Goal: Task Accomplishment & Management: Manage account settings

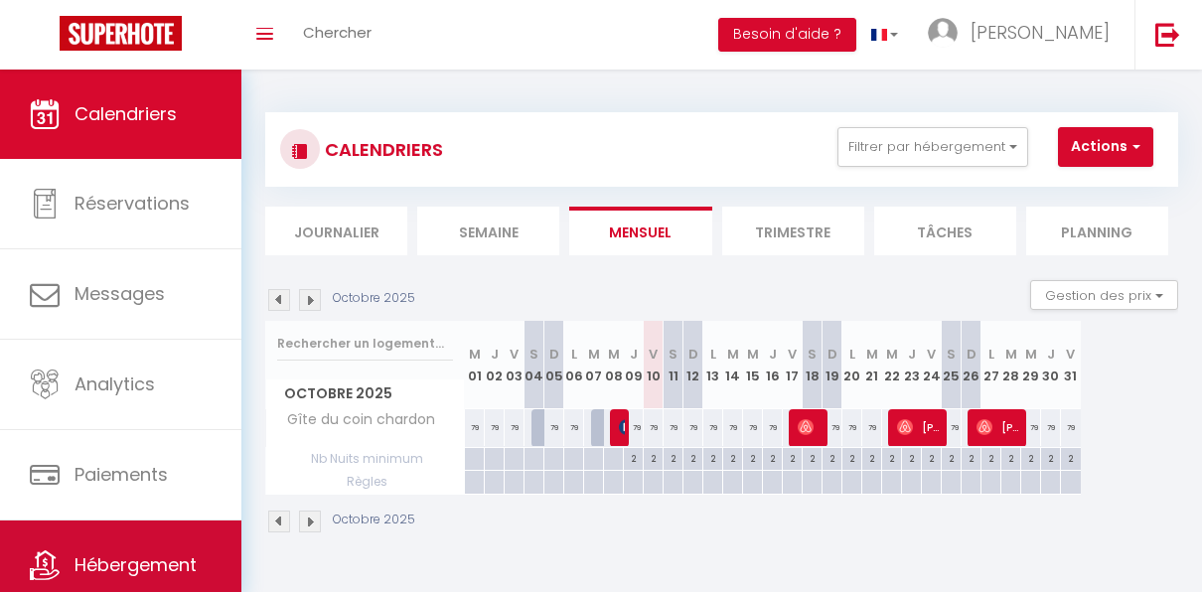
click at [150, 543] on link "Hébergement" at bounding box center [120, 565] width 241 height 89
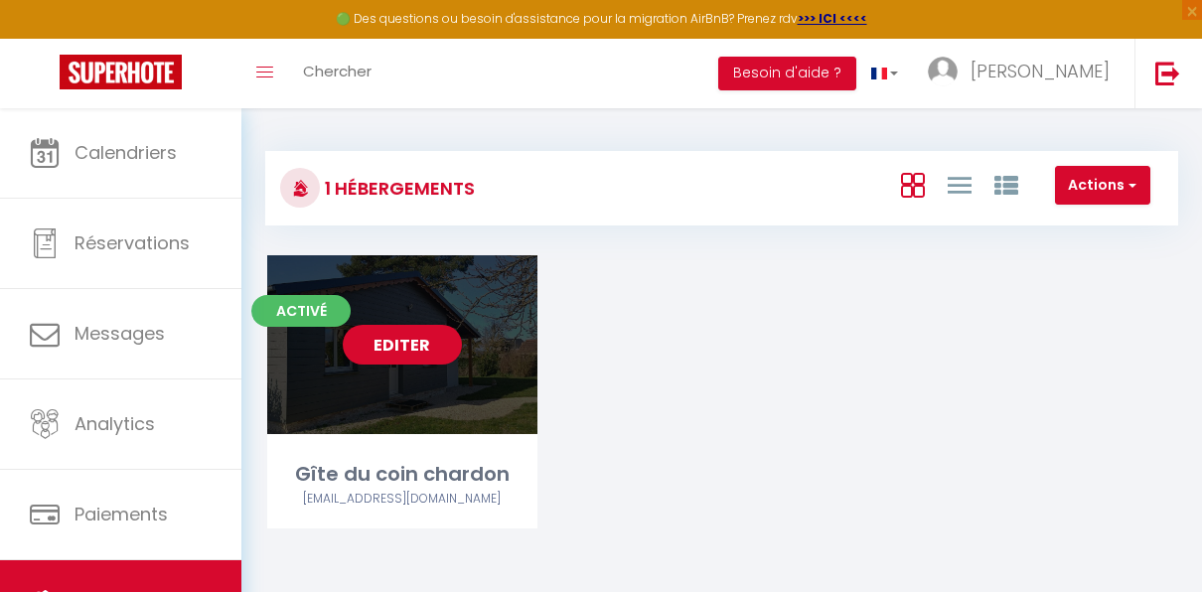
click at [434, 378] on div "Editer" at bounding box center [402, 344] width 270 height 179
select select "3"
select select "2"
select select "1"
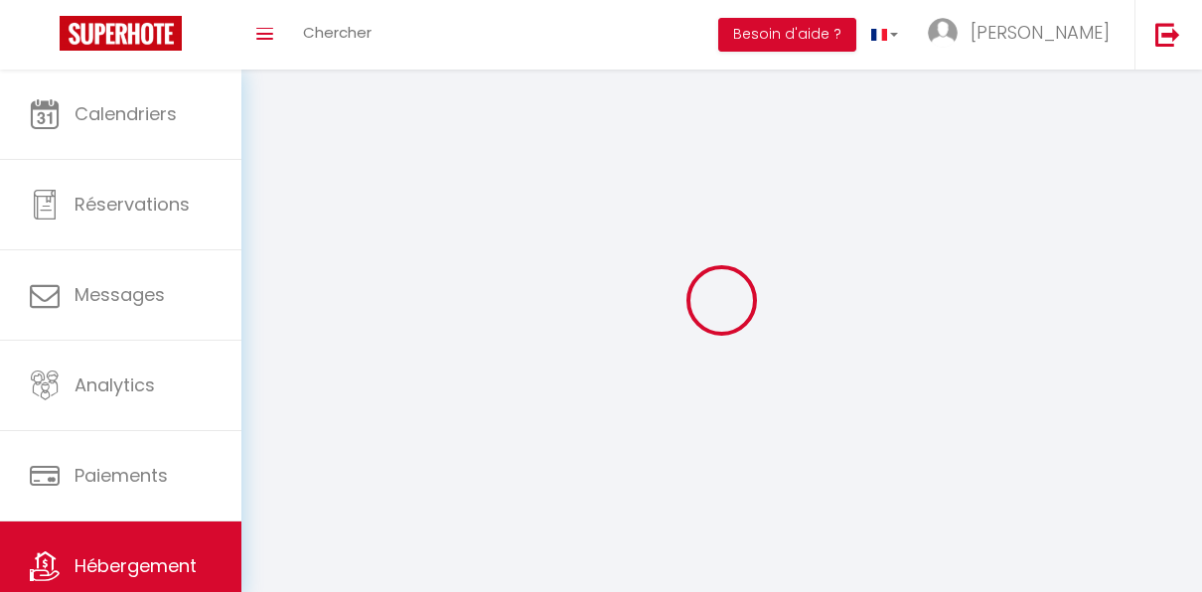
select select
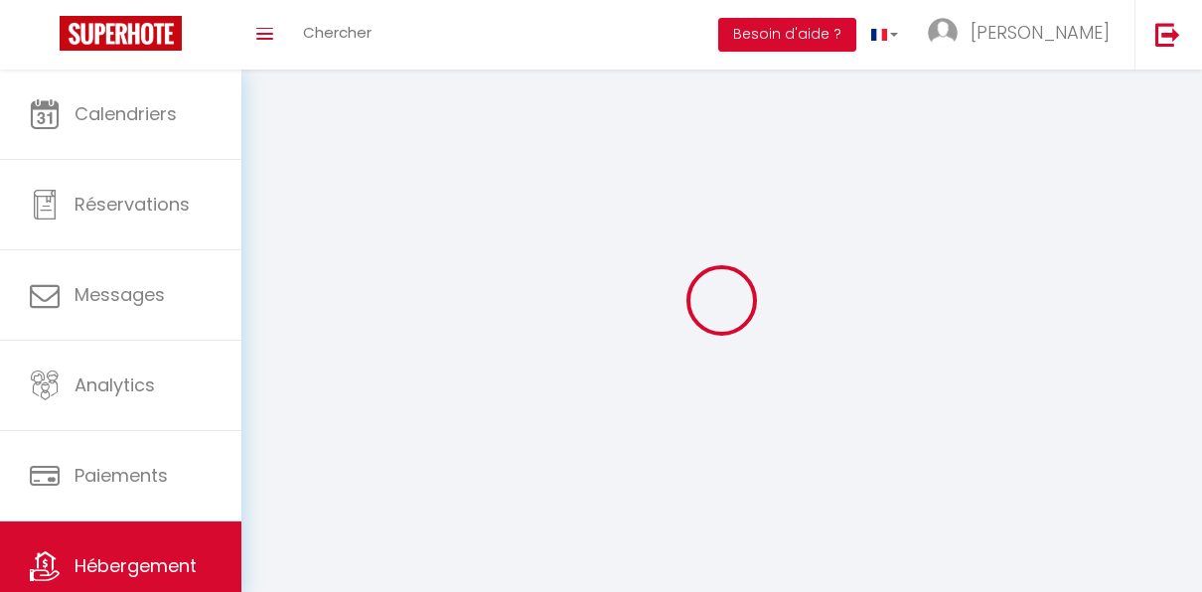
select select "1"
select select
checkbox input "false"
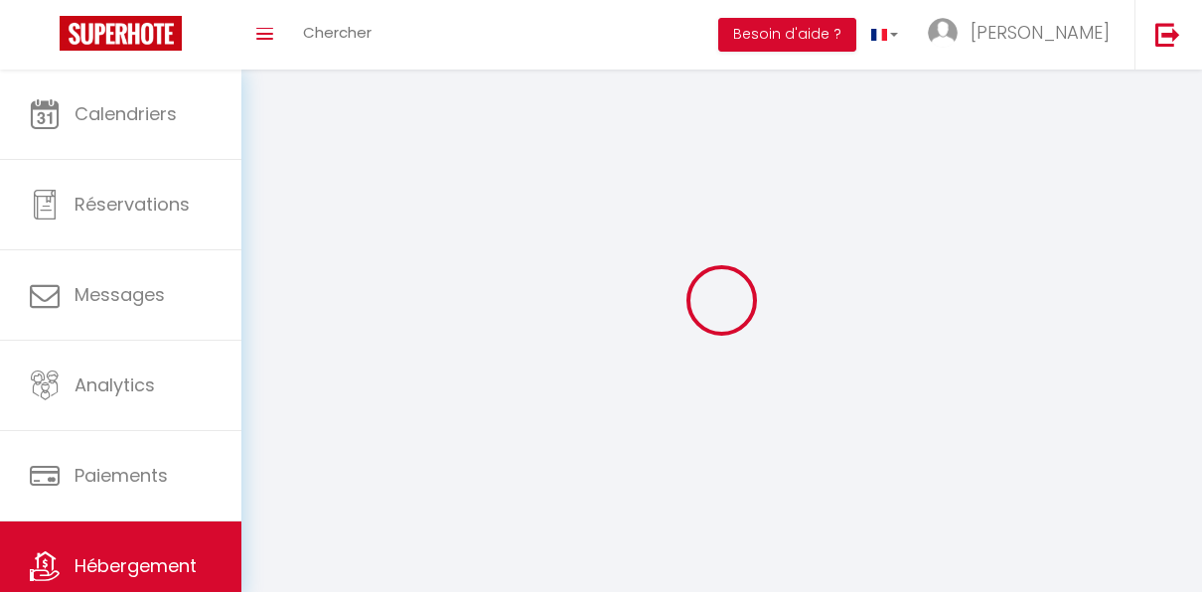
checkbox input "false"
select select "28"
select select
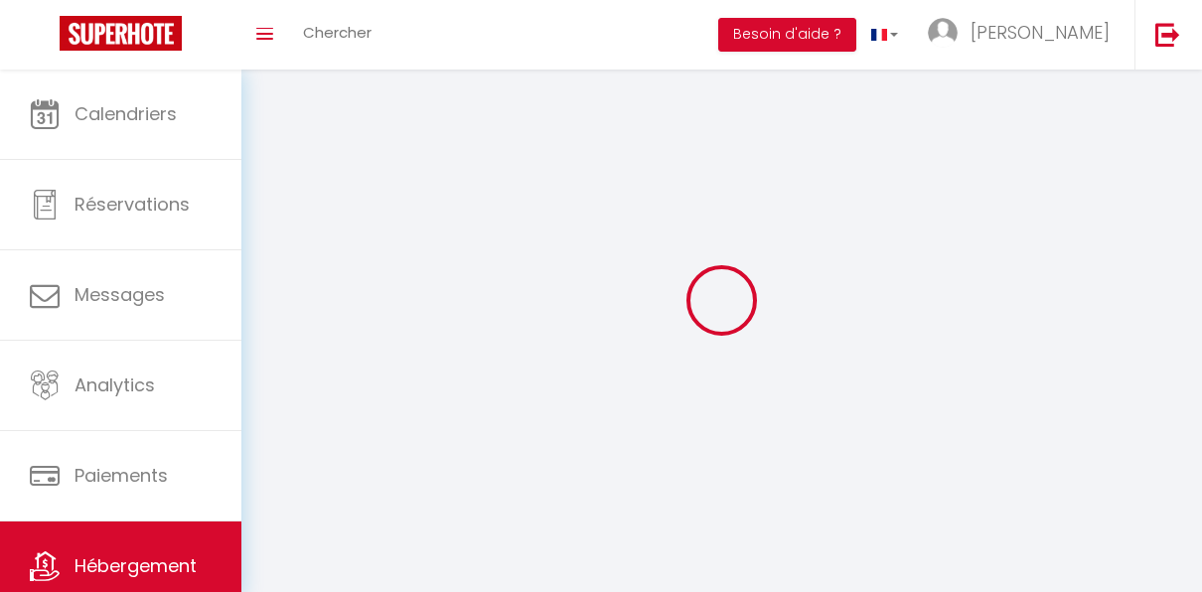
select select
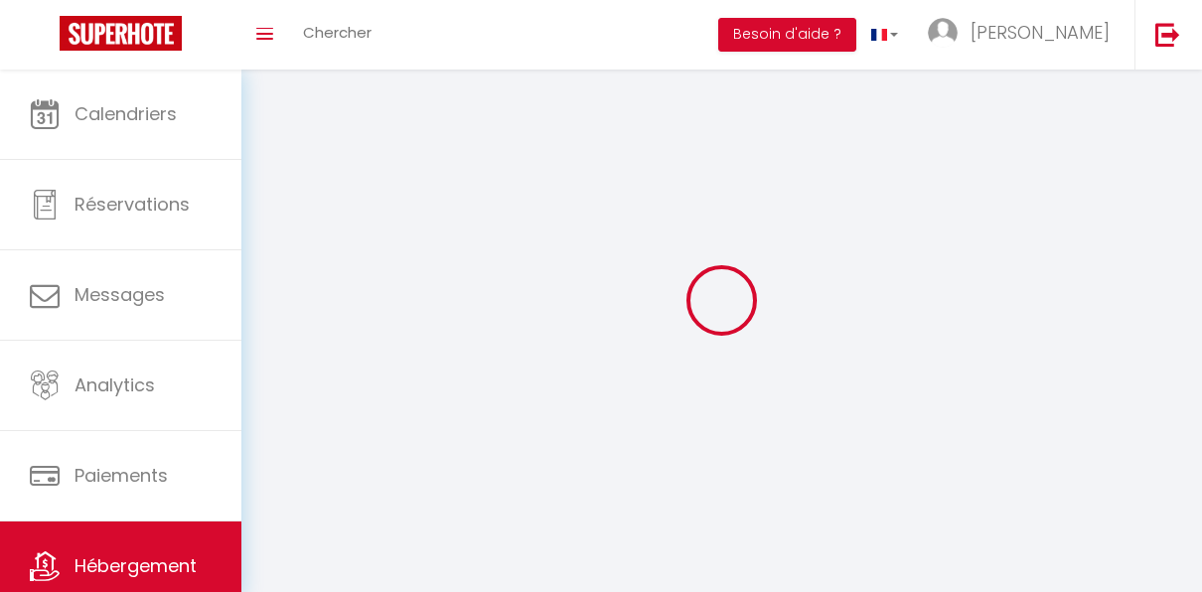
checkbox input "false"
select select
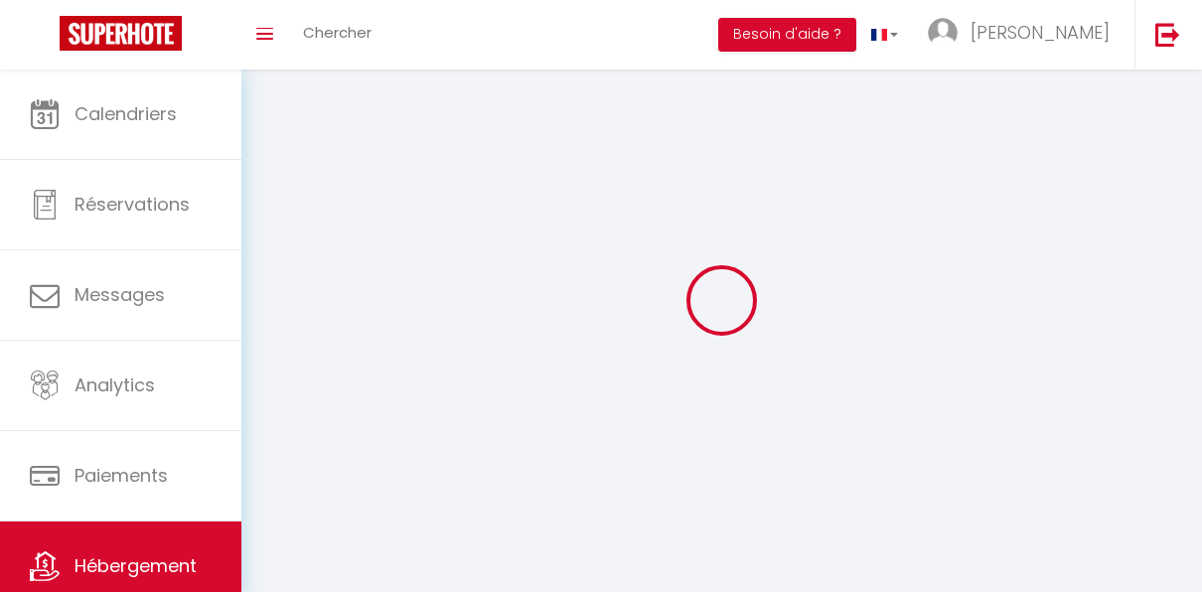
select select
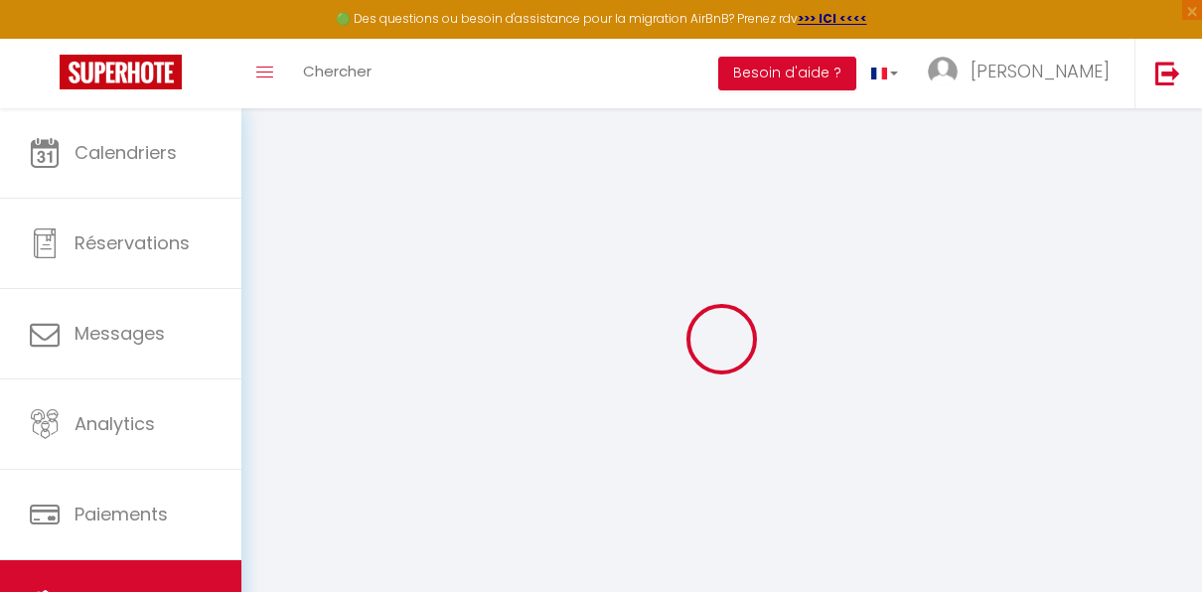
select select
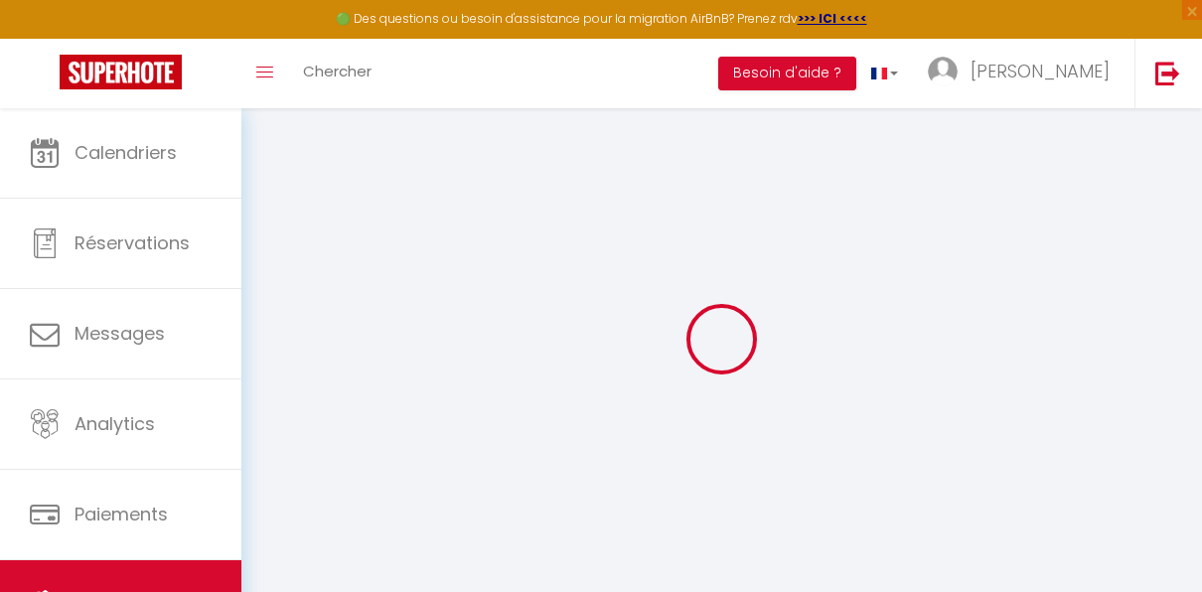
select select
checkbox input "false"
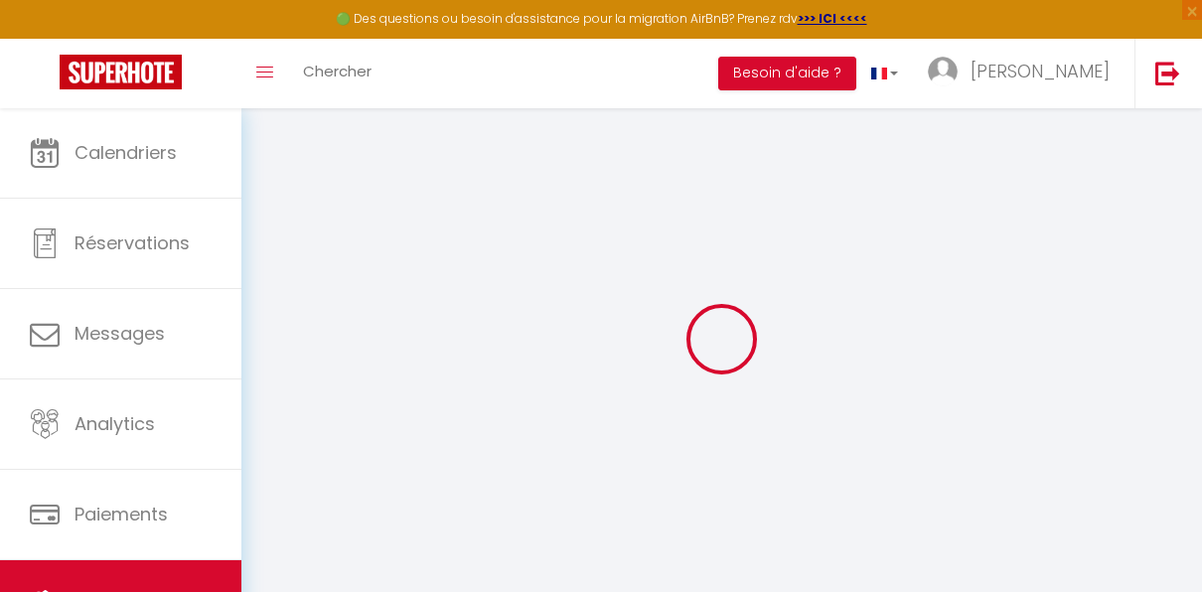
select select
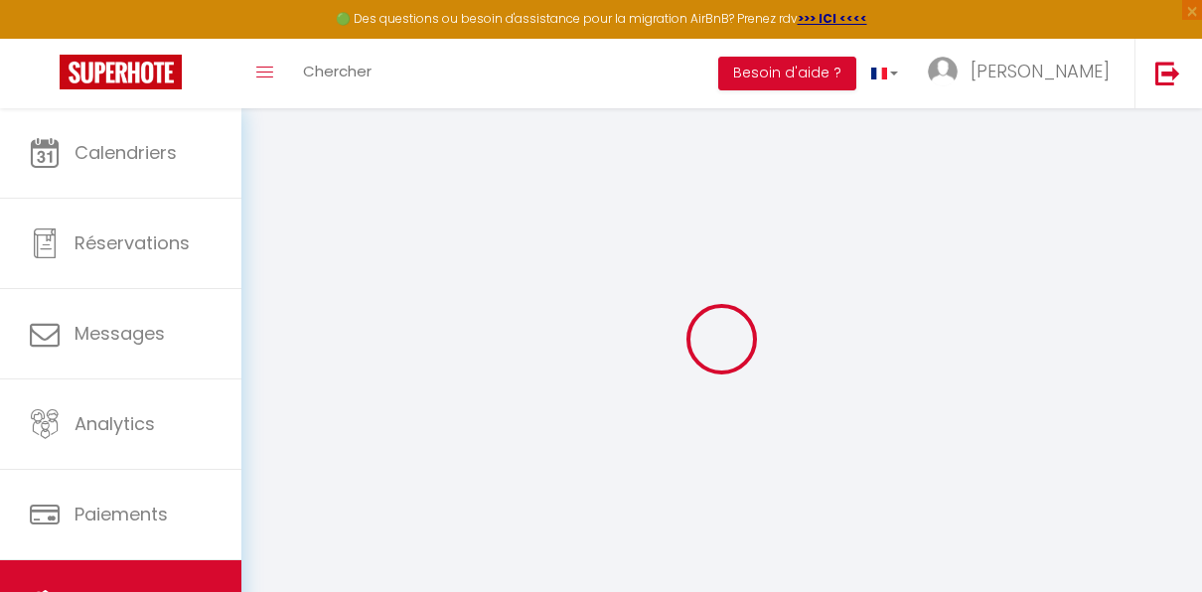
select select
checkbox input "false"
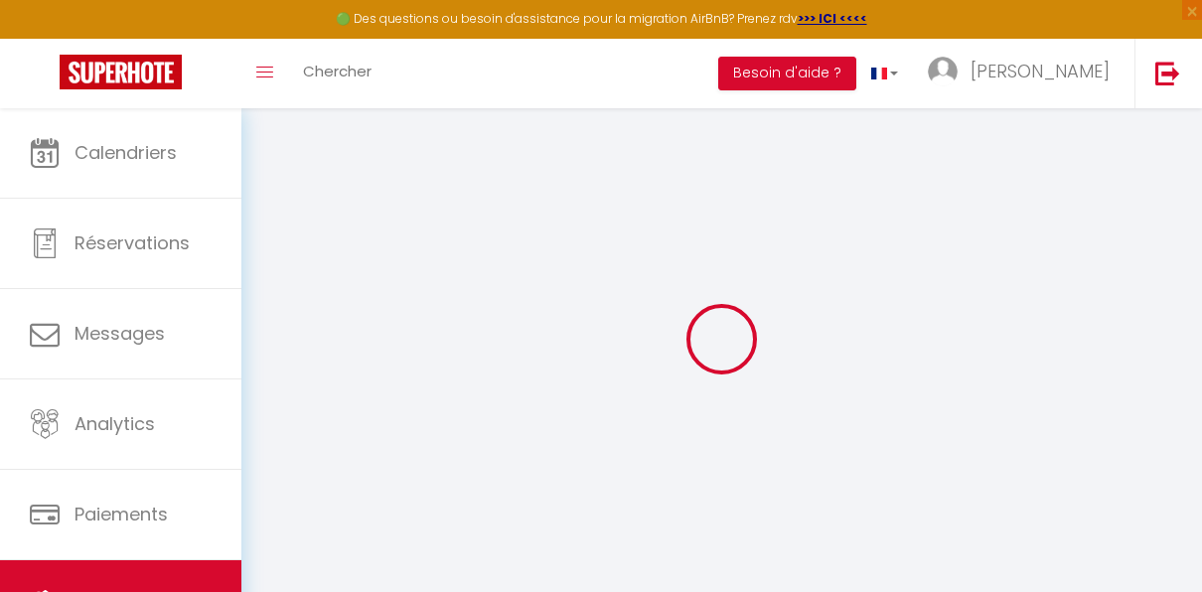
checkbox input "false"
select select
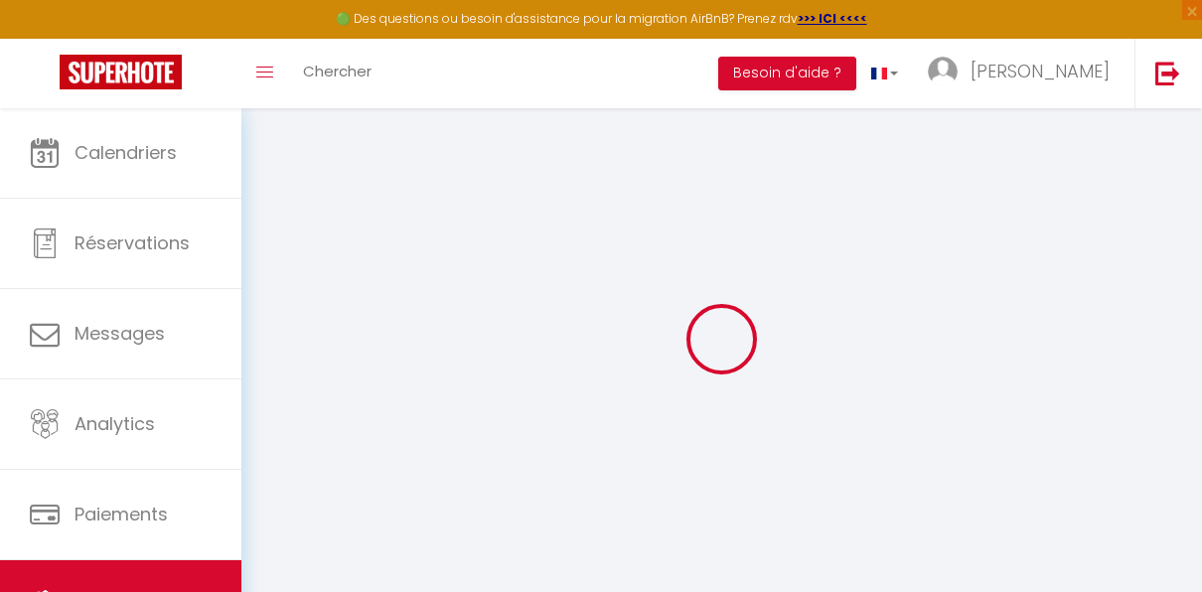
select select
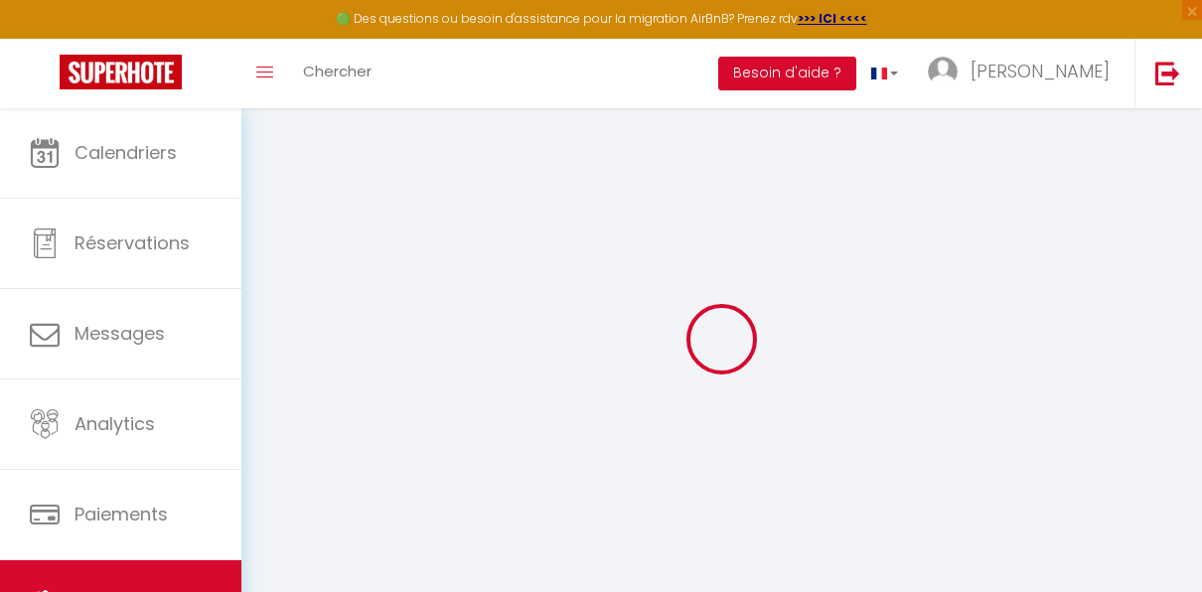
checkbox input "false"
select select
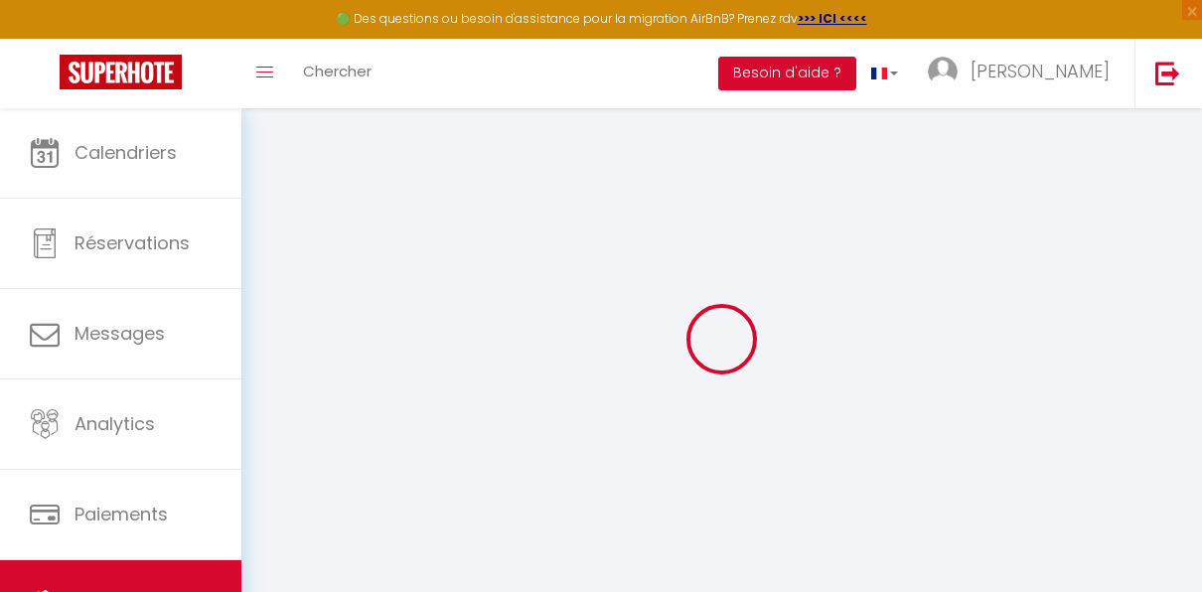
select select
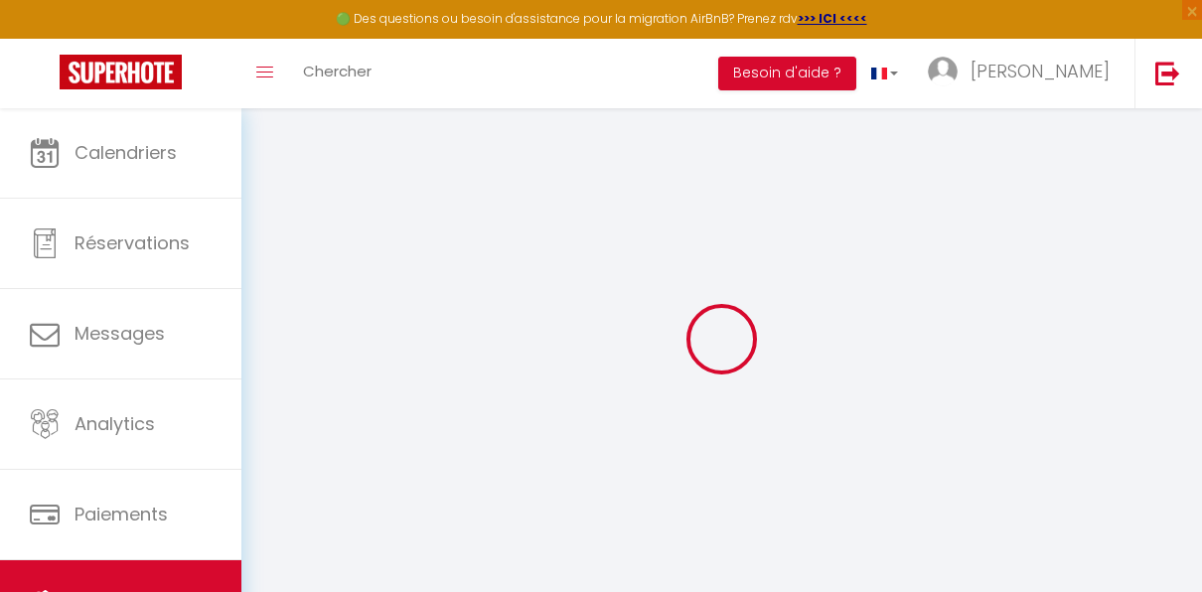
select select
checkbox input "false"
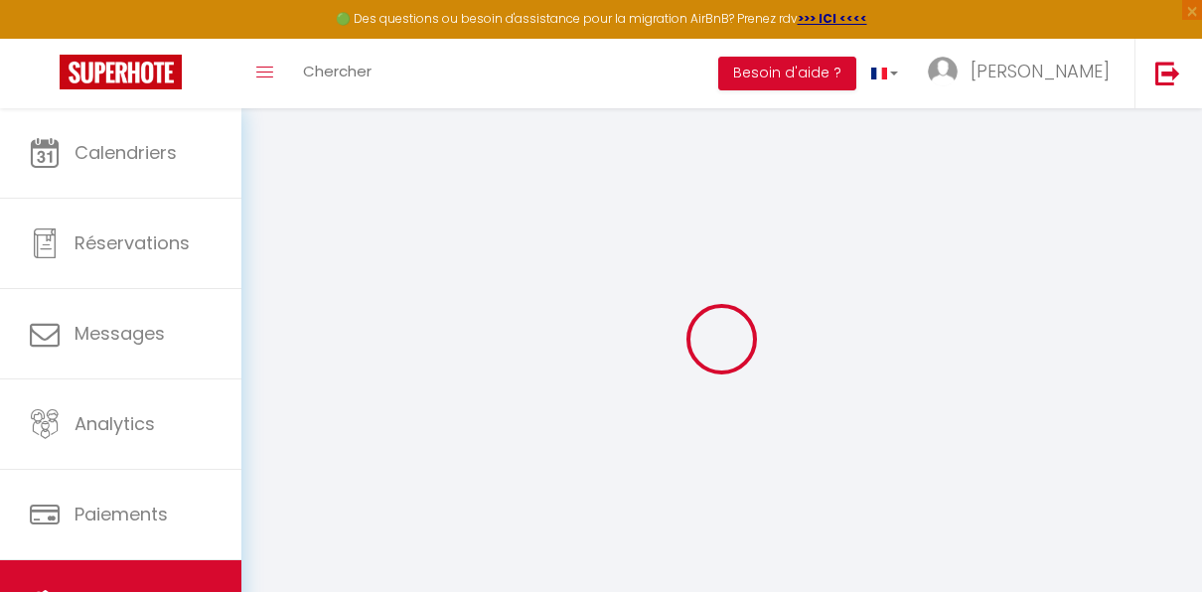
checkbox input "false"
select select
type input "Gîte du coin chardon"
type input "[PERSON_NAME]"
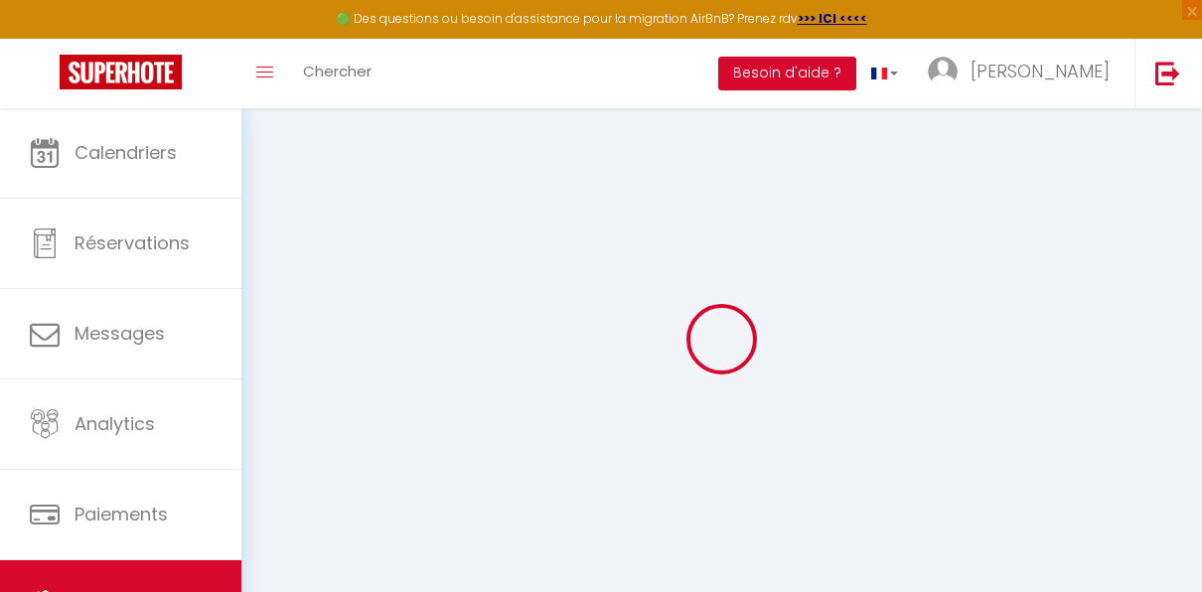
type input "Duquenne"
type input "44"
type input "58150"
type input "SUILLY LA TOUR"
select select "houses"
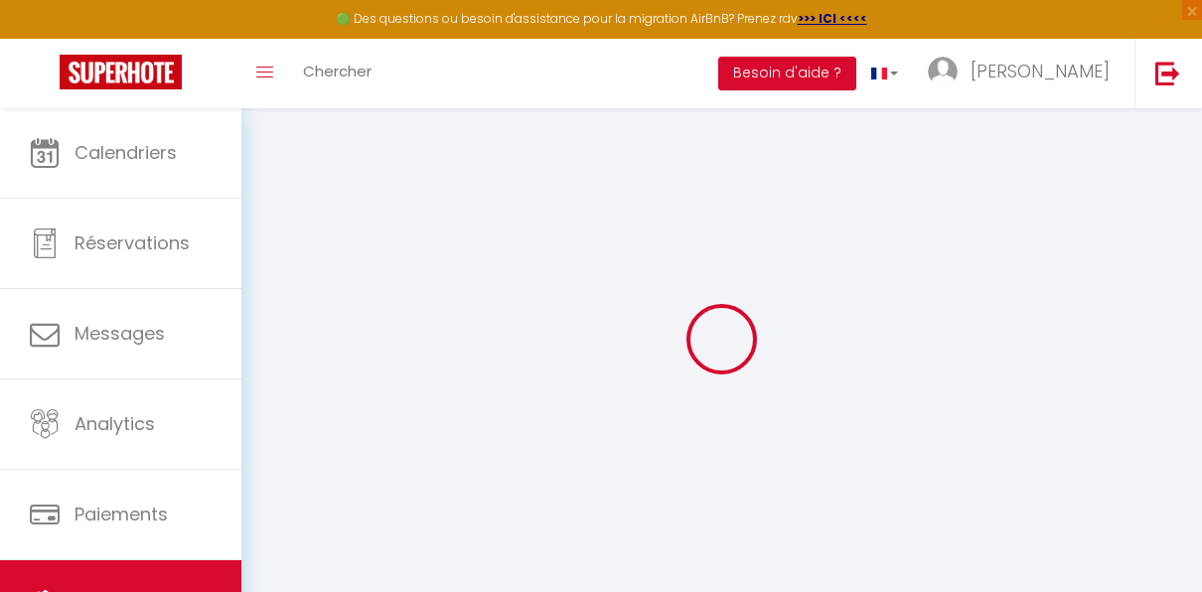
select select "6"
select select "2"
type input "79"
type input "30"
select select
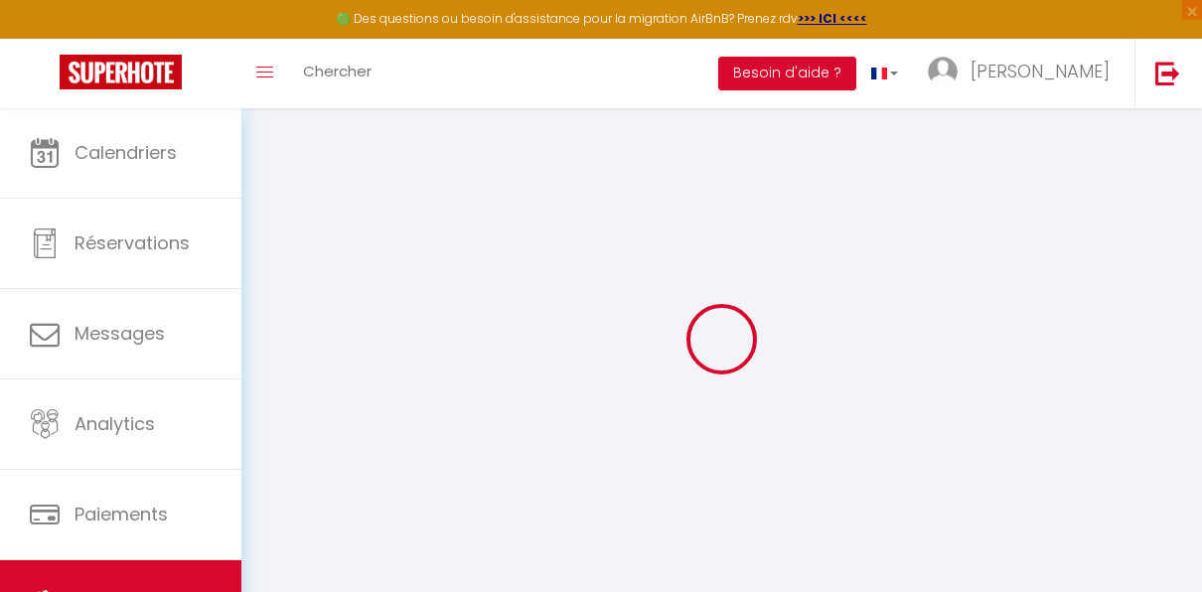
select select
type input "[STREET_ADDRESS]"
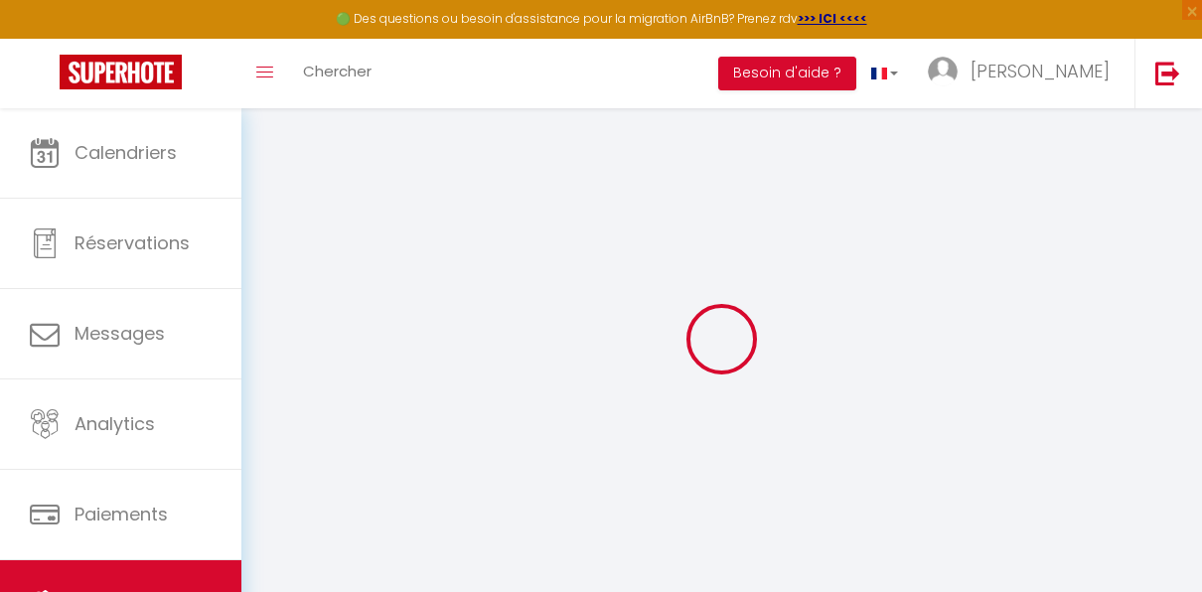
type input "58150"
type input "[GEOGRAPHIC_DATA]"
type input "id.isambra@gmail.com"
select select
checkbox input "false"
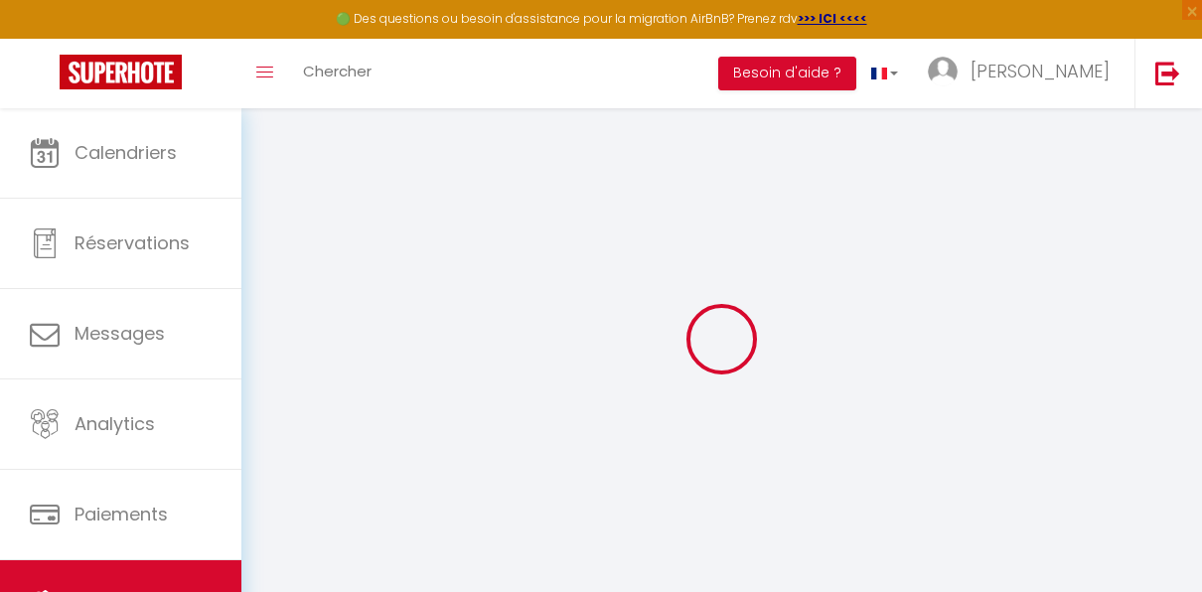
checkbox input "false"
type input "0"
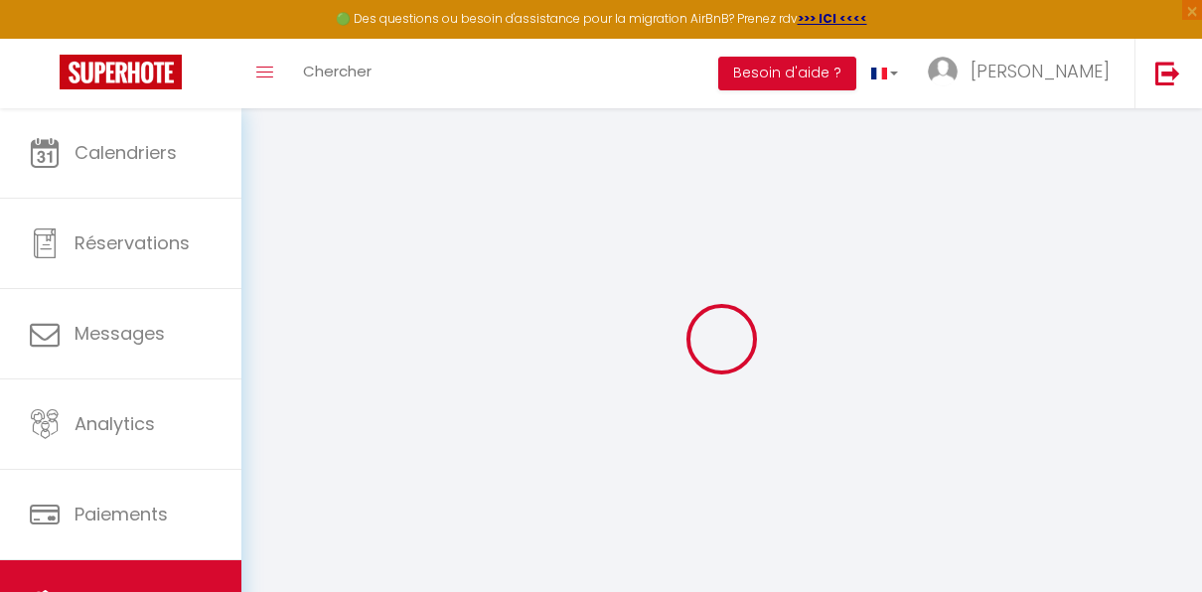
type input "0"
select select "chalet"
select select
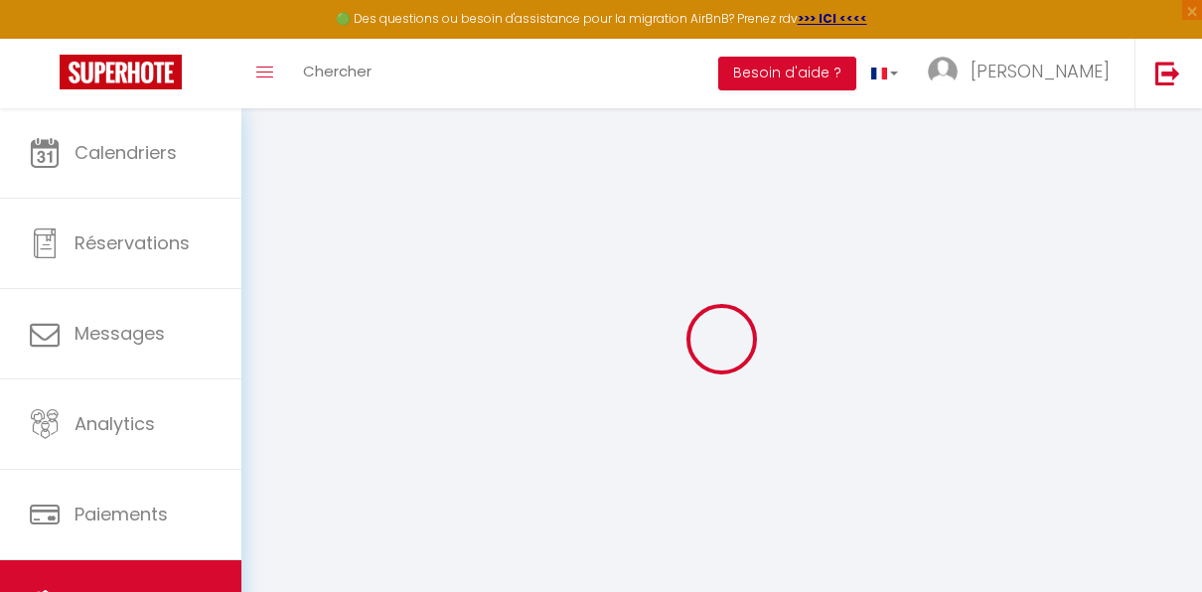
select select
checkbox input "false"
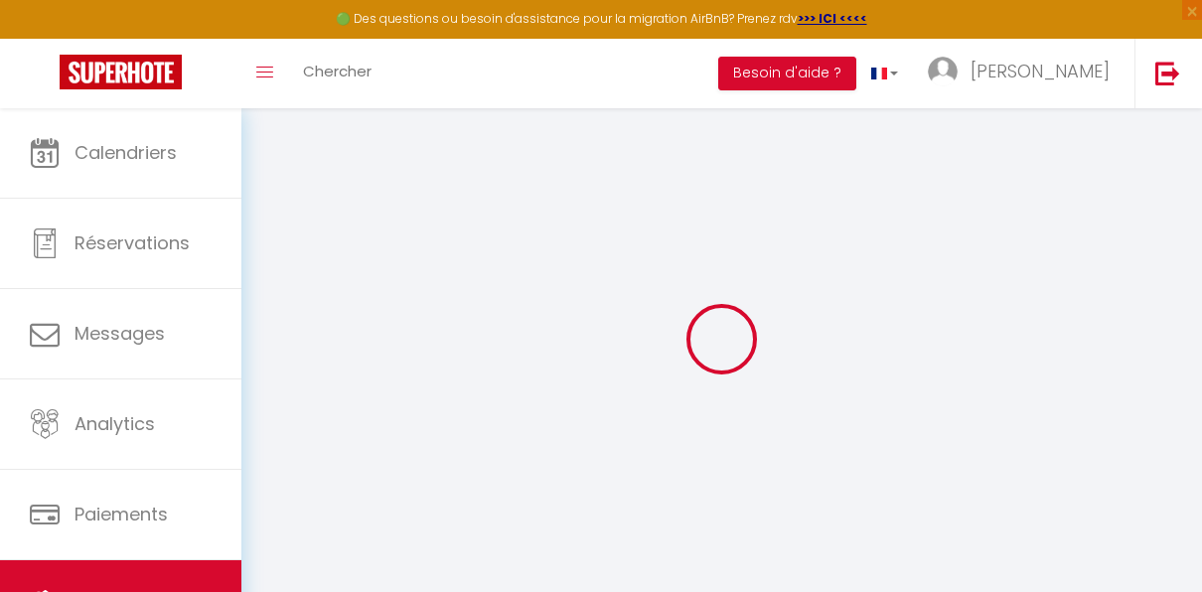
checkbox input "false"
select select
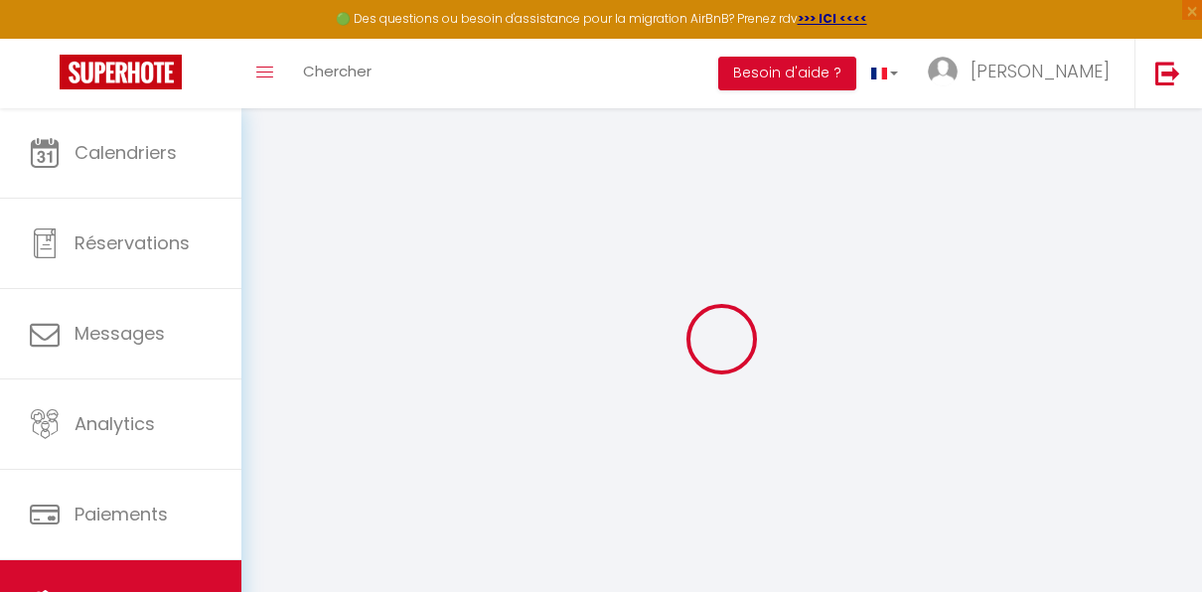
select select
checkbox input "false"
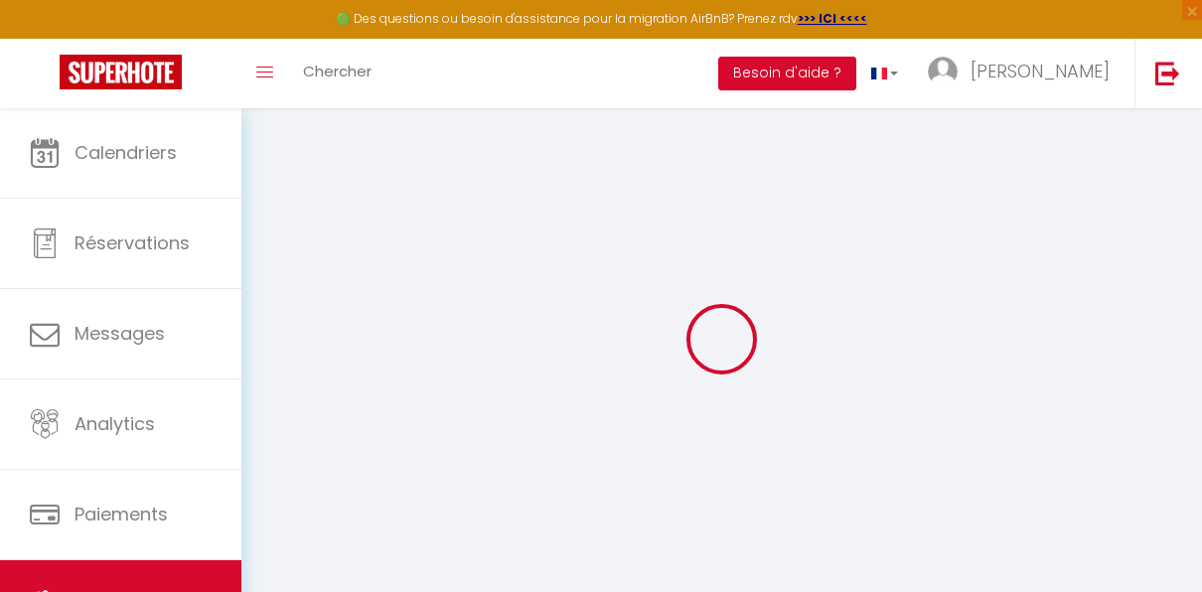
checkbox input "false"
select select
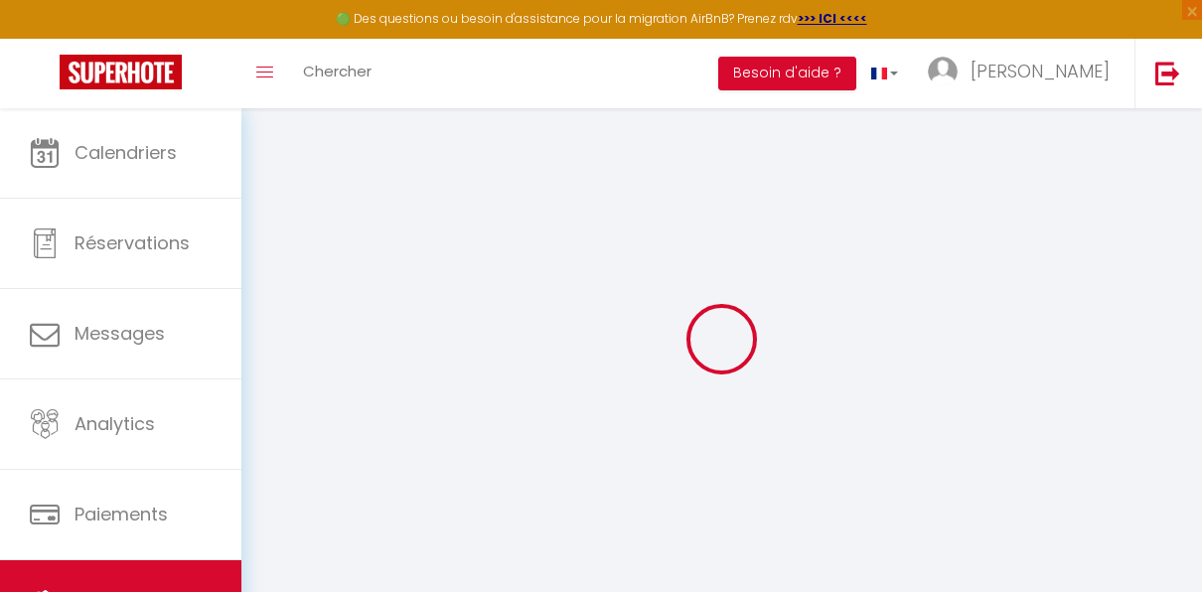
select select
checkbox input "false"
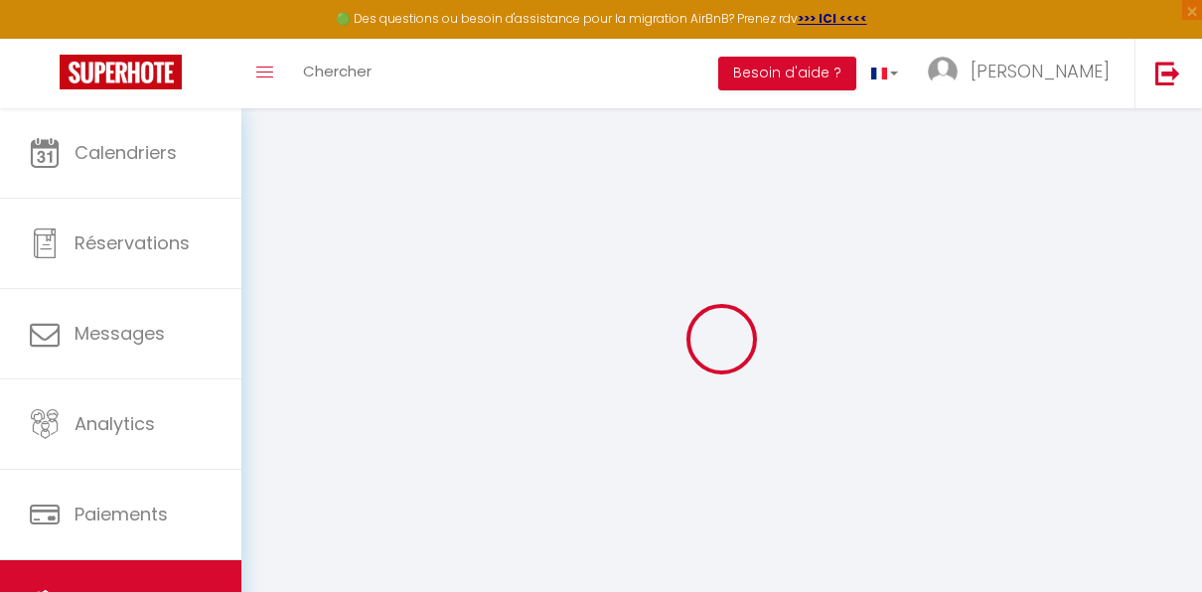
checkbox input "false"
select select
checkbox input "false"
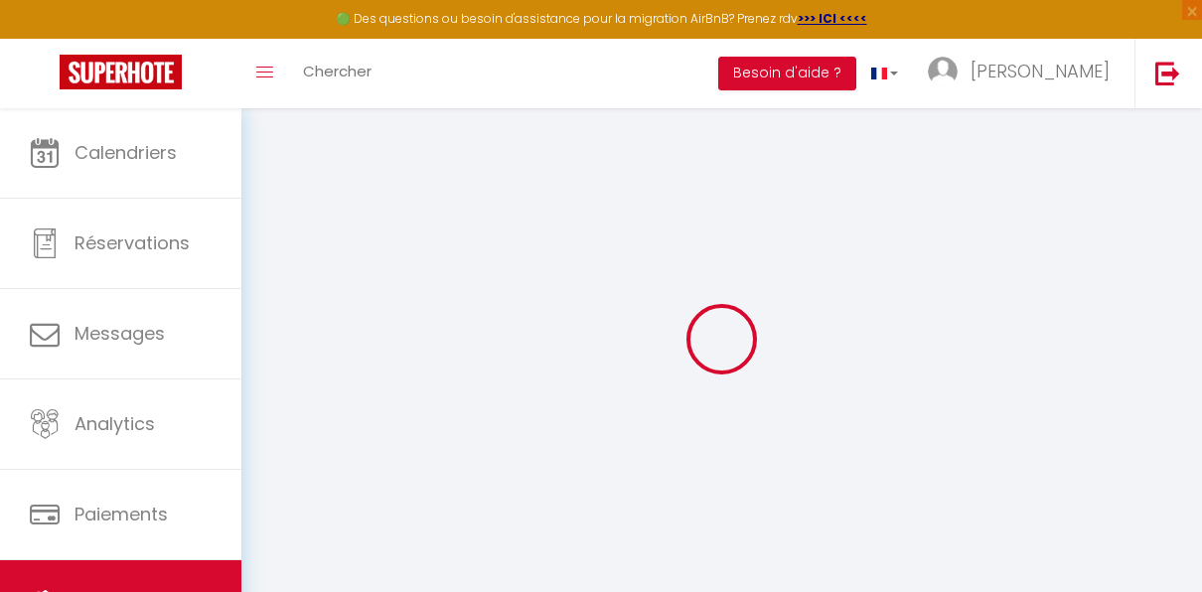
checkbox input "false"
select select "14:00"
select select
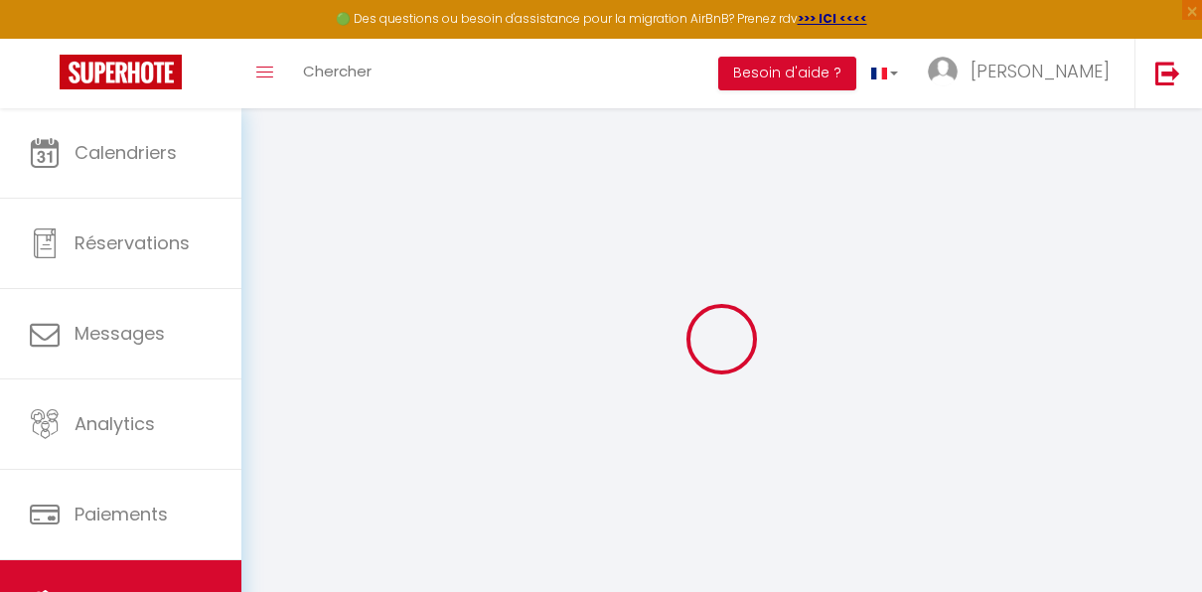
select select "10:00"
select select "30"
select select "120"
select select
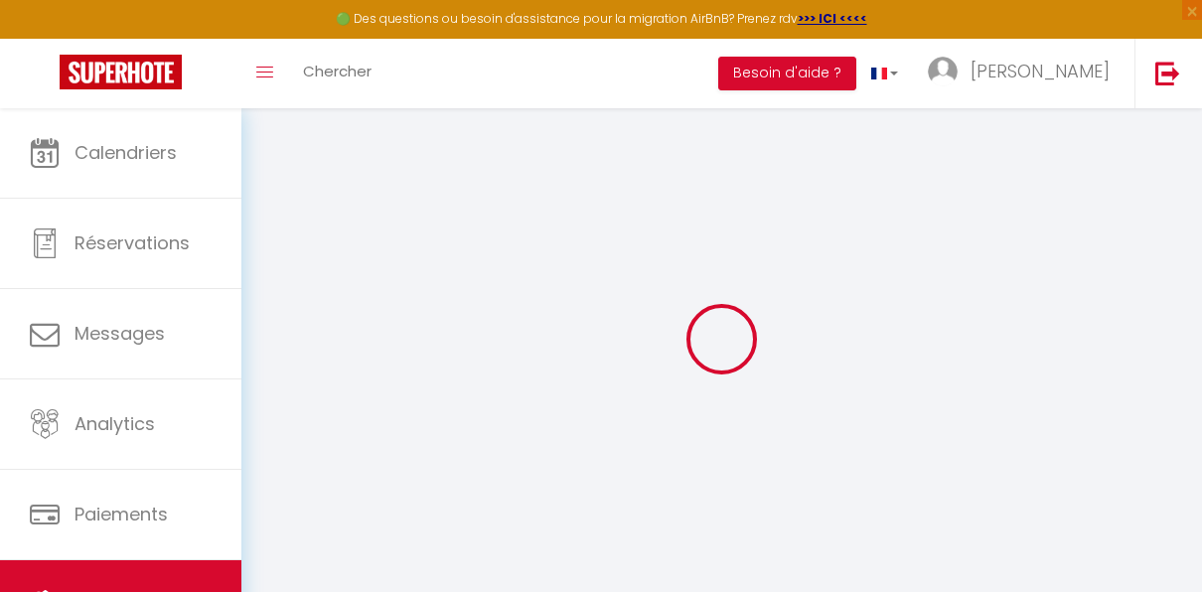
checkbox input "false"
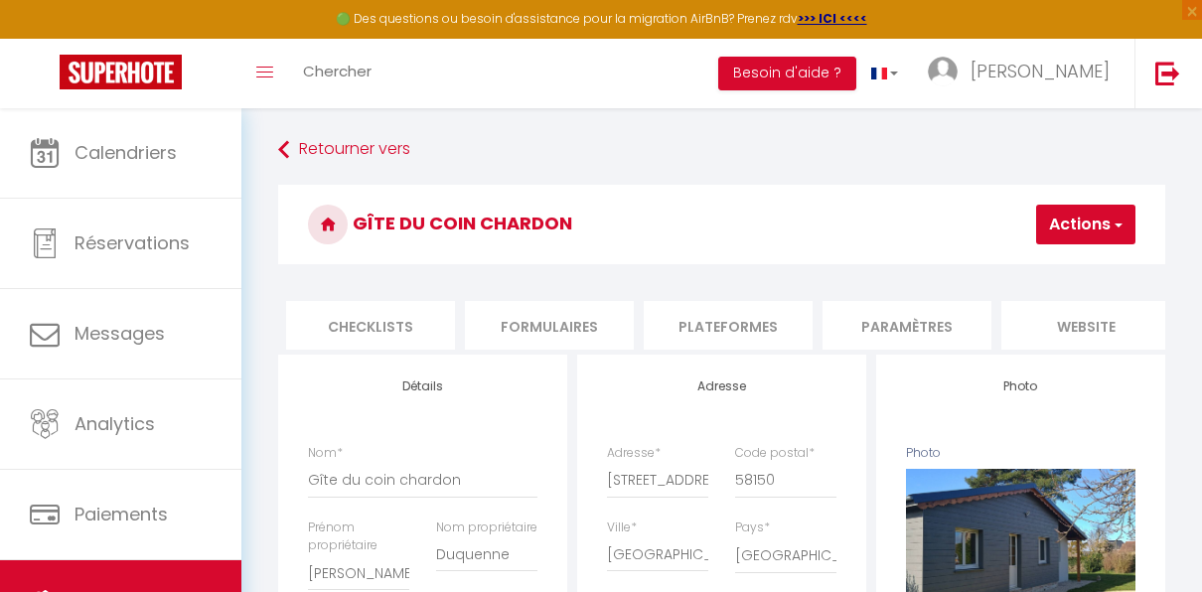
scroll to position [0, 716]
click at [868, 330] on li "Paramètres" at bounding box center [899, 325] width 169 height 49
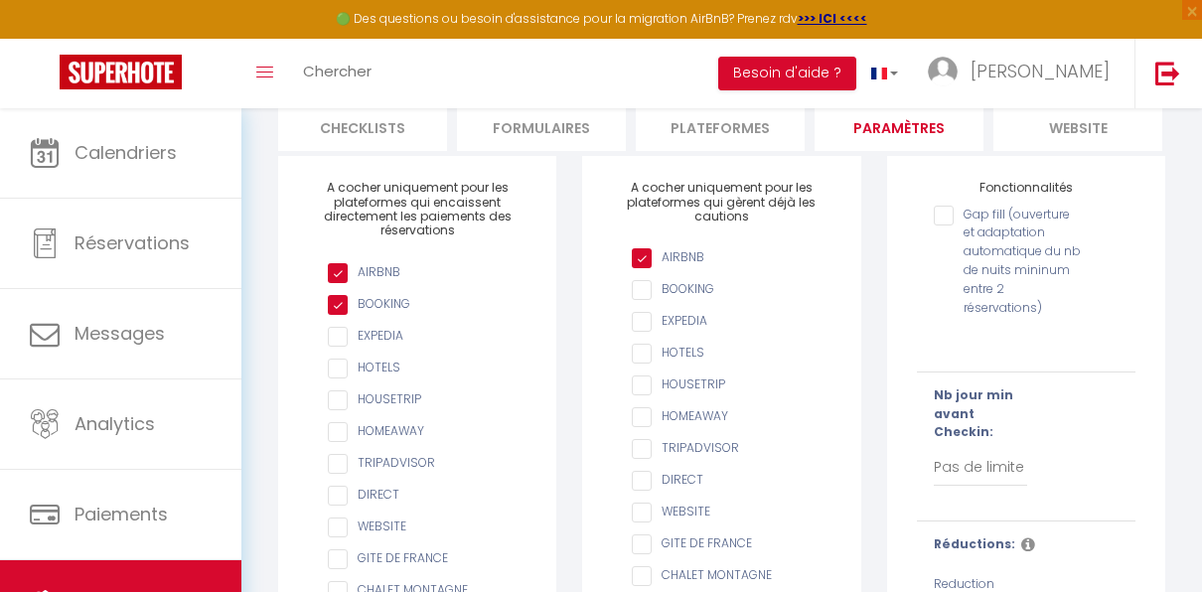
scroll to position [214, 0]
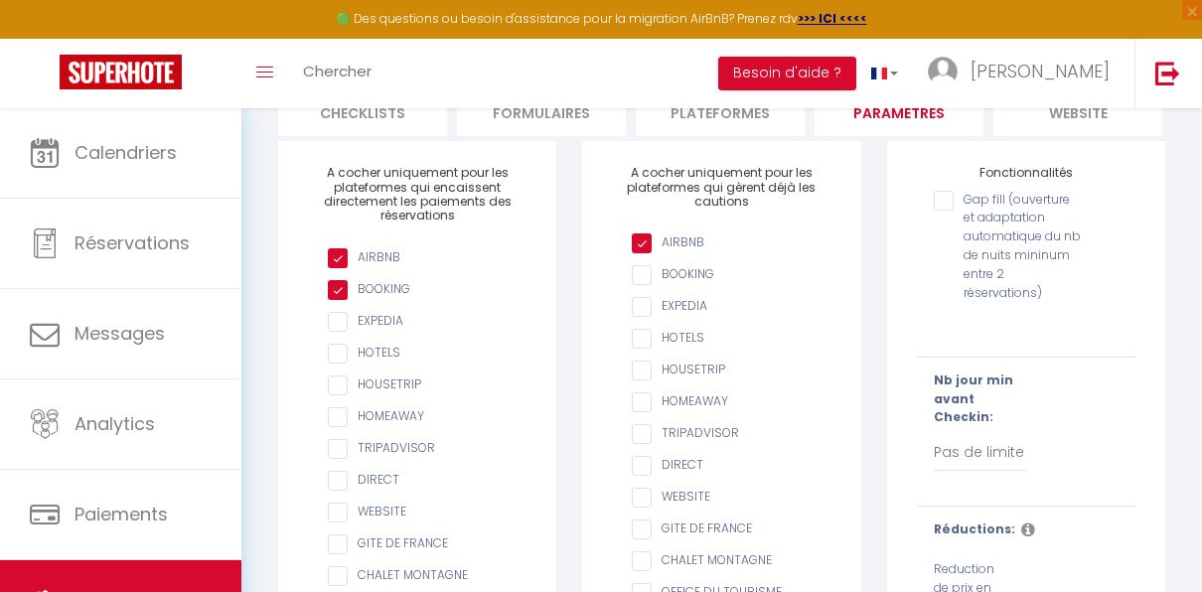
click at [944, 211] on input "Gap fill (ouverture et adaptation automatique du nb de nuits mininum entre 2 ré…" at bounding box center [1007, 201] width 147 height 20
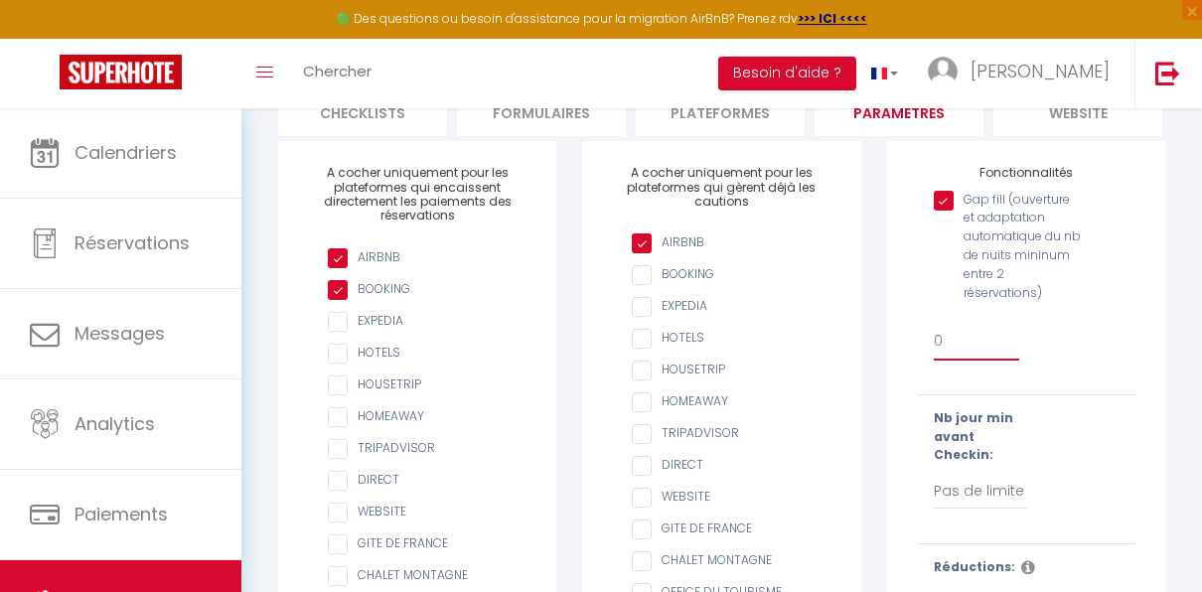
click at [948, 360] on select "0 + 1 % + 2 % + 3 % + 4 % + 5 % + 6 % + 7 % + 8 % + 9 % + 10 % + 11 % + 12 % + …" at bounding box center [976, 342] width 85 height 38
click at [1104, 357] on div "Gap fill (ouverture et adaptation automatique du nb de nuits mininum entre 2 ré…" at bounding box center [1026, 281] width 244 height 200
click at [947, 211] on input "Gap fill (ouverture et adaptation automatique du nb de nuits mininum entre 2 ré…" at bounding box center [1007, 201] width 147 height 20
checkbox input "false"
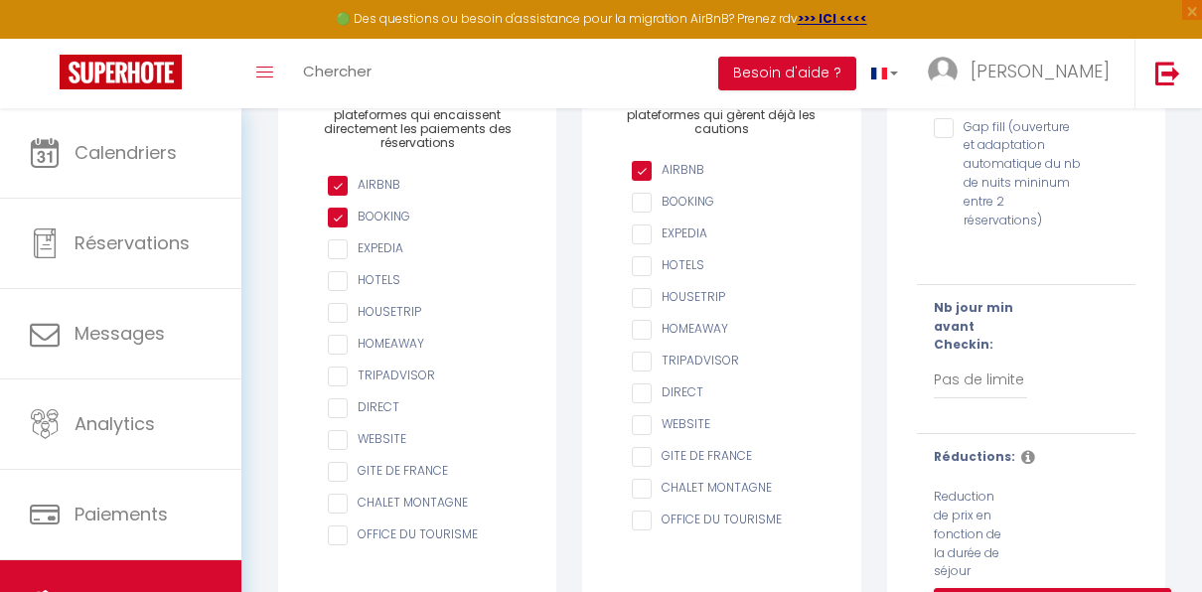
scroll to position [290, 0]
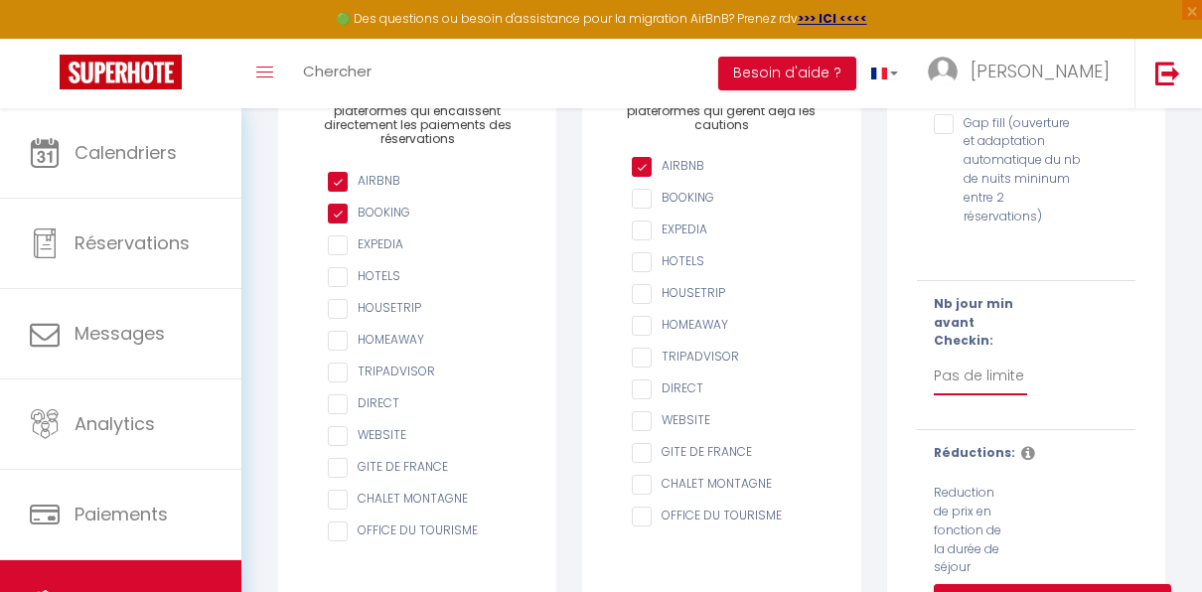
click at [1010, 378] on select "Pas de limite 1 2 3 4 5 6 7" at bounding box center [980, 377] width 93 height 38
select select "1"
click at [934, 358] on select "Pas de limite 1 2 3 4 5 6 7" at bounding box center [980, 377] width 93 height 38
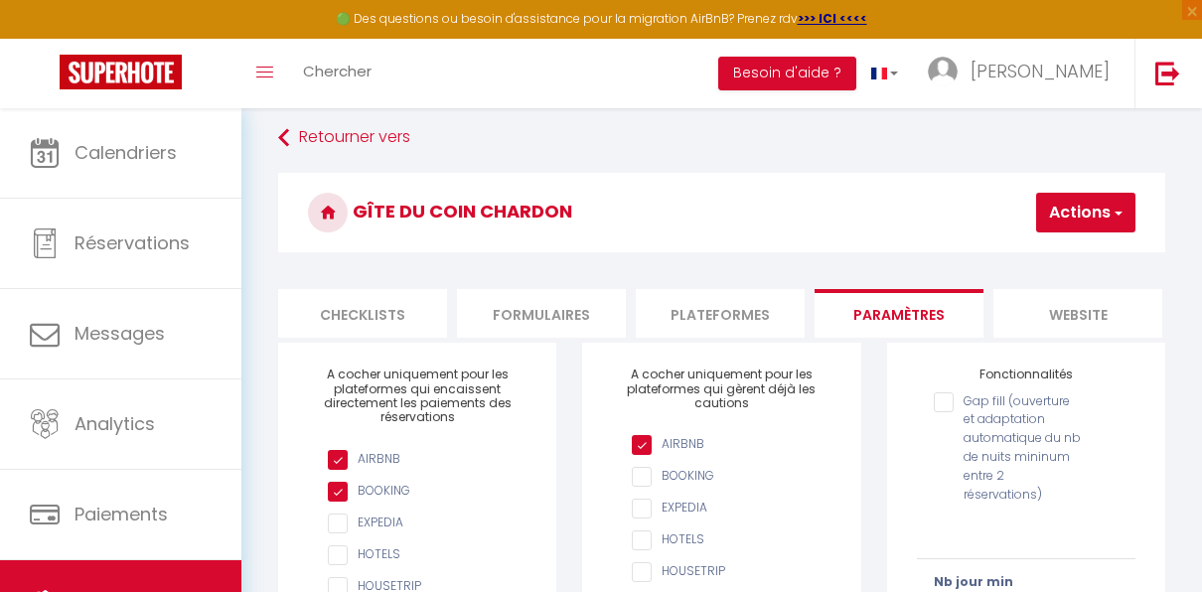
scroll to position [0, 0]
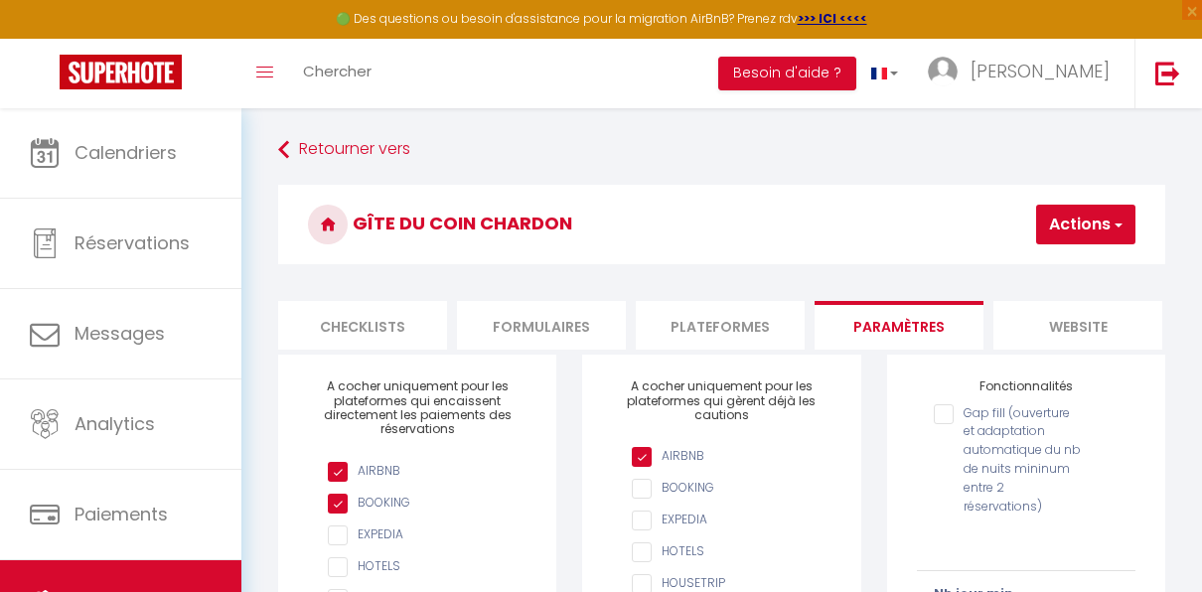
click at [1086, 215] on button "Actions" at bounding box center [1086, 225] width 99 height 40
click at [1049, 265] on input "Enregistrer" at bounding box center [1035, 268] width 74 height 20
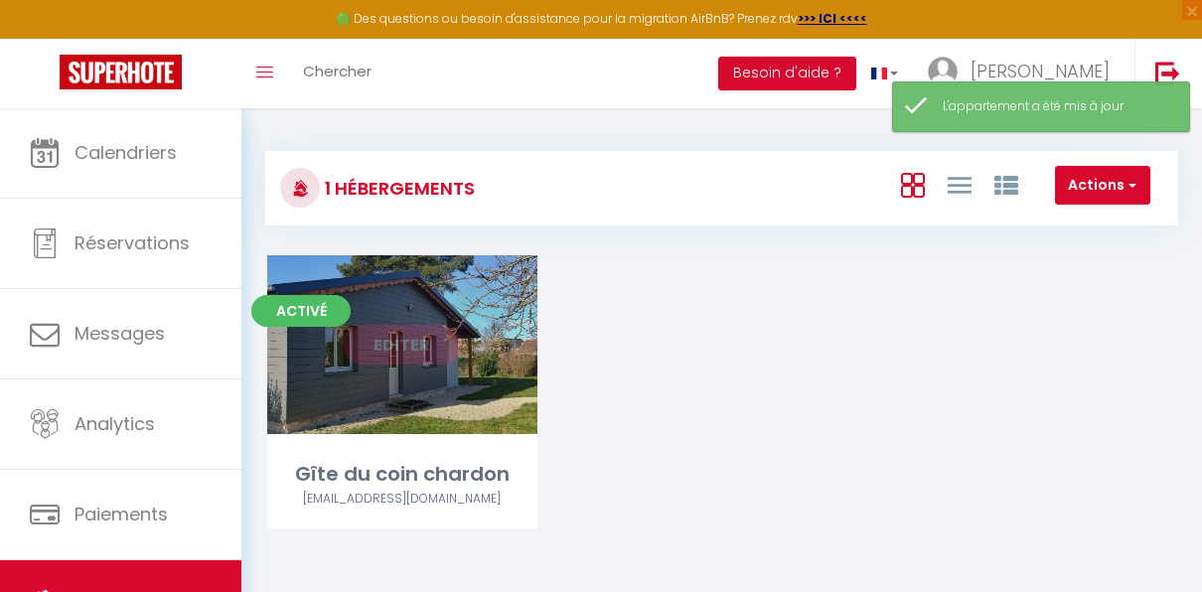
click at [414, 346] on link "Editer" at bounding box center [402, 345] width 119 height 40
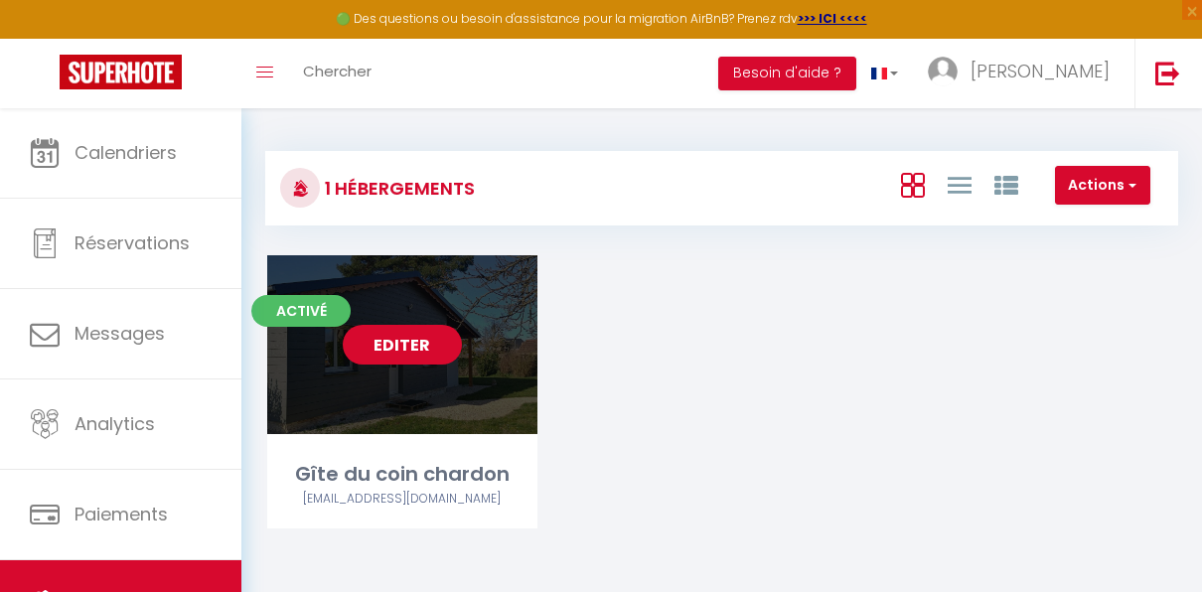
click at [414, 346] on link "Editer" at bounding box center [402, 345] width 119 height 40
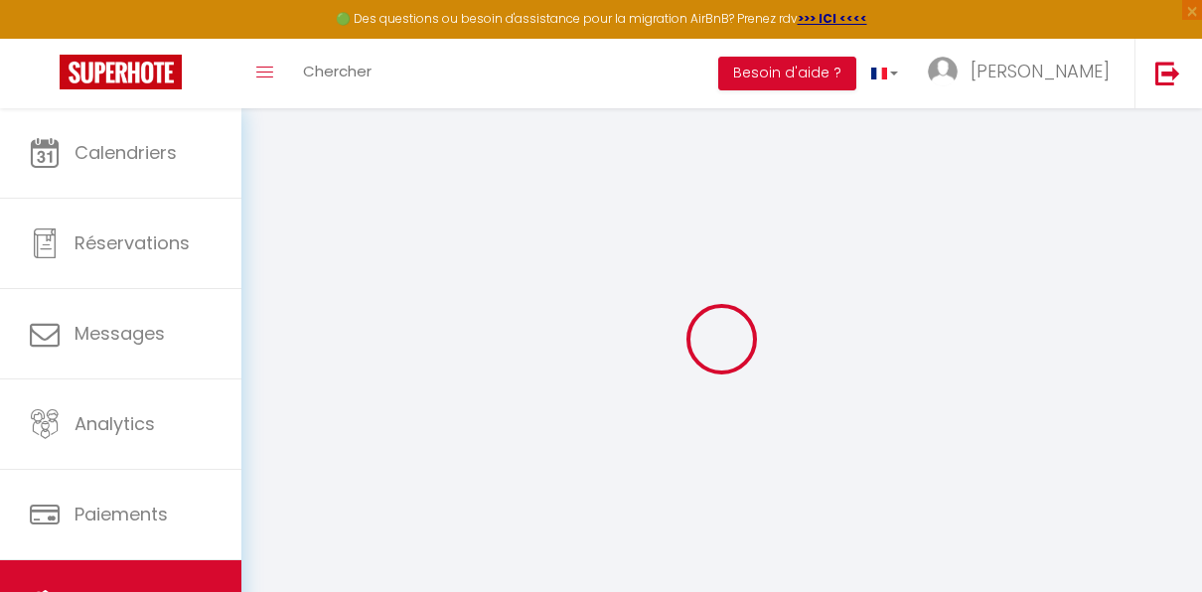
select select
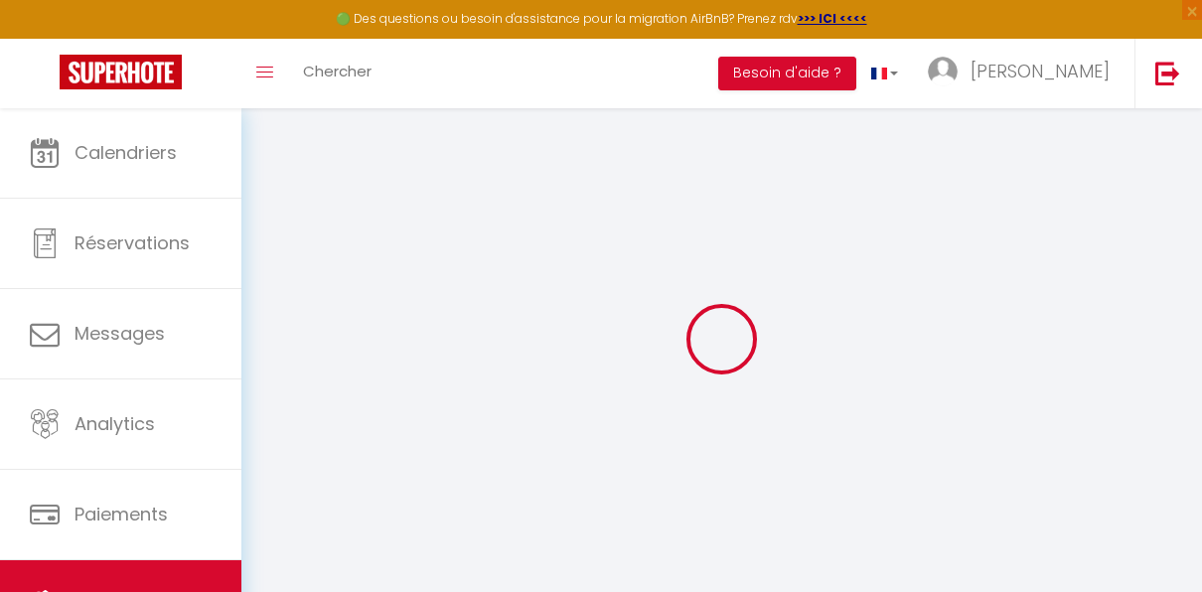
select select
checkbox input "false"
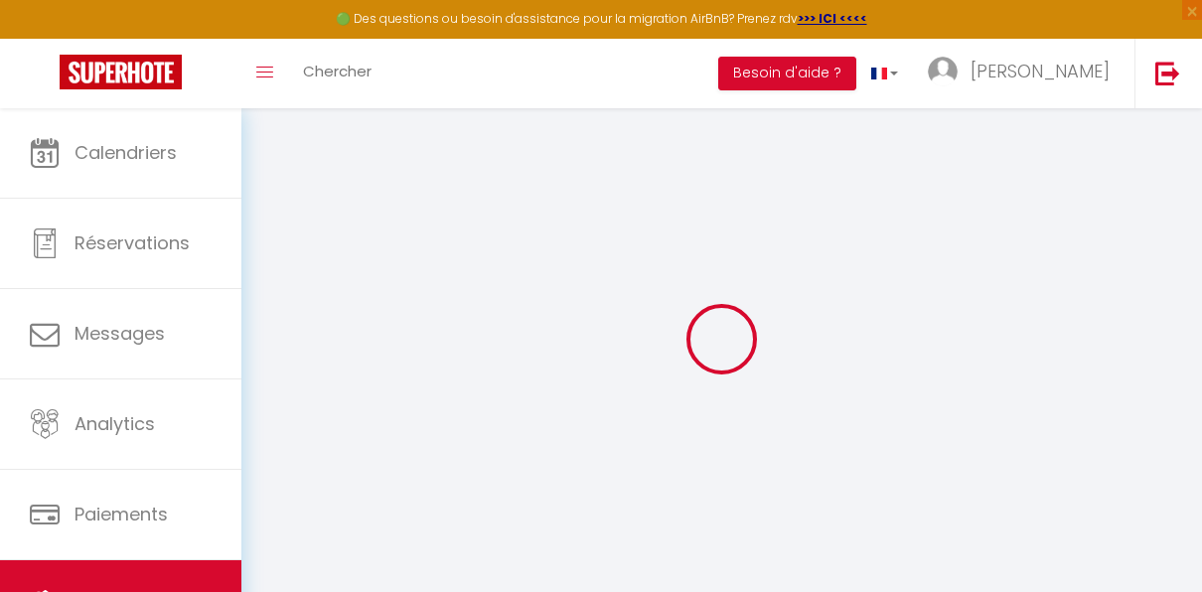
select select
type input "Gîte du coin chardon"
type input "[PERSON_NAME]"
type input "Duquenne"
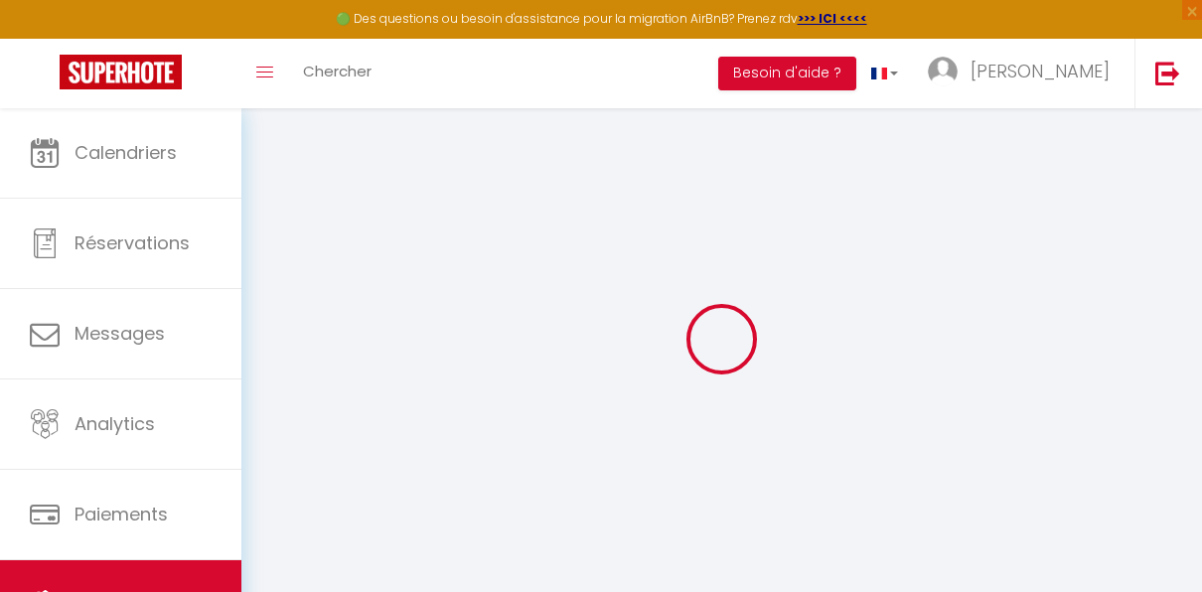
type input "44"
type input "58150"
type input "SUILLY LA TOUR"
select select "houses"
select select "6"
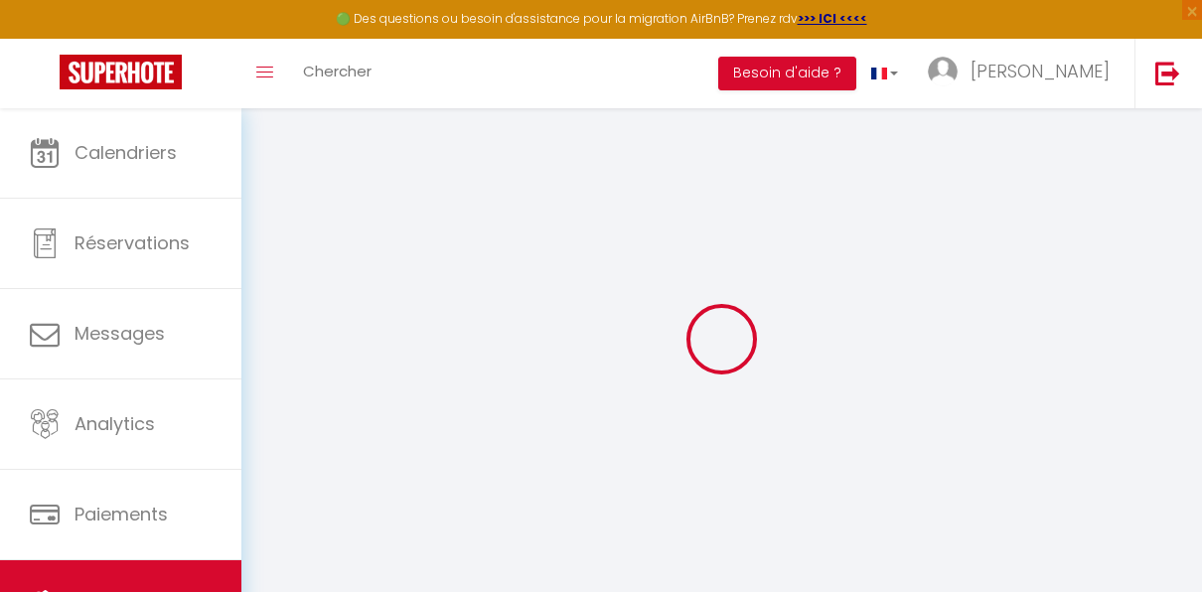
select select "2"
type input "79"
type input "30"
select select
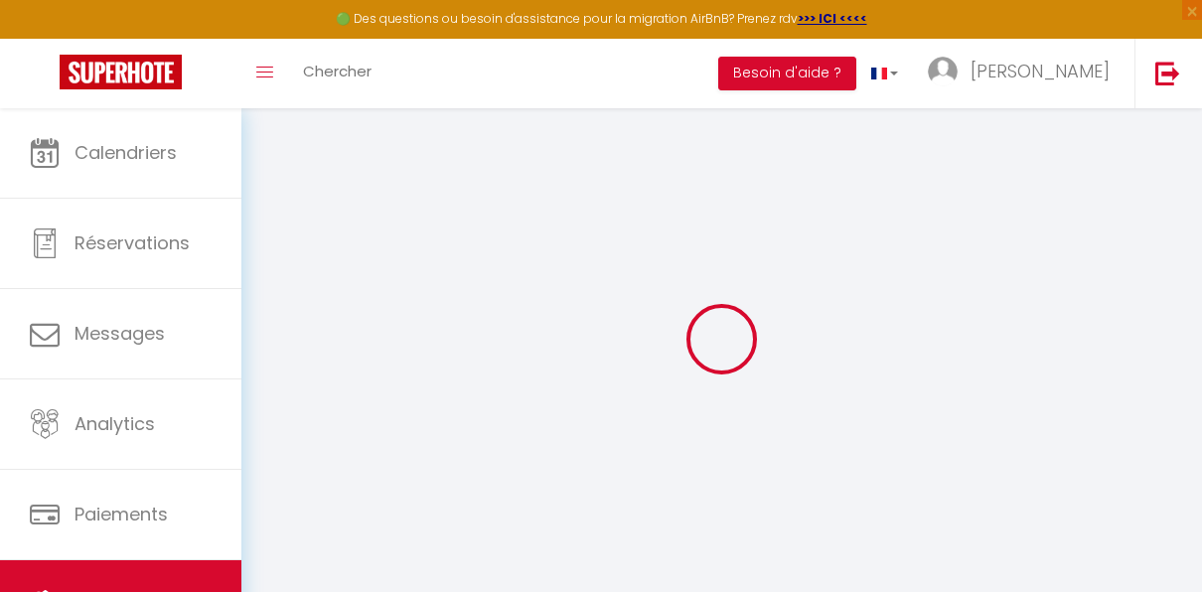
select select
type input "[STREET_ADDRESS]"
type input "58150"
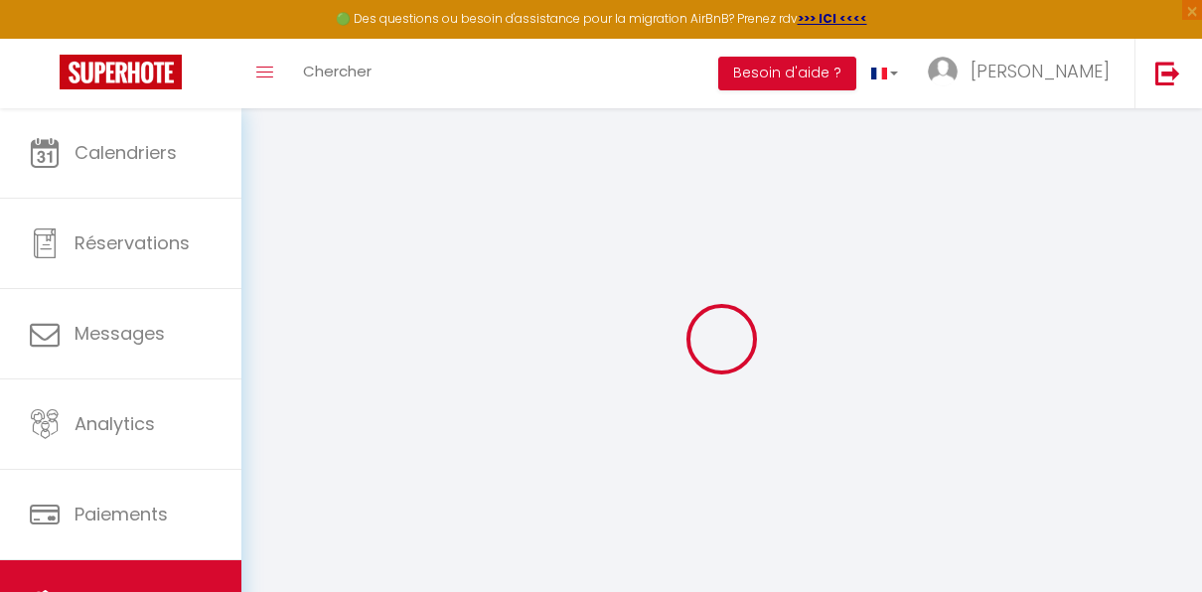
type input "[GEOGRAPHIC_DATA]"
type input "id.isambra@gmail.com"
select select
checkbox input "false"
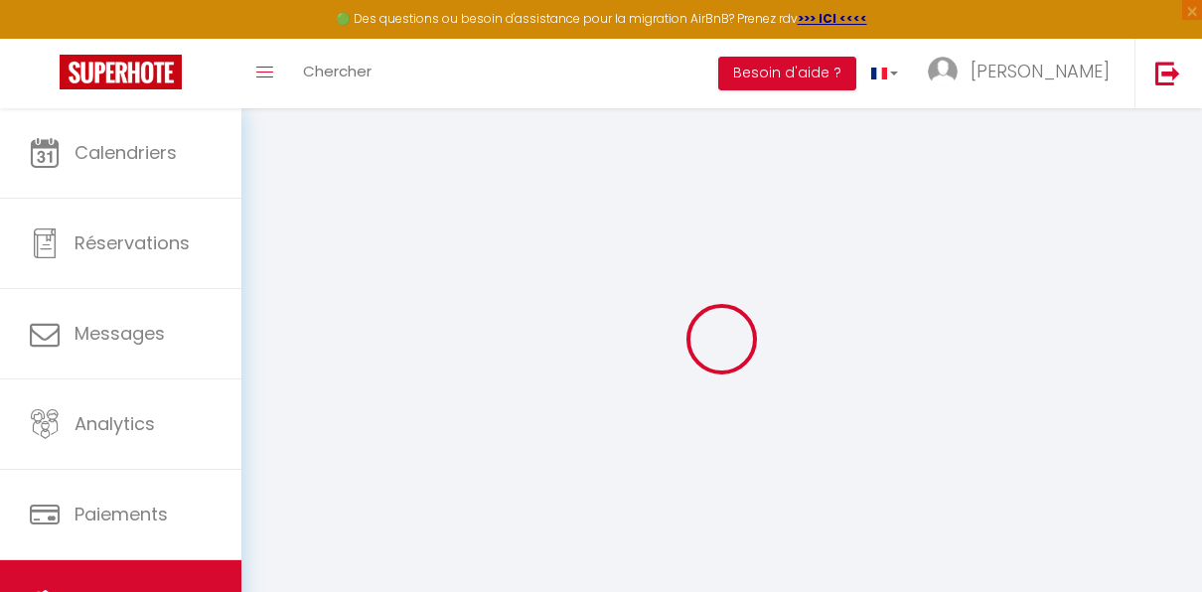
checkbox input "false"
type input "0"
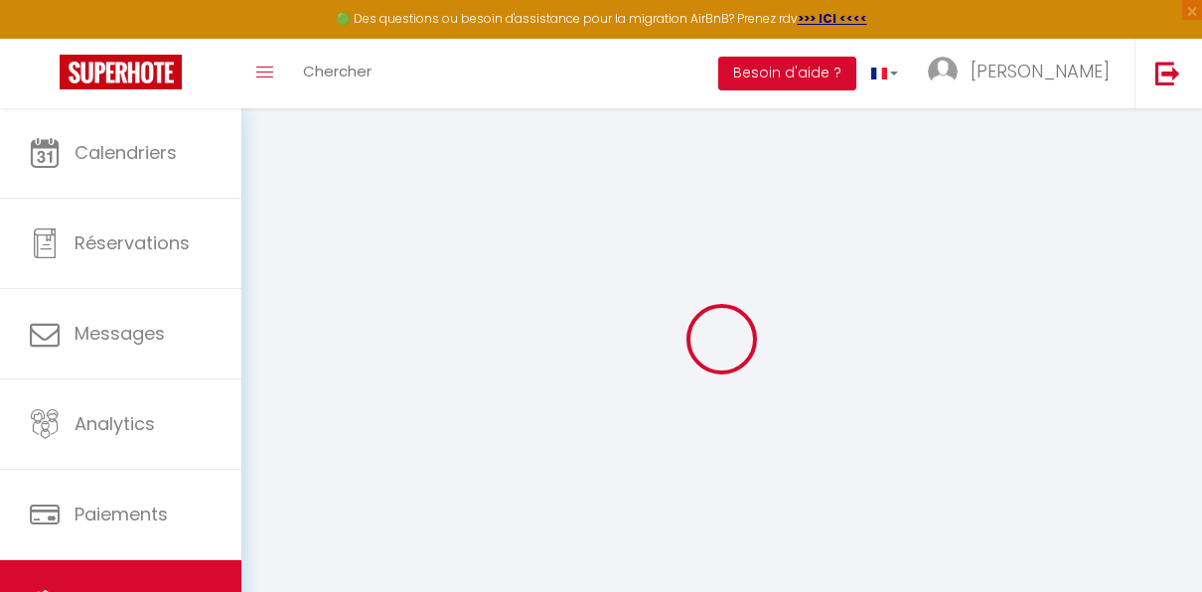
type input "0"
select select
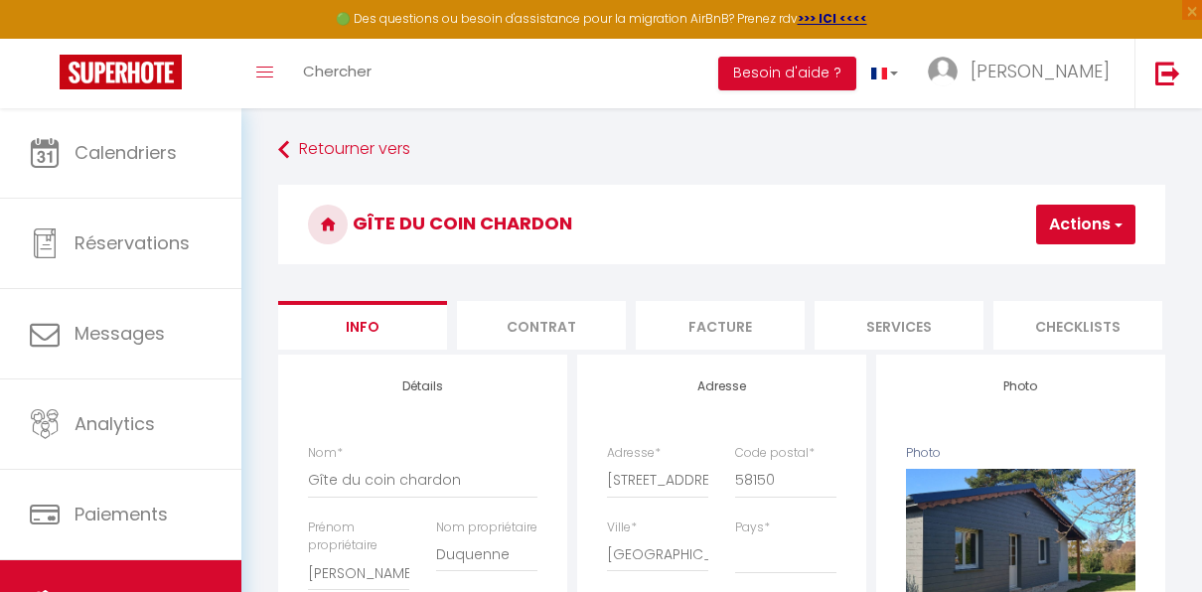
click at [733, 328] on li "Facture" at bounding box center [720, 325] width 169 height 49
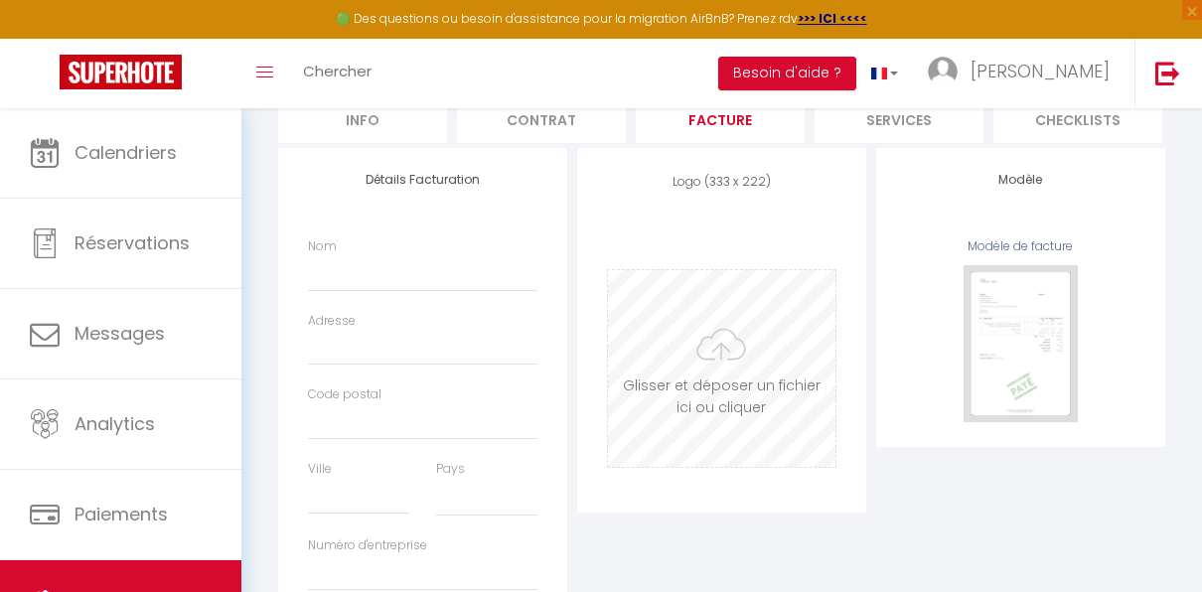
scroll to position [167, 0]
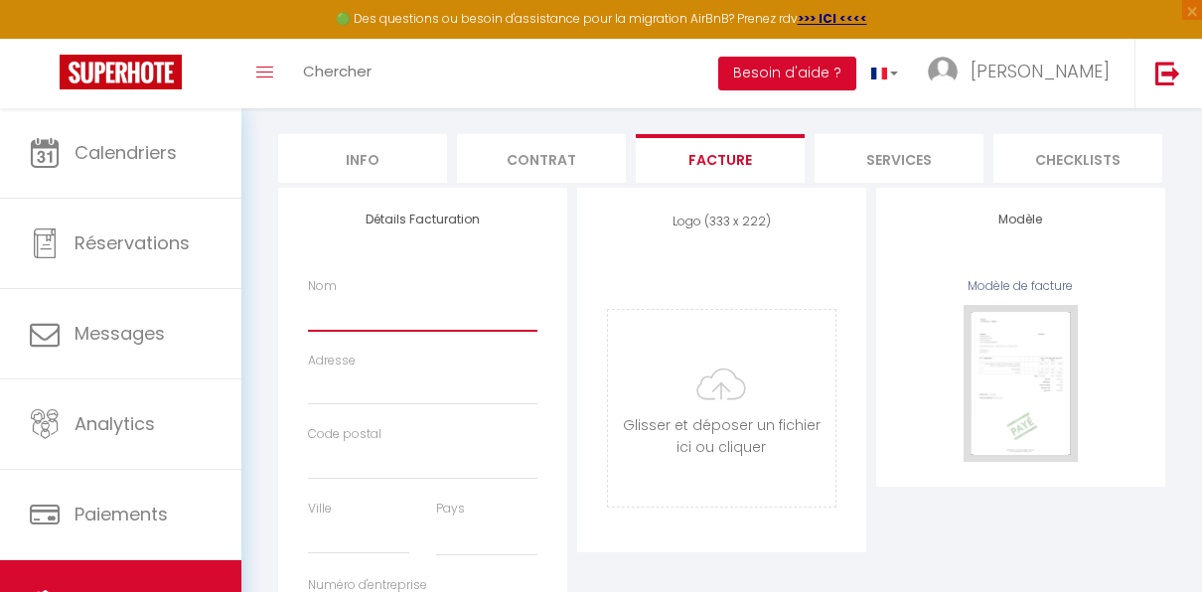
click at [365, 326] on input "Nom" at bounding box center [423, 313] width 230 height 36
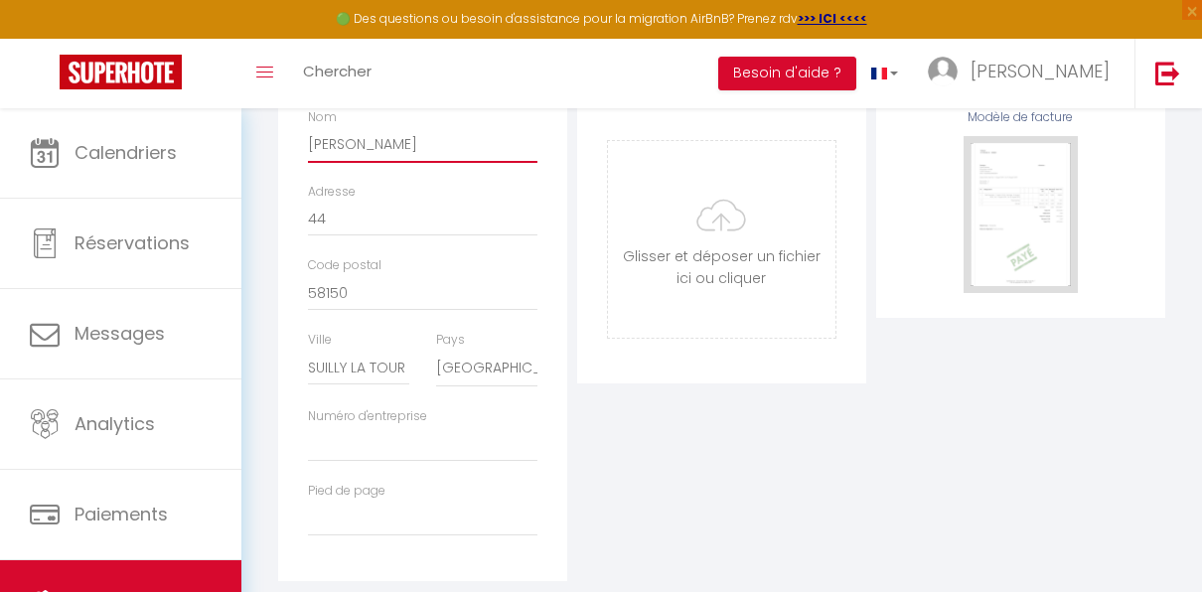
scroll to position [390, 0]
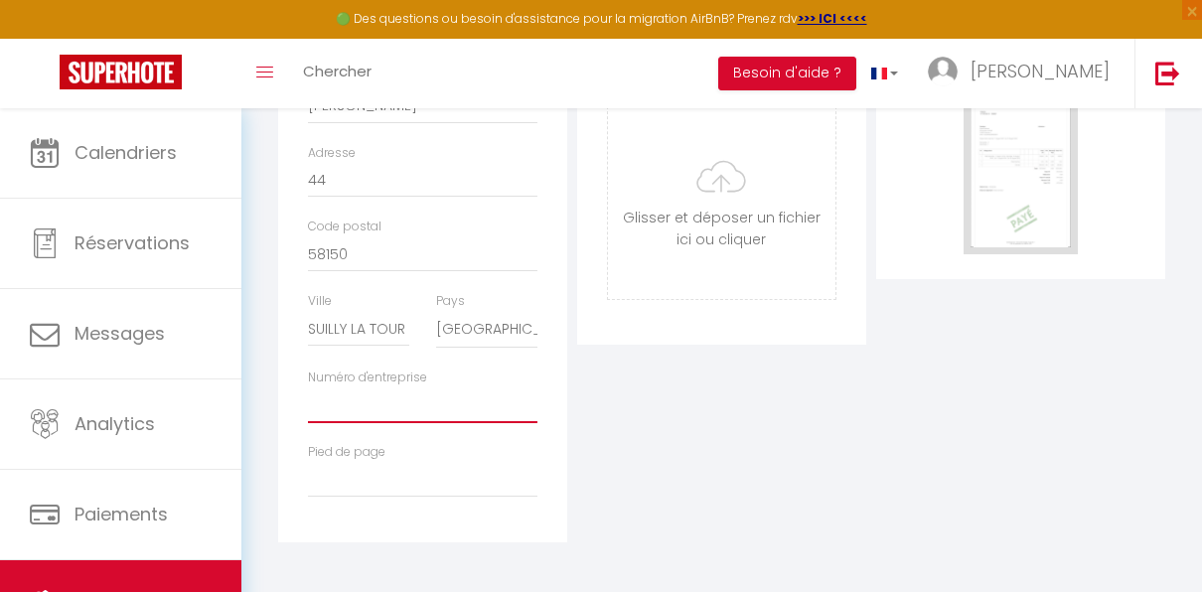
click at [392, 407] on input "Numéro d'entreprise" at bounding box center [423, 406] width 230 height 36
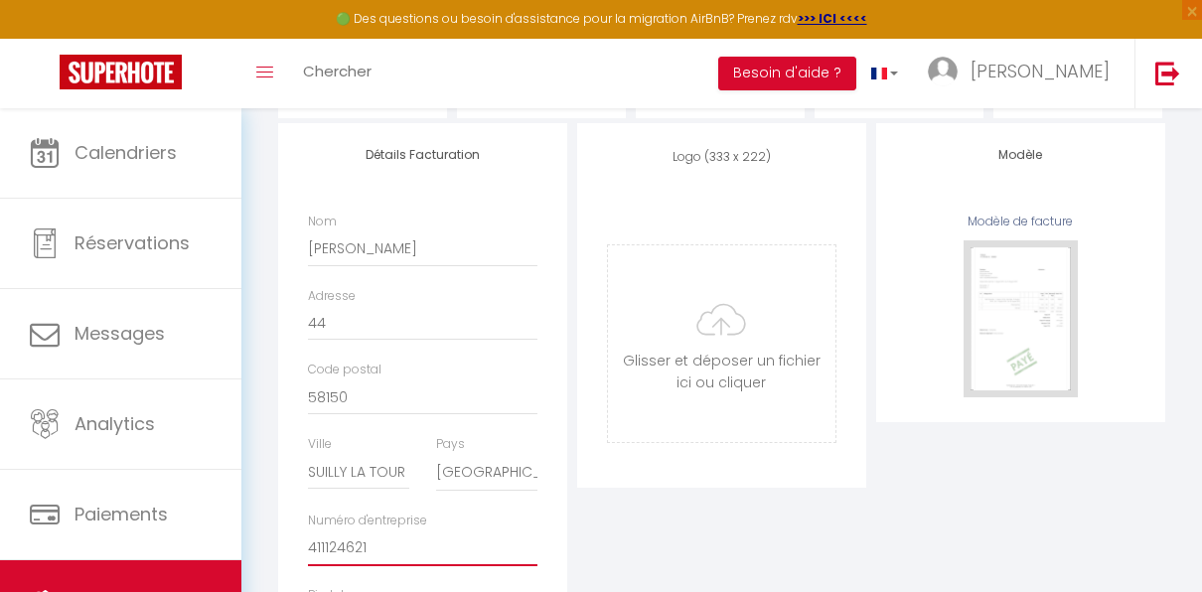
scroll to position [231, 0]
click at [726, 347] on input "file" at bounding box center [722, 344] width 228 height 197
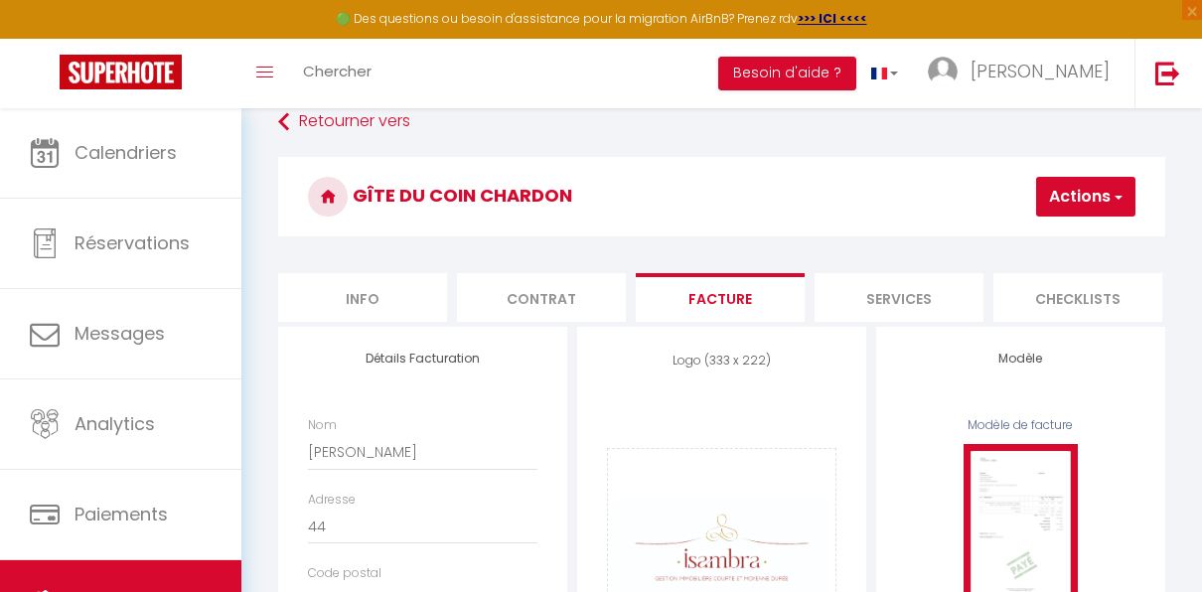
scroll to position [27, 0]
click at [1037, 496] on img at bounding box center [1021, 523] width 114 height 157
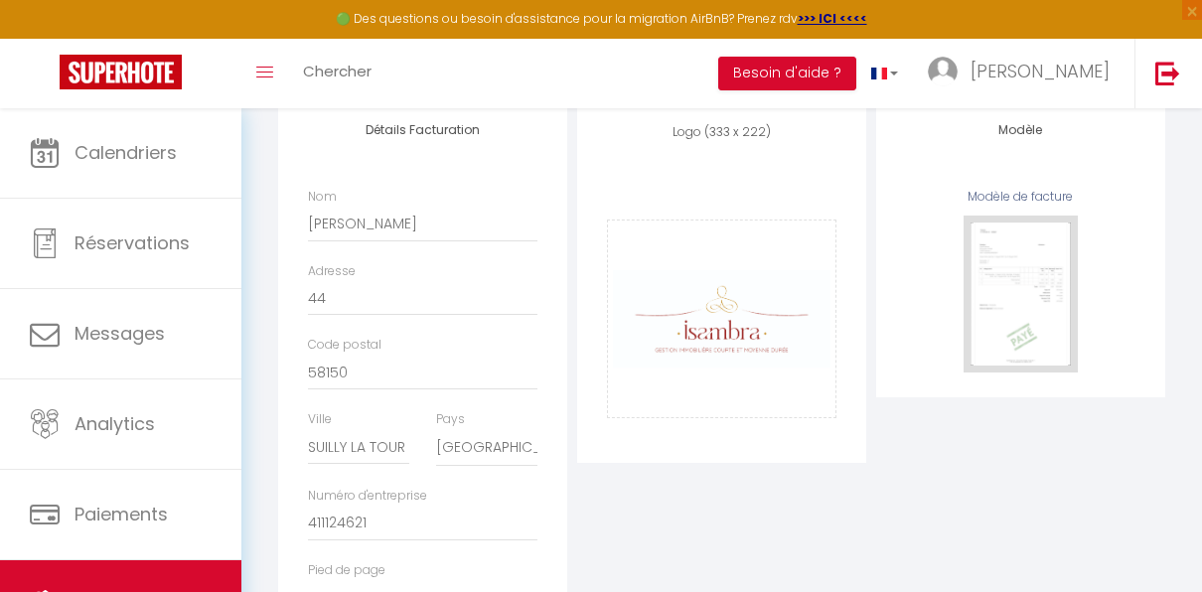
scroll to position [258, 0]
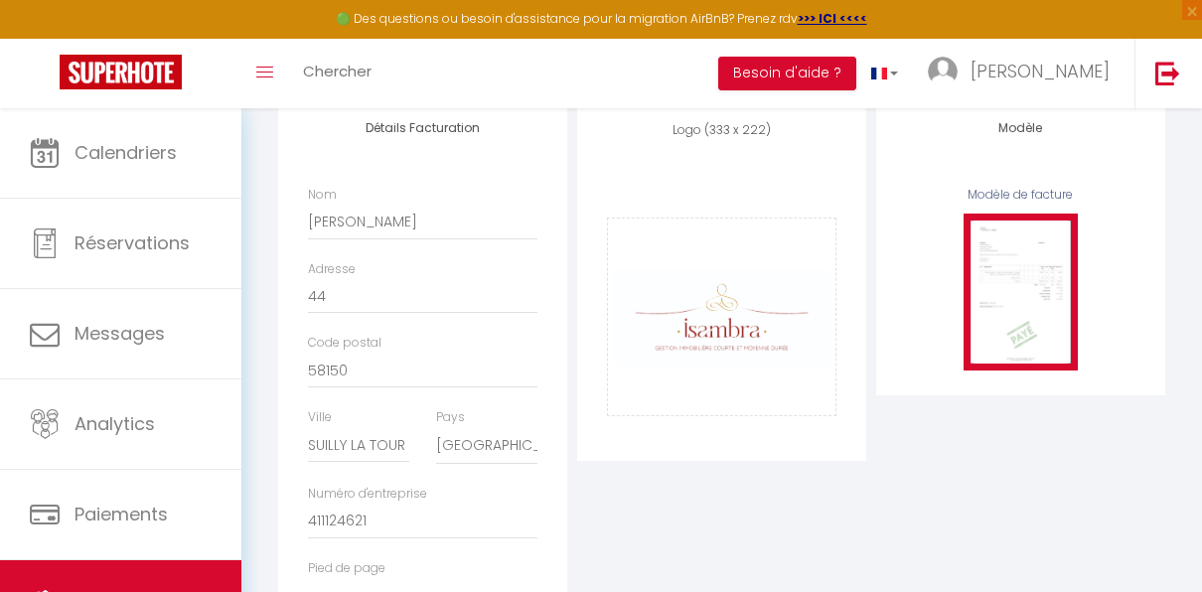
click at [1029, 295] on img at bounding box center [1021, 292] width 114 height 157
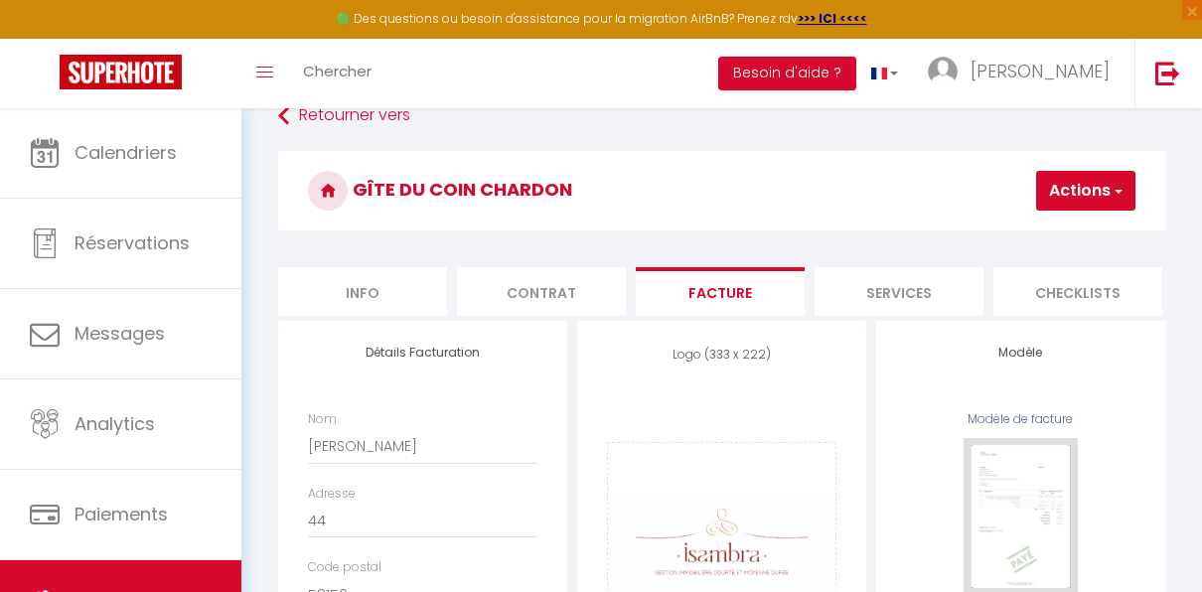
scroll to position [33, 0]
click at [1114, 192] on span "button" at bounding box center [1117, 192] width 13 height 20
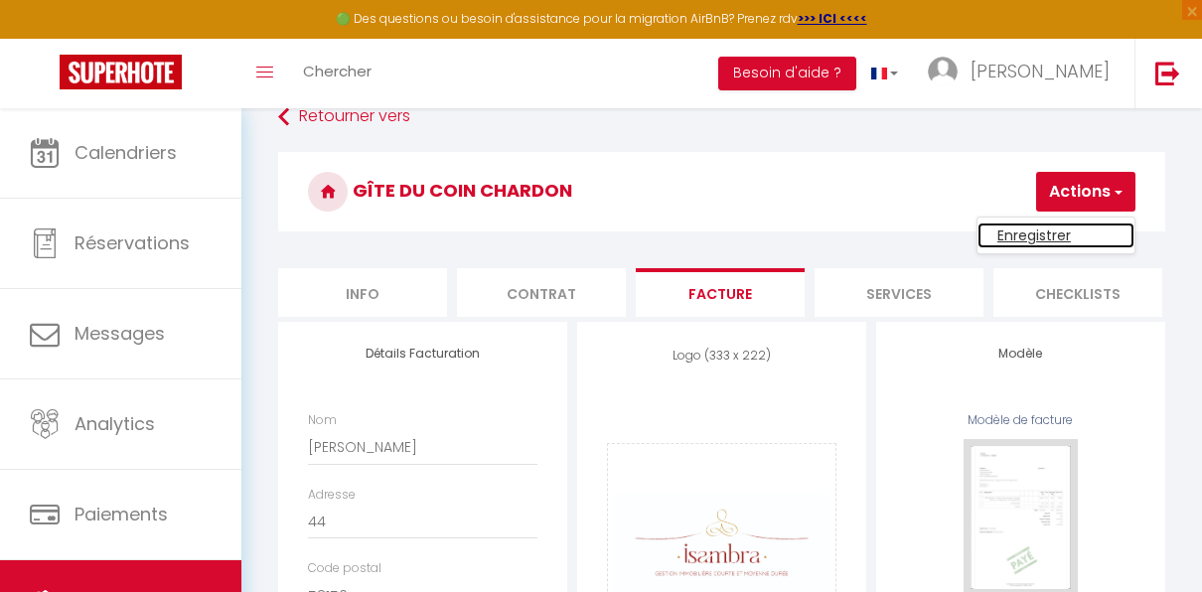
click at [1044, 239] on link "Enregistrer" at bounding box center [1056, 236] width 157 height 26
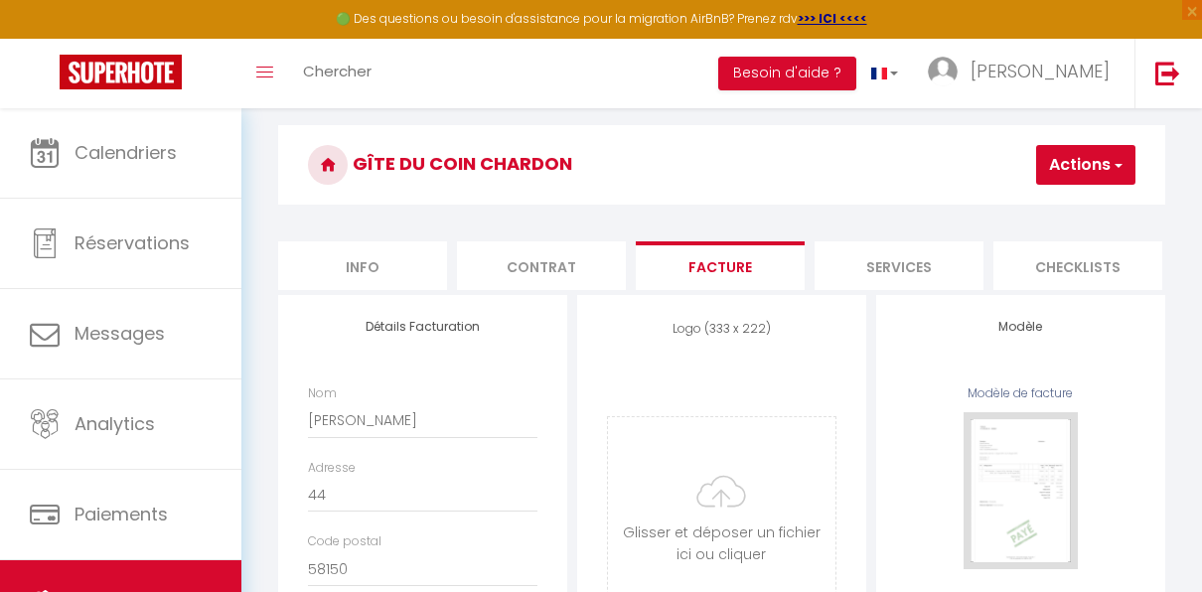
scroll to position [59, 0]
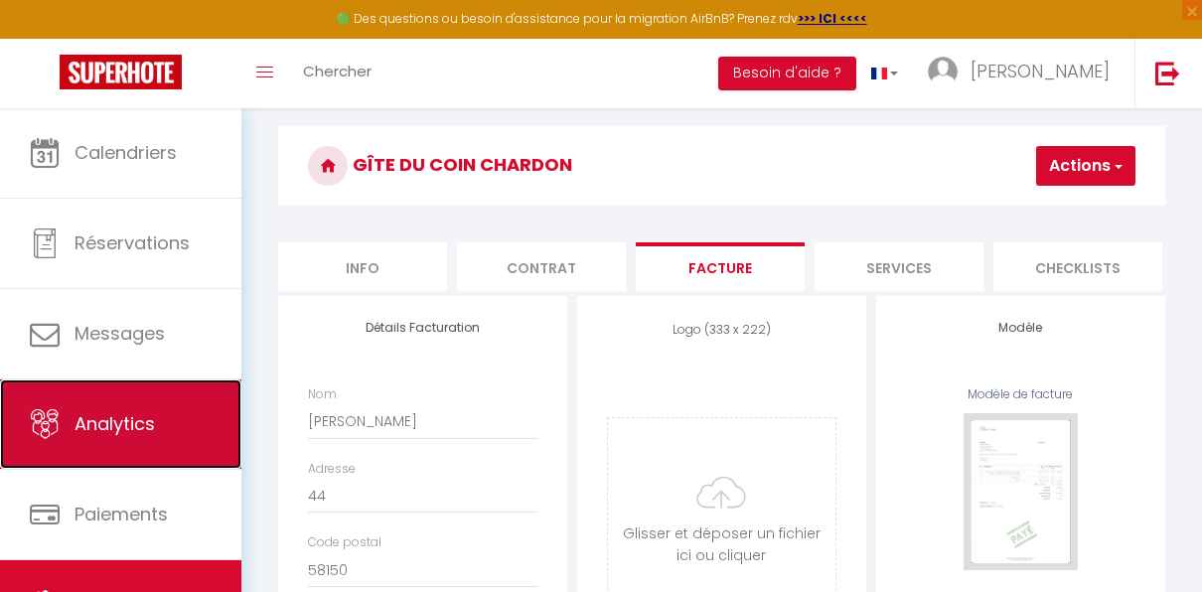
click at [94, 428] on span "Analytics" at bounding box center [115, 423] width 80 height 25
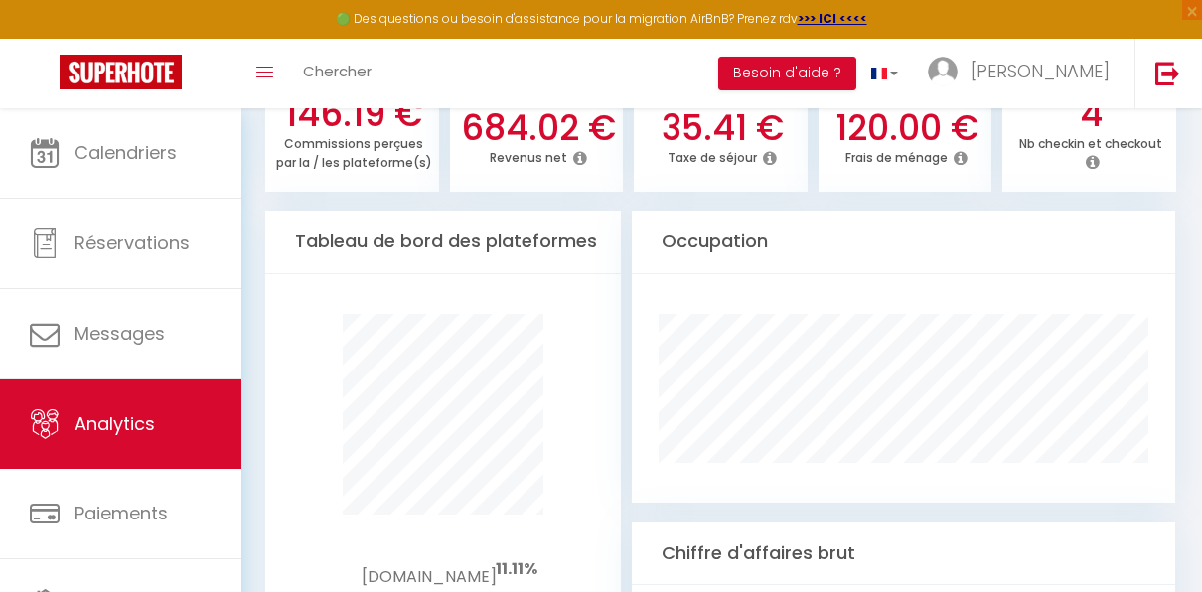
scroll to position [966, 0]
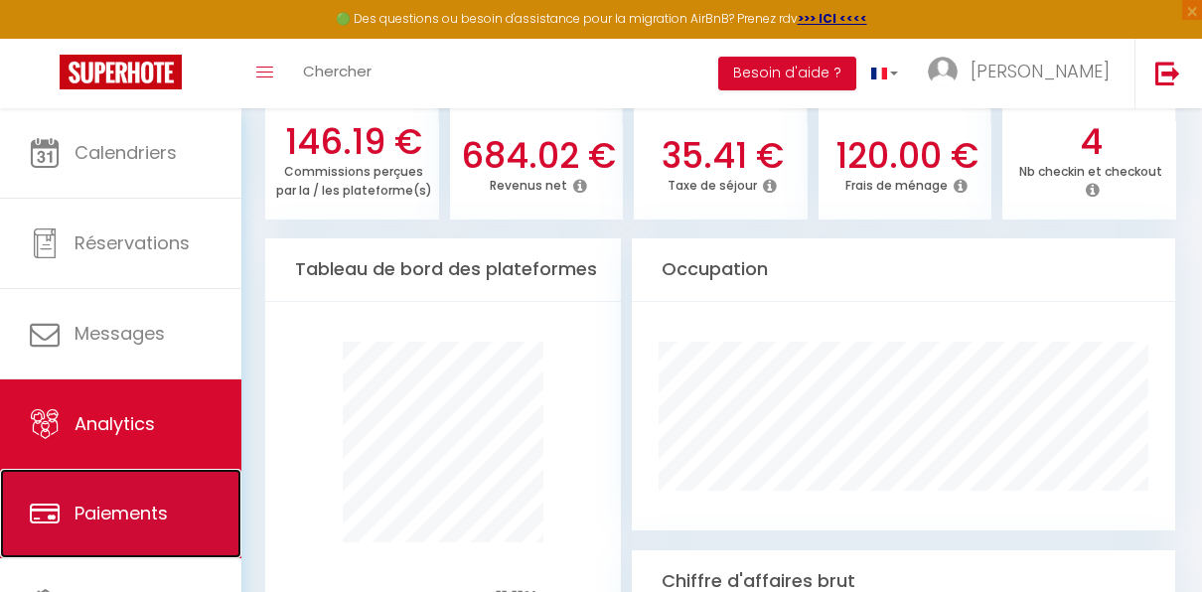
click at [150, 514] on span "Paiements" at bounding box center [121, 513] width 93 height 25
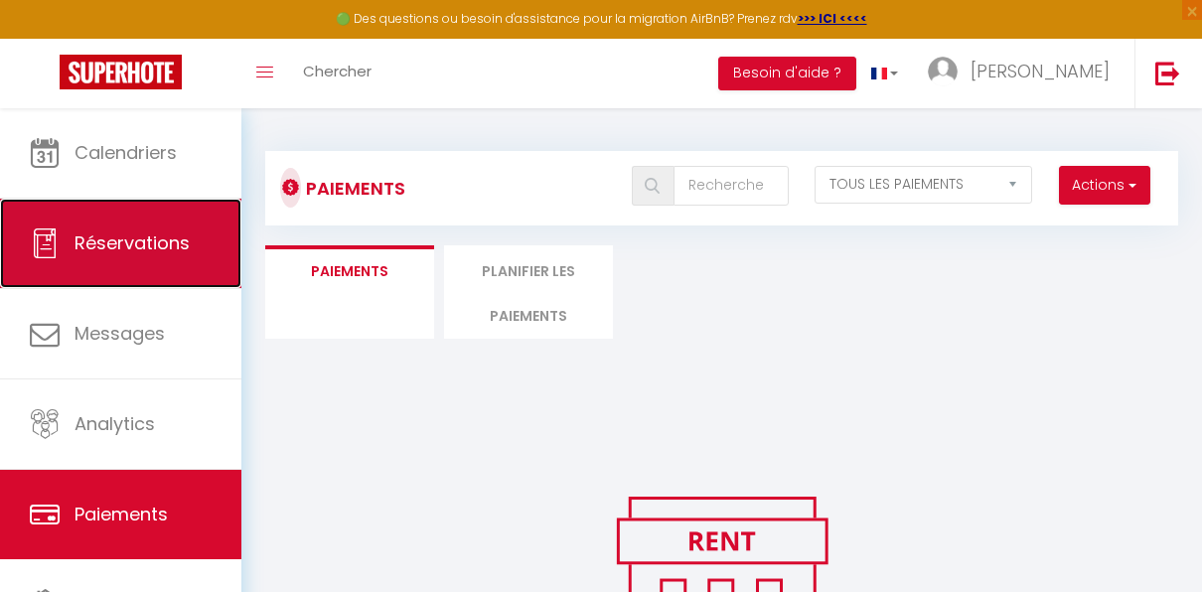
click at [155, 246] on span "Réservations" at bounding box center [132, 243] width 115 height 25
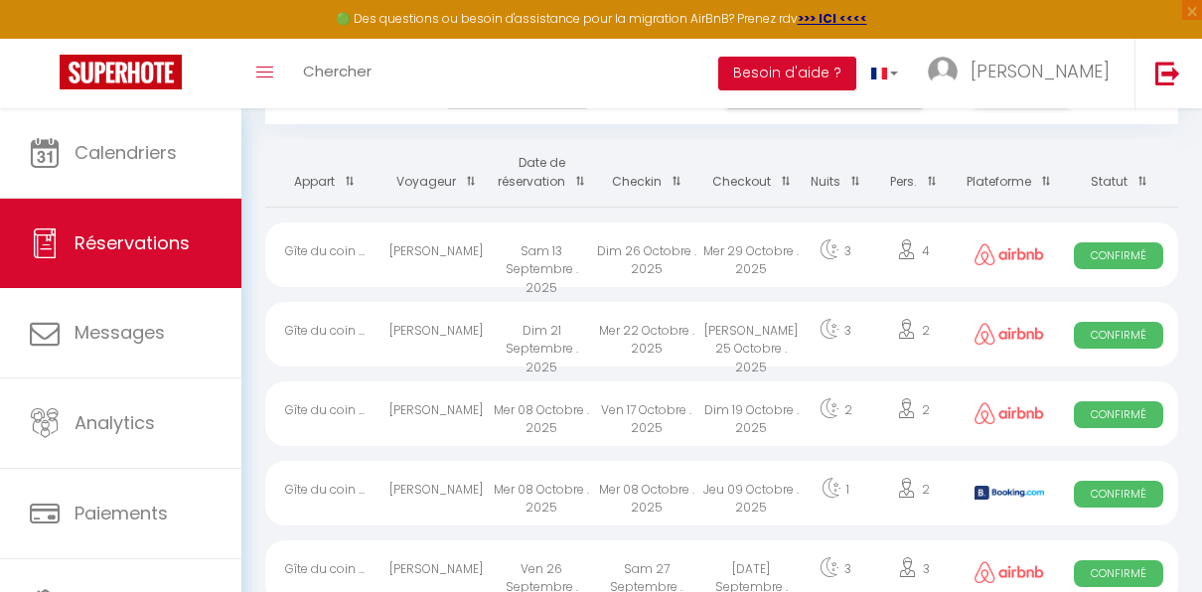
scroll to position [157, 0]
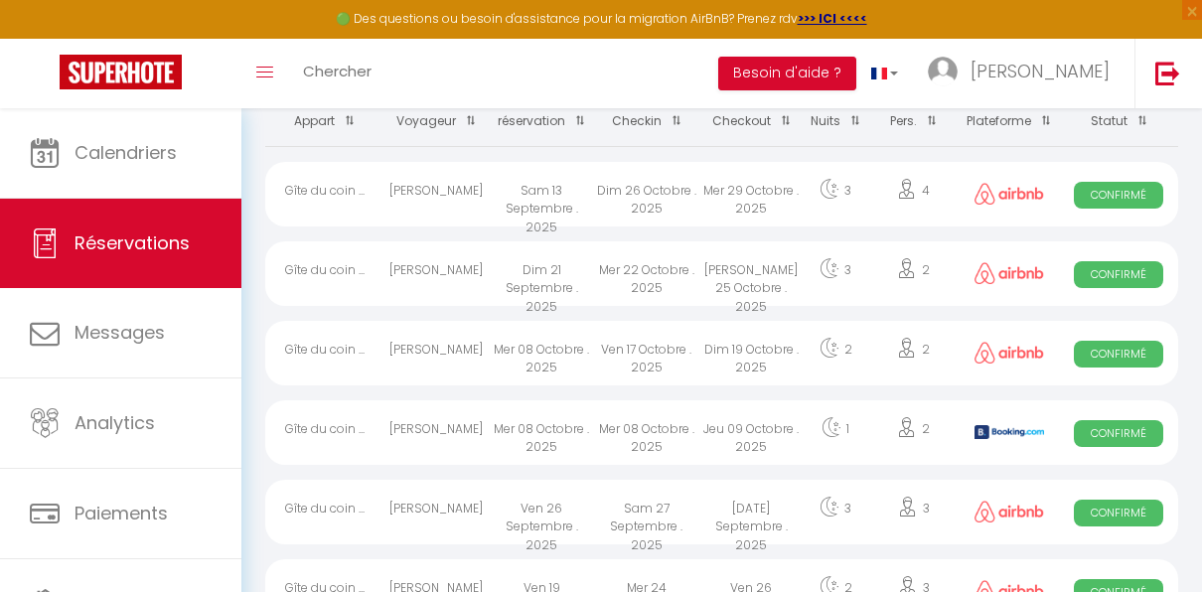
click at [679, 433] on div "Mer 08 Octobre . 2025" at bounding box center [646, 433] width 105 height 65
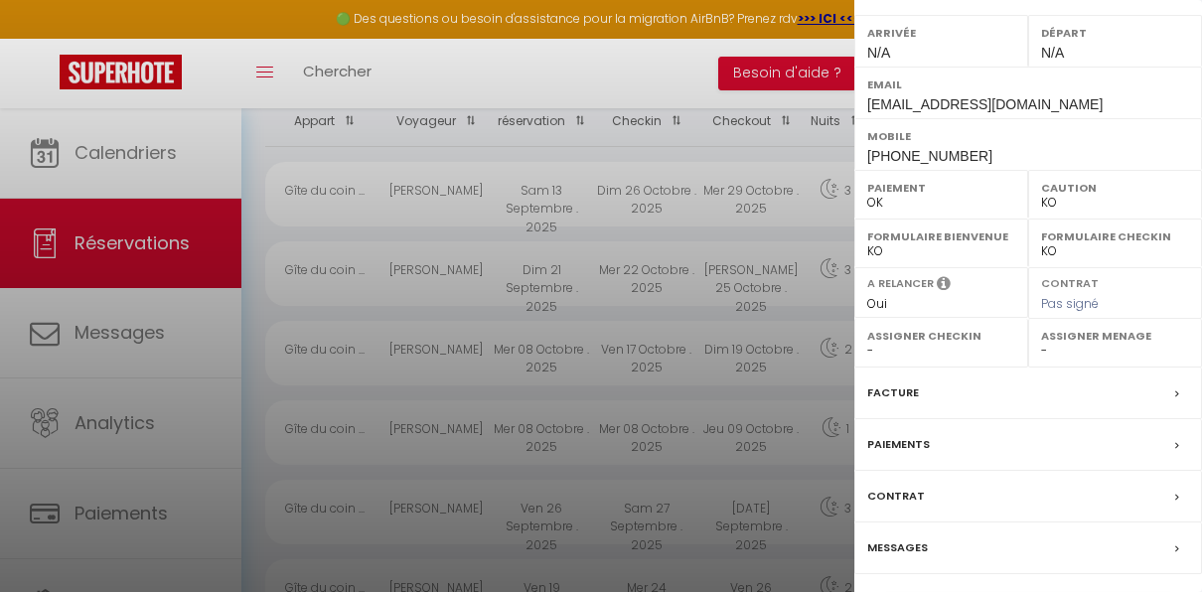
scroll to position [359, 0]
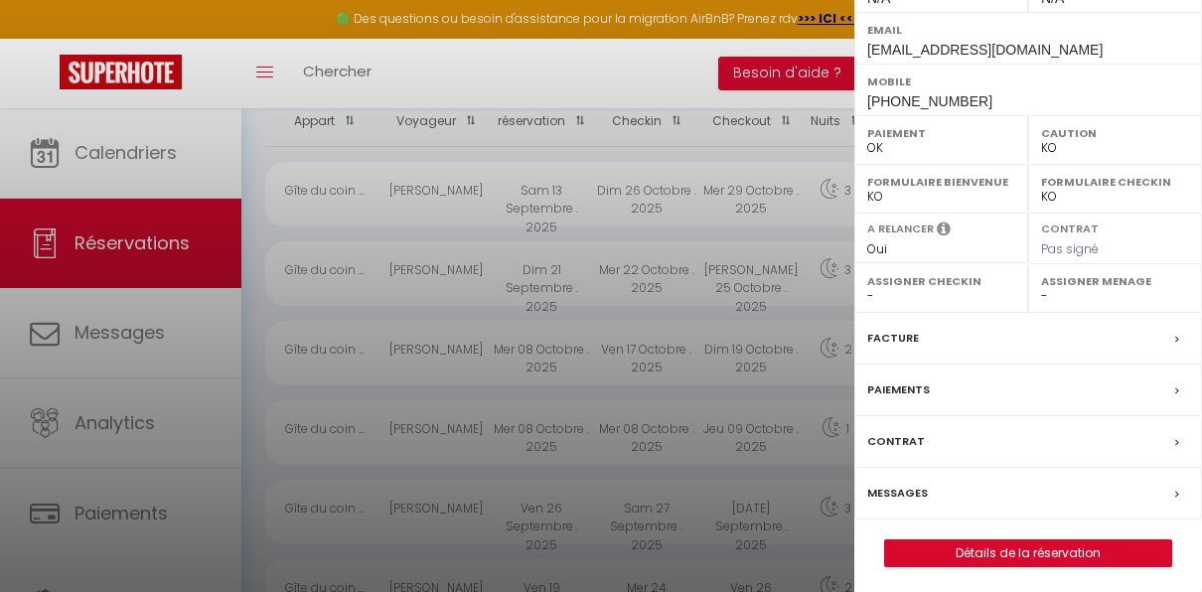
click at [1176, 337] on icon at bounding box center [1178, 340] width 4 height 12
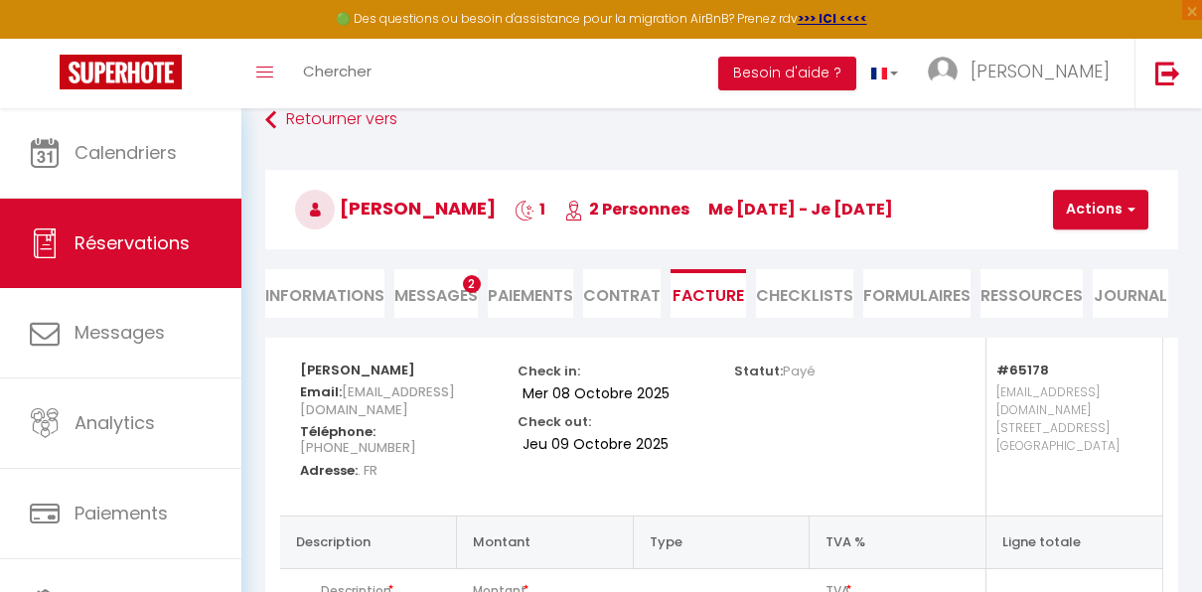
scroll to position [30, 0]
click at [1120, 221] on button "Actions" at bounding box center [1100, 210] width 95 height 40
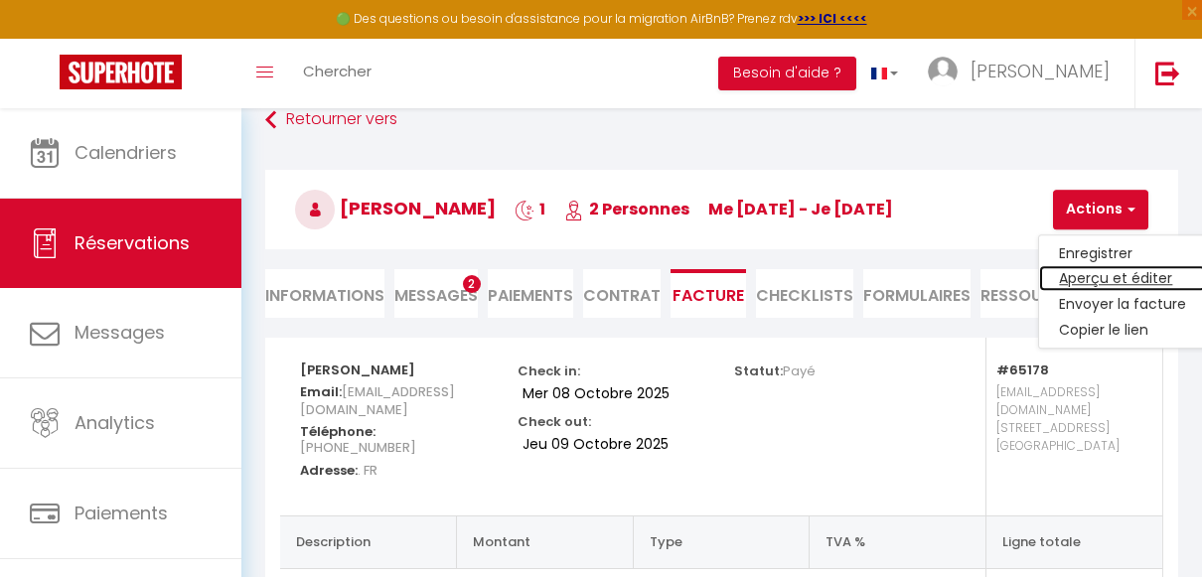
click at [1122, 279] on link "Aperçu et éditer" at bounding box center [1123, 279] width 167 height 26
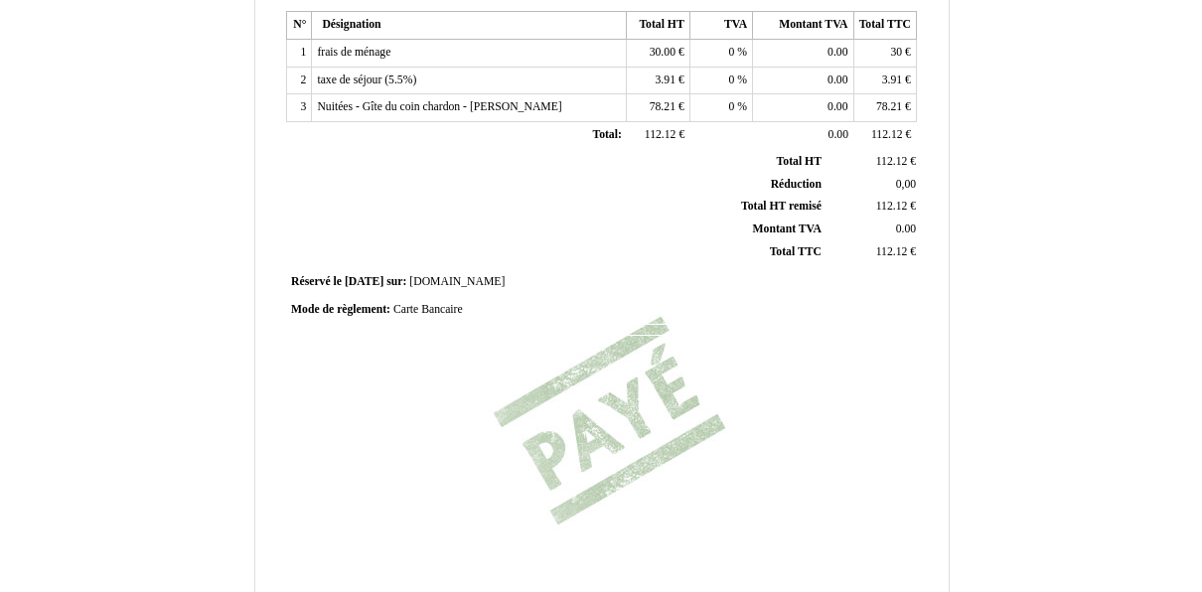
scroll to position [405, 0]
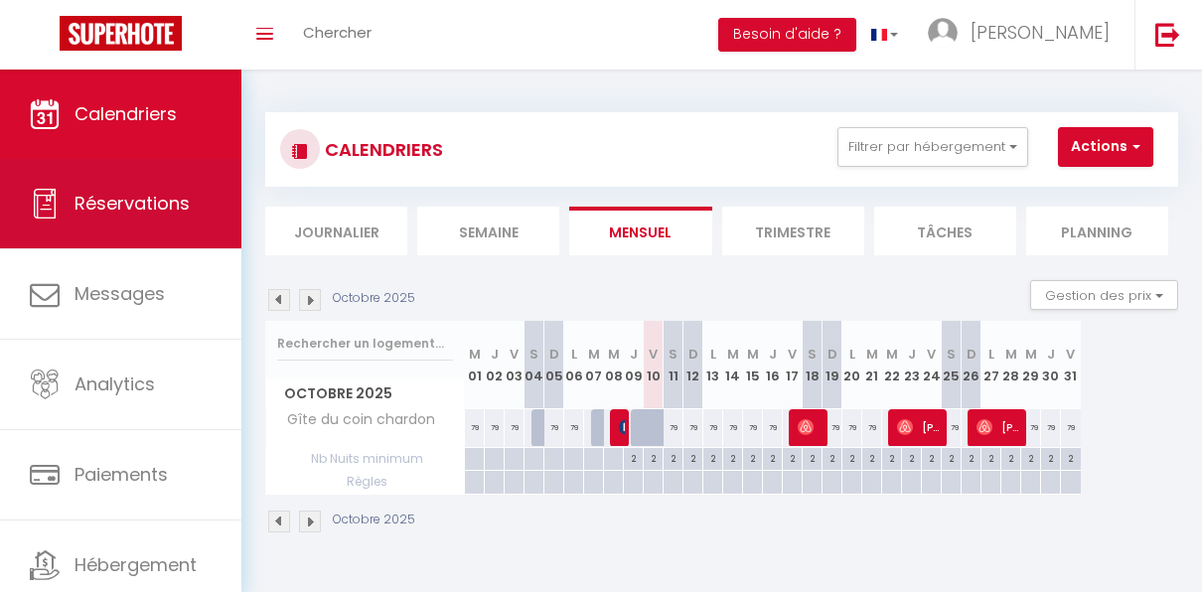
click at [185, 210] on span "Réservations" at bounding box center [132, 203] width 115 height 25
select select "not_cancelled"
select select
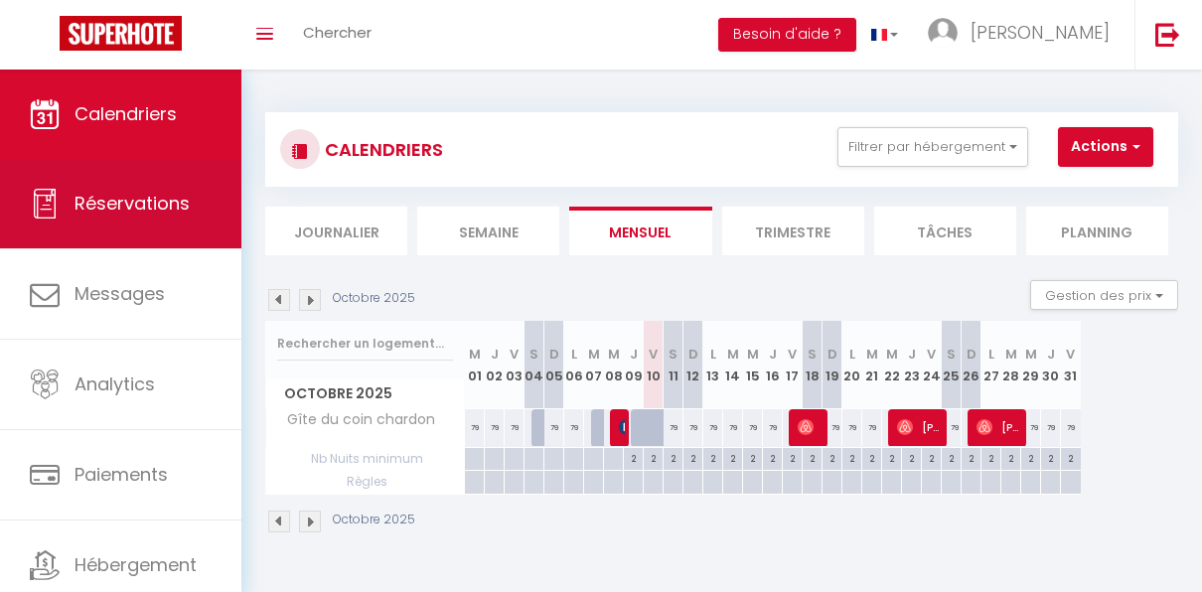
select select
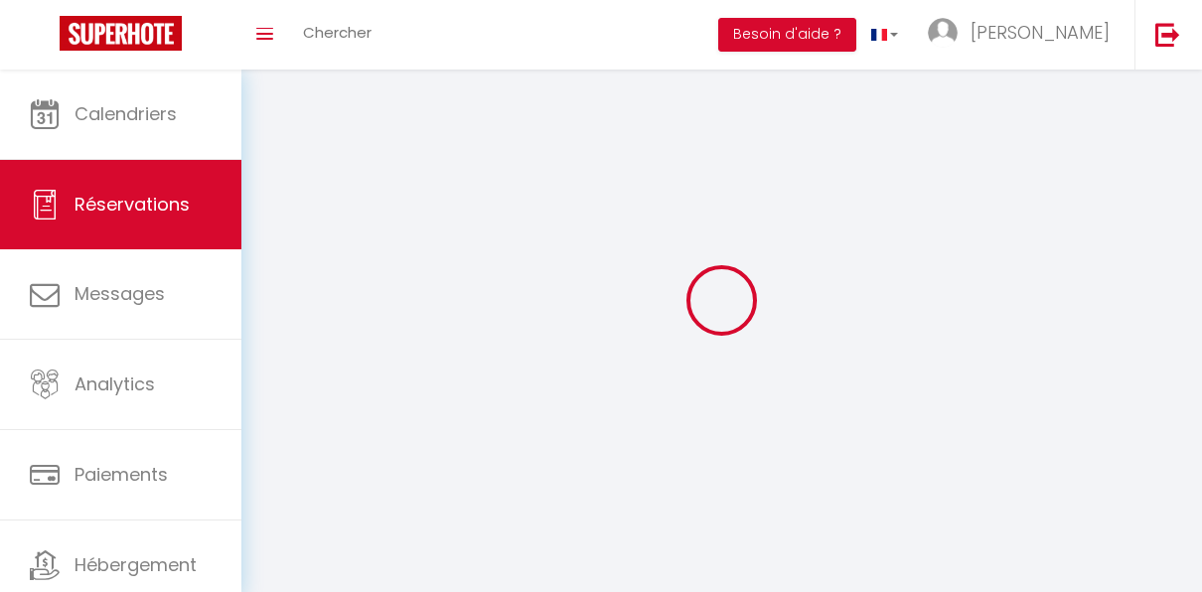
select select
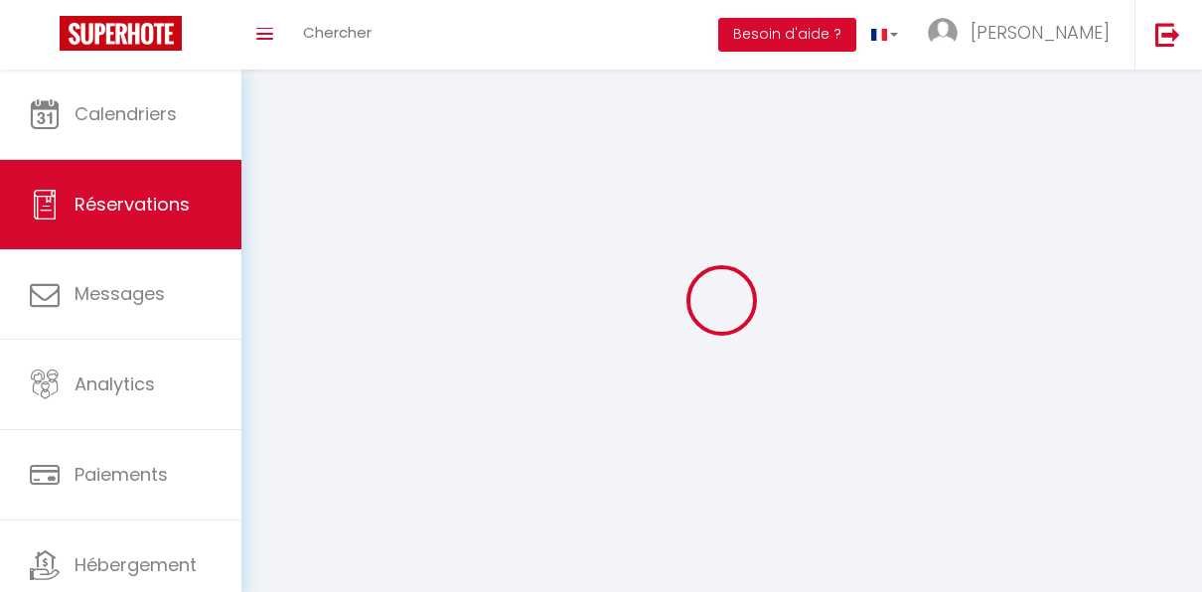
select select
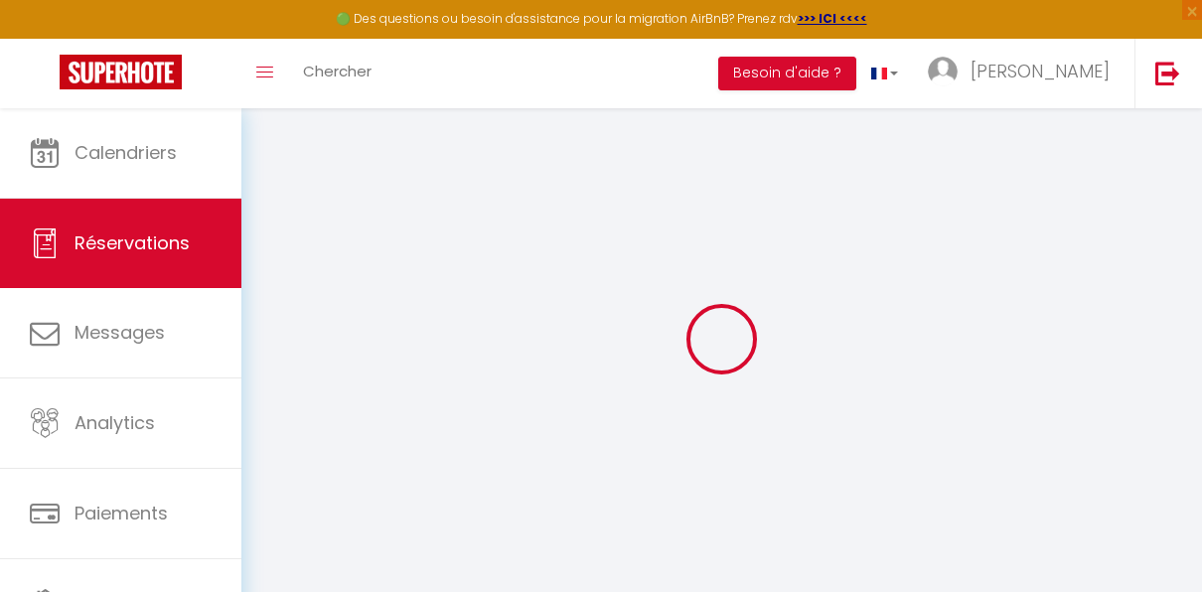
select select
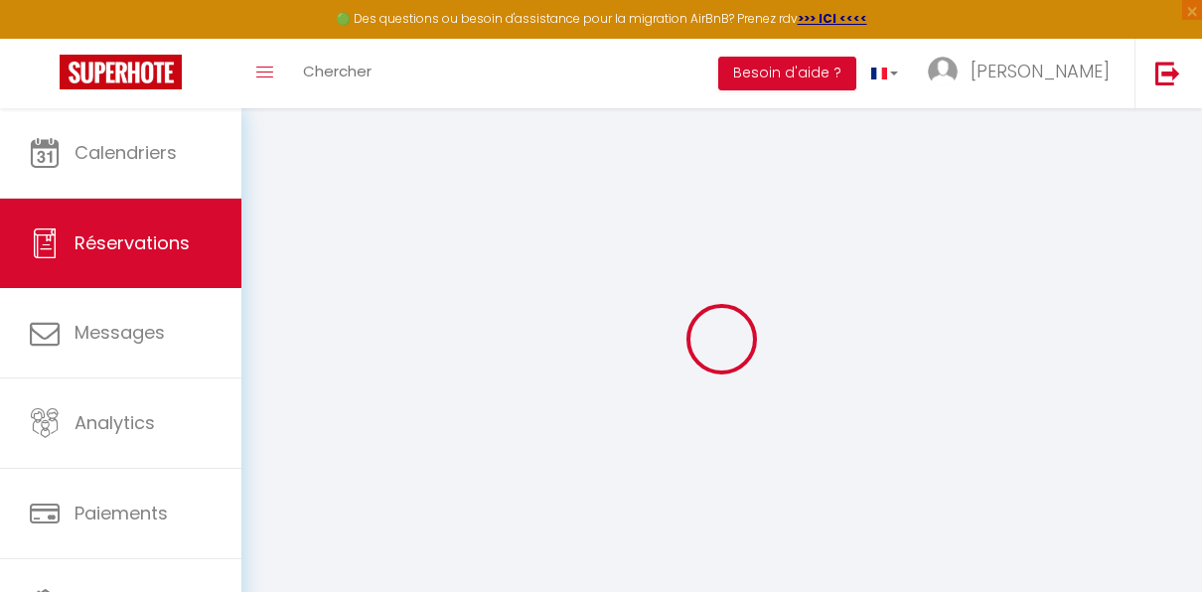
select select
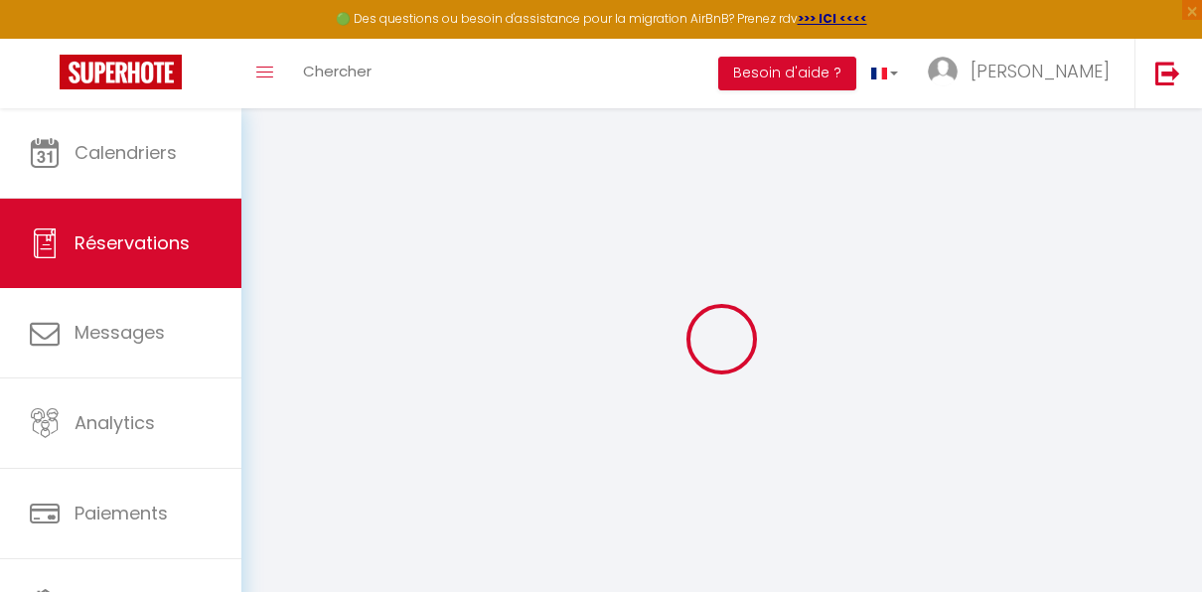
select select
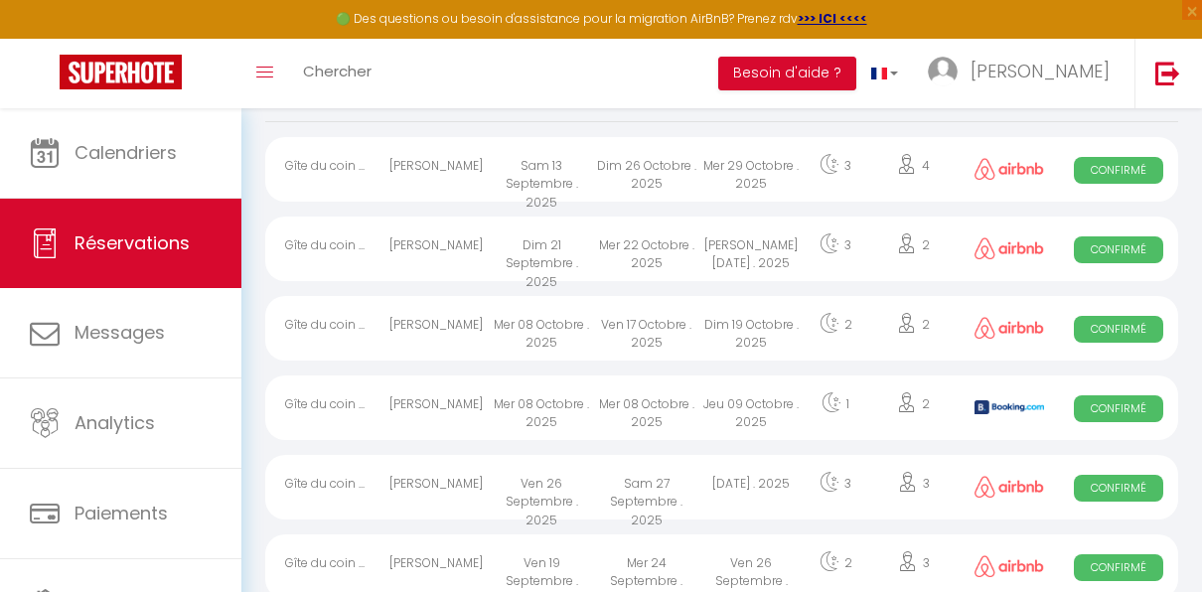
scroll to position [184, 0]
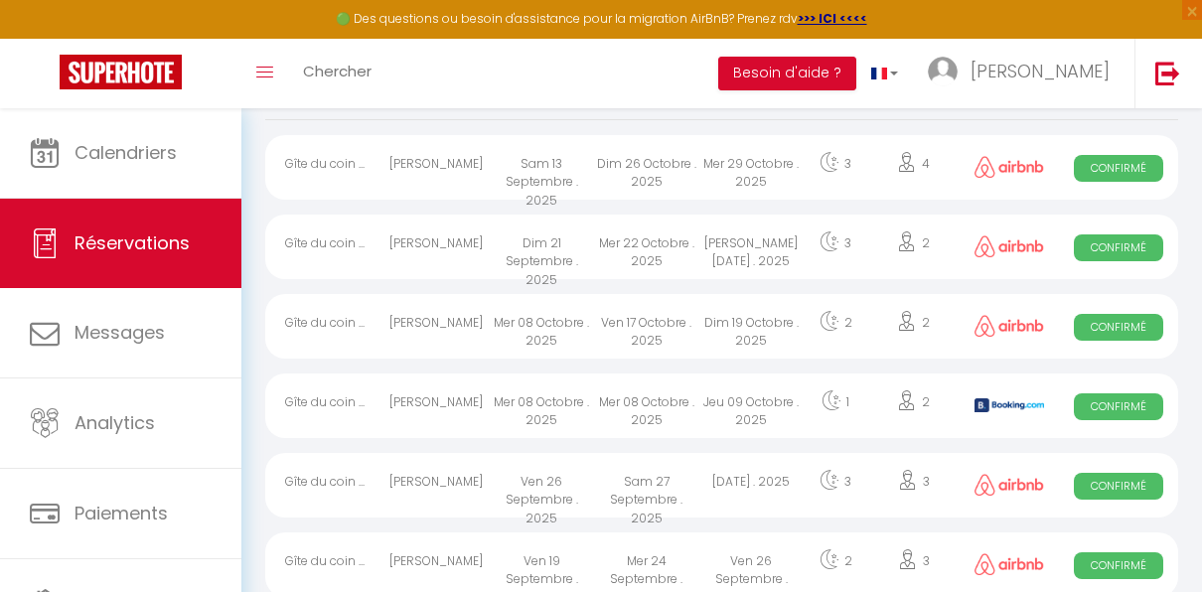
click at [750, 403] on div "Jeu 09 Octobre . 2025" at bounding box center [752, 406] width 105 height 65
select select "OK"
select select "KO"
select select "0"
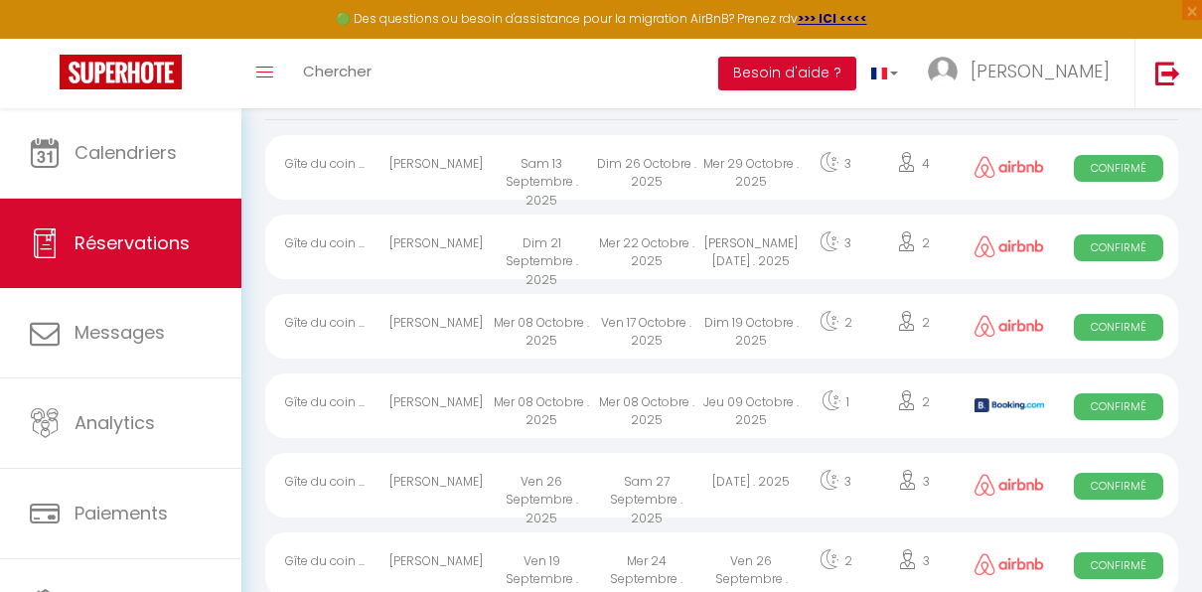
select select "1"
select select
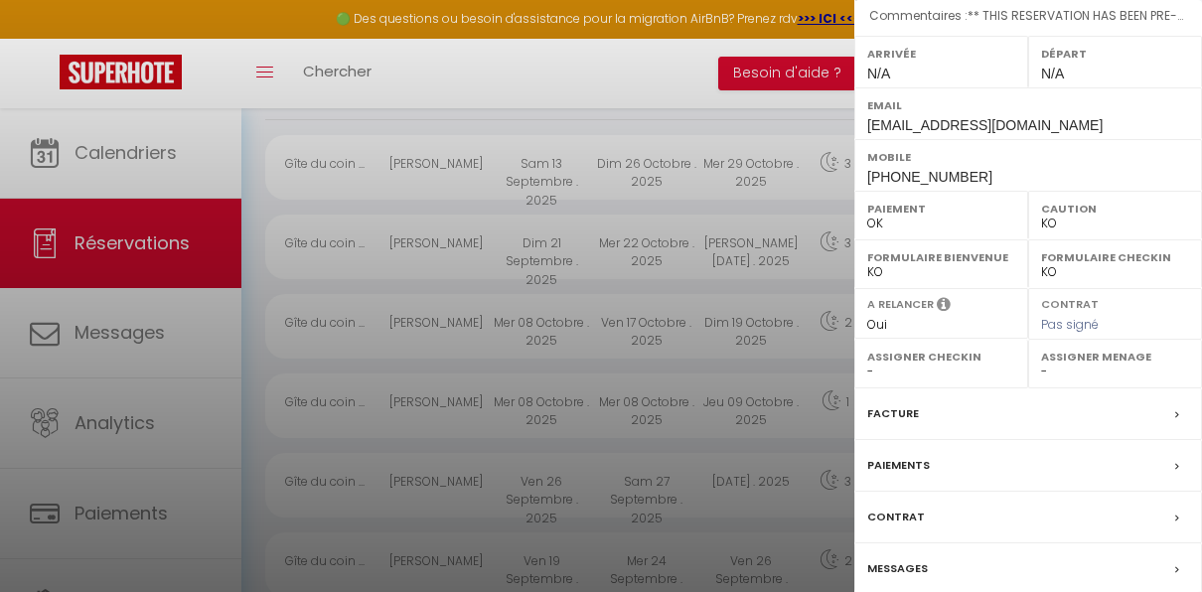
scroll to position [284, 0]
click at [905, 404] on label "Facture" at bounding box center [894, 412] width 52 height 21
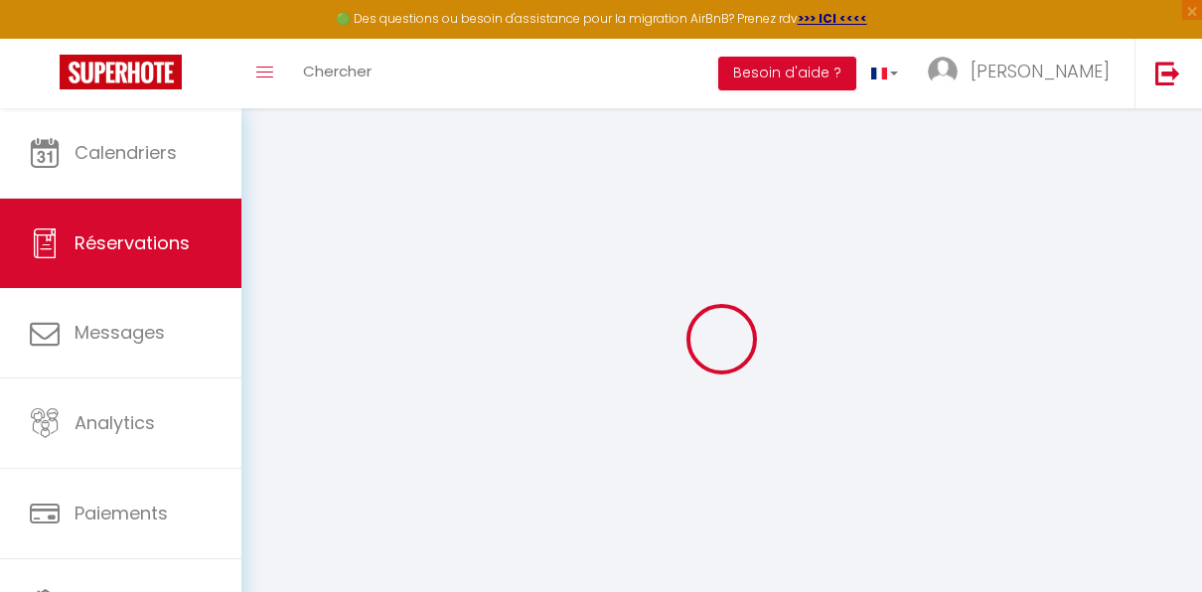
select select "cleaning"
select select "taxes"
select select
checkbox input "false"
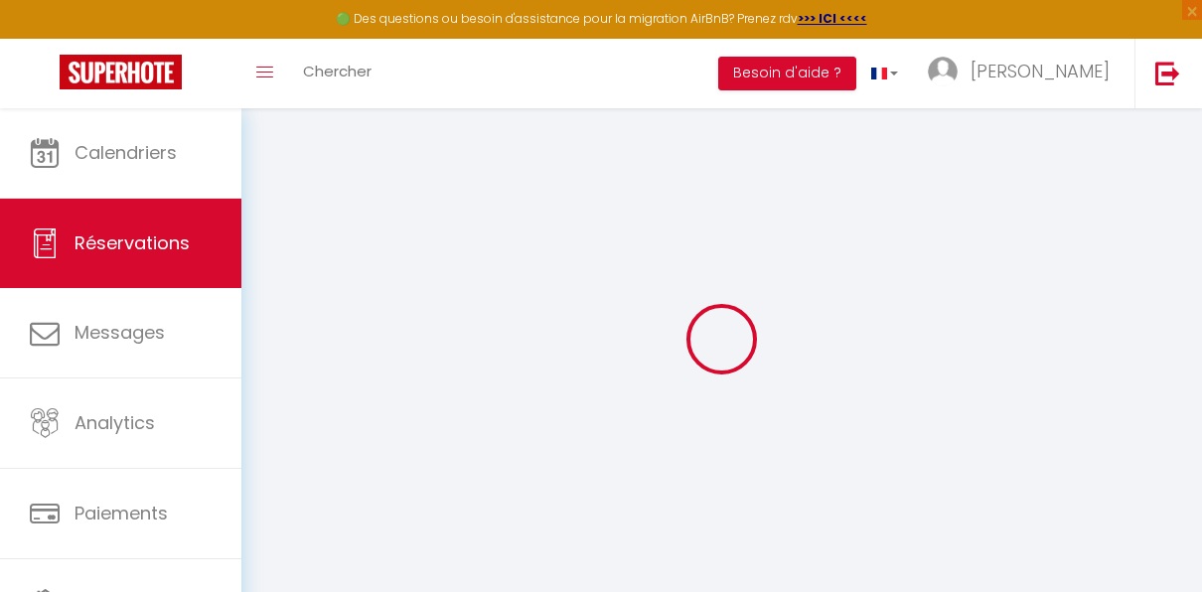
select select
checkbox input "false"
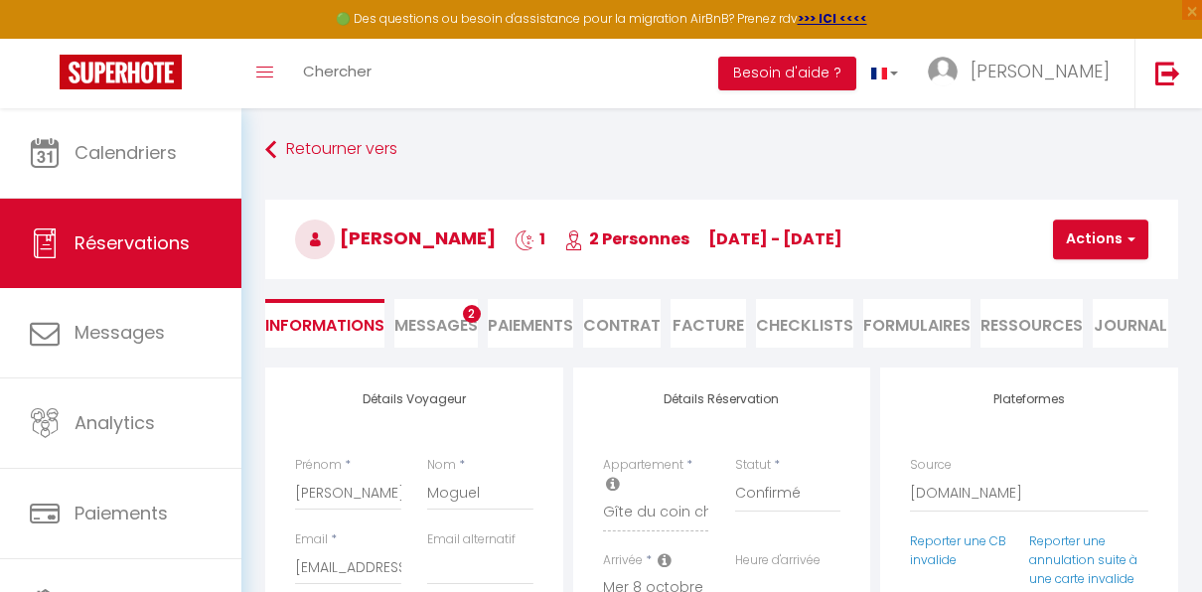
select select
checkbox input "false"
type textarea "** THIS RESERVATION HAS BEEN PRE-PAID ** BOOKING NOTE : Payment charge is EUR 1…"
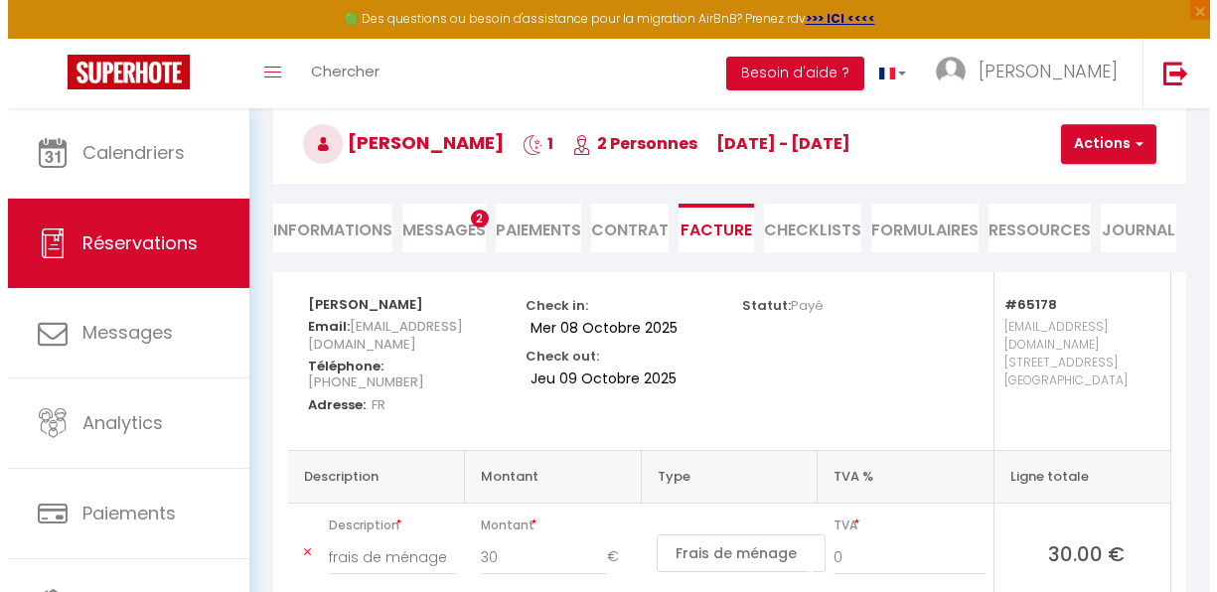
scroll to position [97, 0]
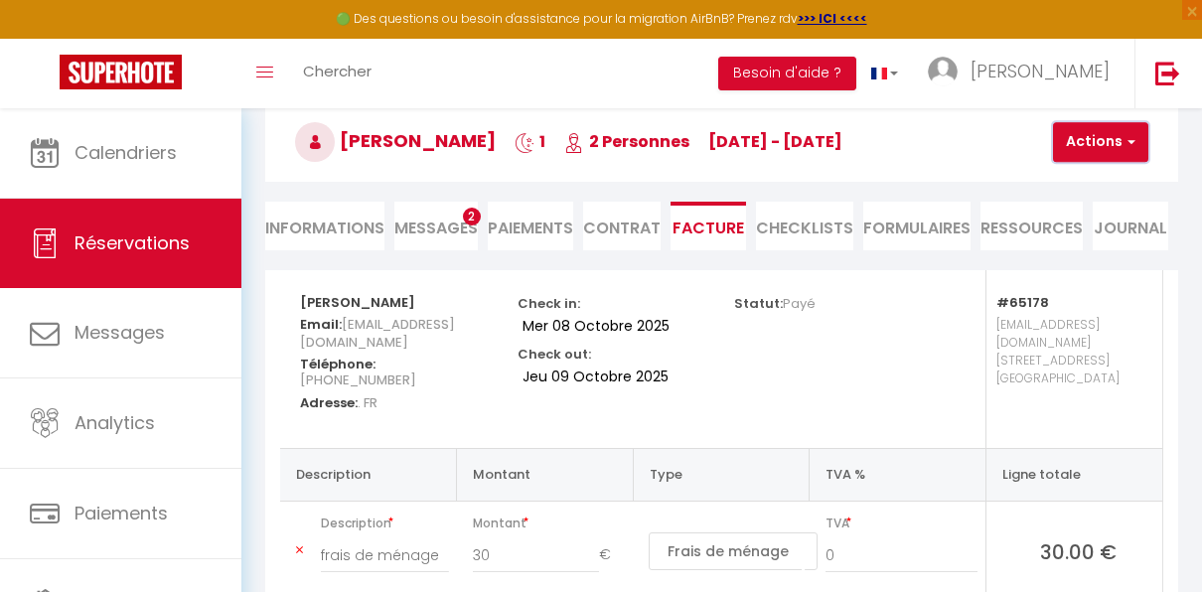
click at [1114, 144] on button "Actions" at bounding box center [1100, 142] width 95 height 40
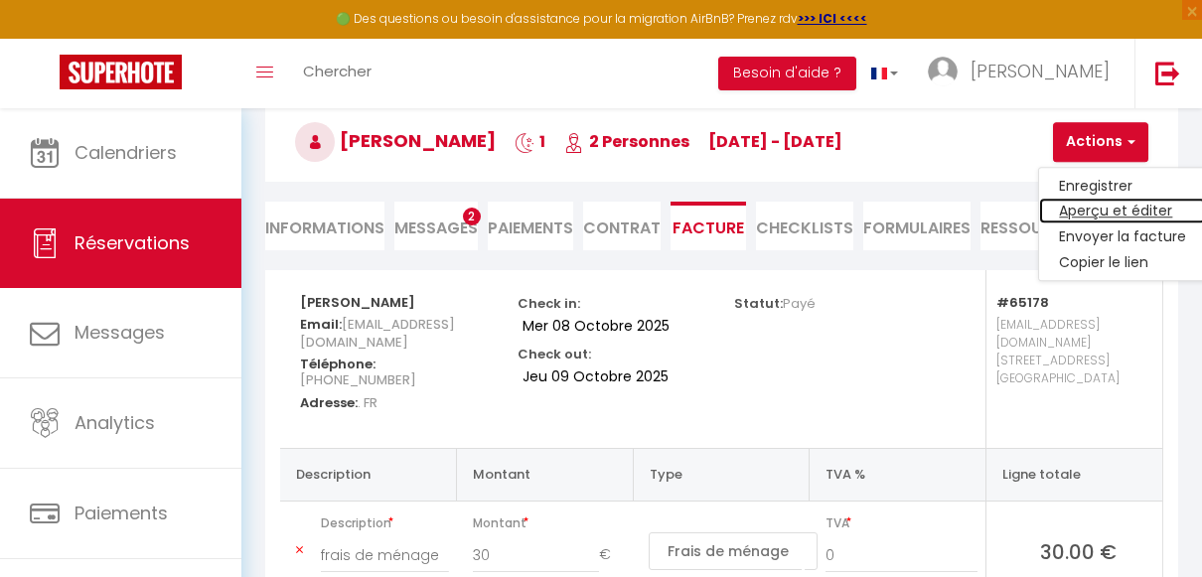
click at [1116, 213] on link "Aperçu et éditer" at bounding box center [1123, 212] width 167 height 26
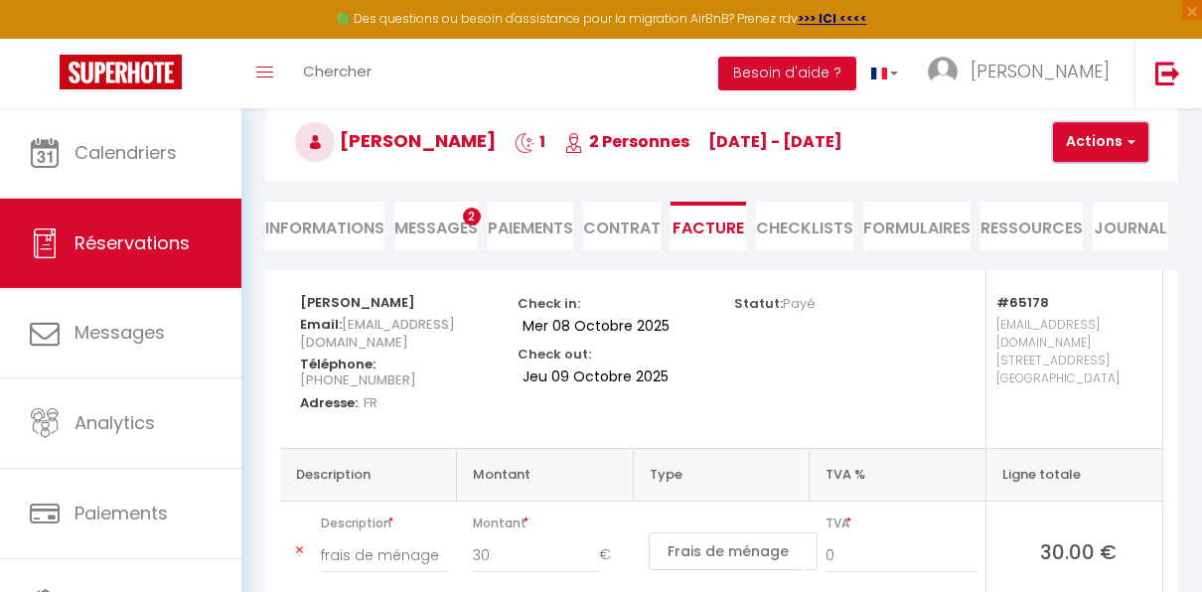
click at [1105, 149] on button "Actions" at bounding box center [1100, 142] width 95 height 40
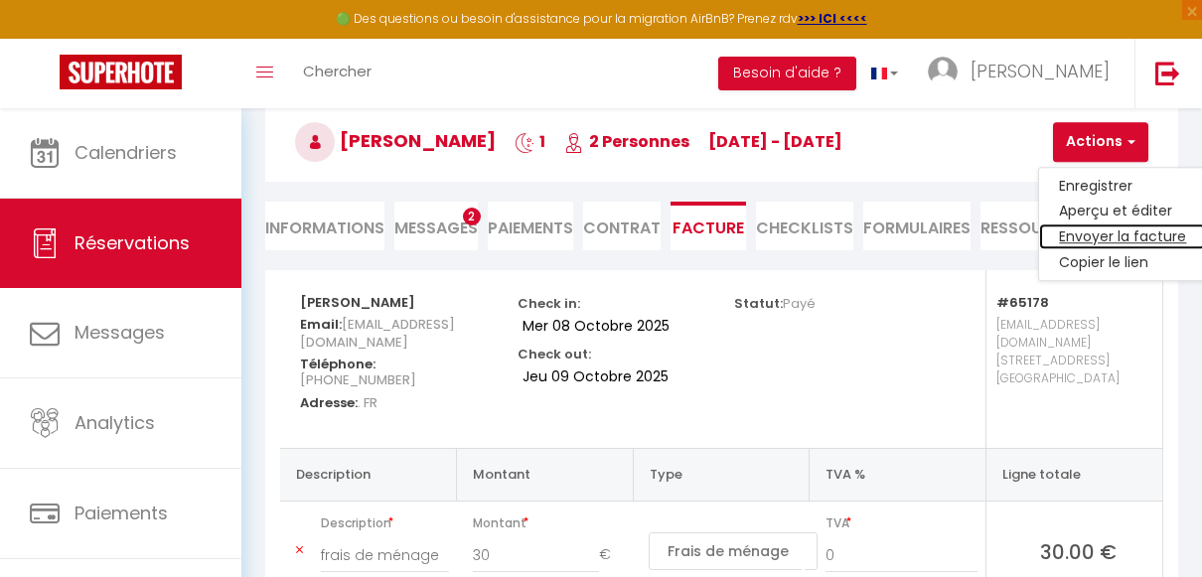
click at [1108, 235] on link "Envoyer la facture" at bounding box center [1123, 238] width 167 height 26
type input "cmogue.895023@guest.booking.com"
select select "fr"
type input "Votre facture 6919051 - Gîte du coin chardon"
type textarea "Bonjour, Voici le lien pour télécharger votre facture : https://superhote.com/a…"
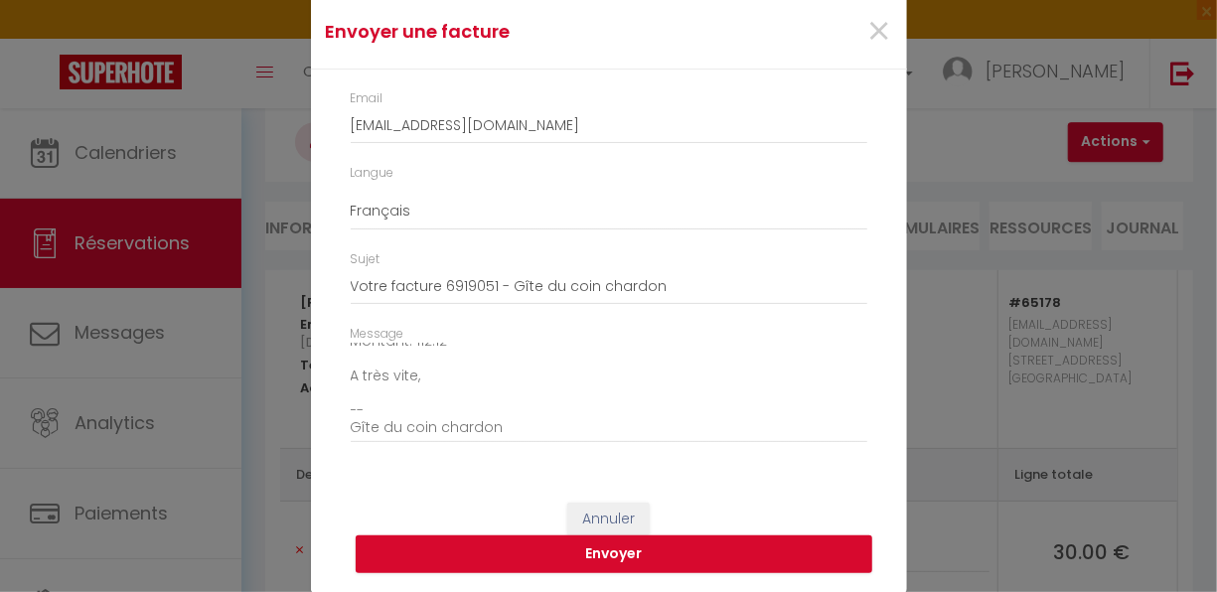
scroll to position [226, 0]
click at [597, 548] on button "Envoyer" at bounding box center [614, 555] width 517 height 38
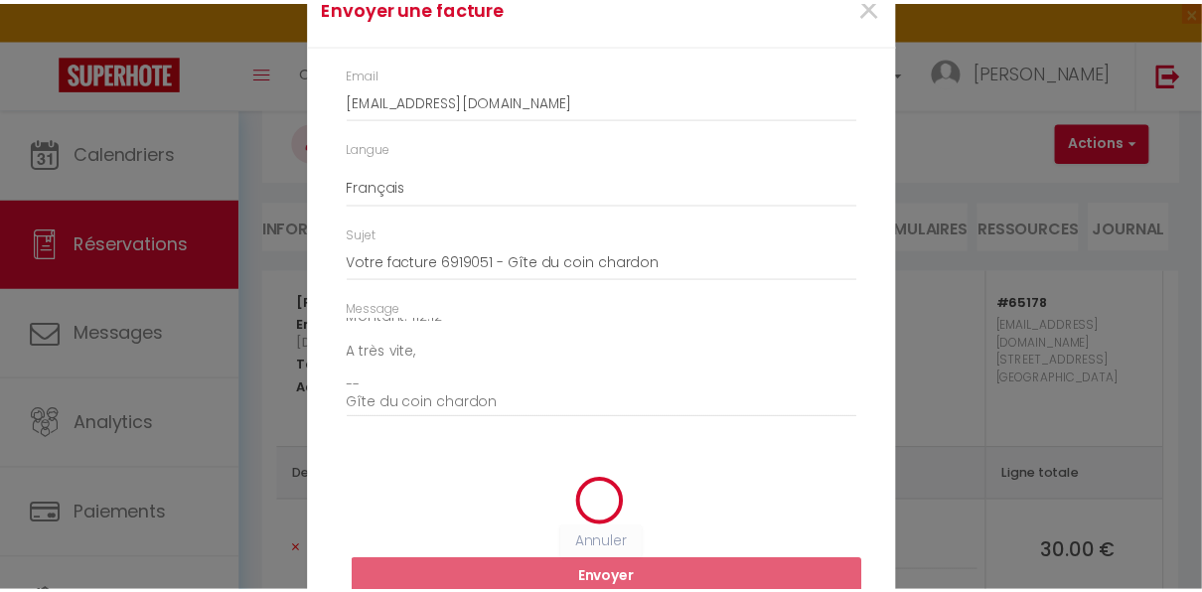
scroll to position [47, 0]
